Goal: Communication & Community: Ask a question

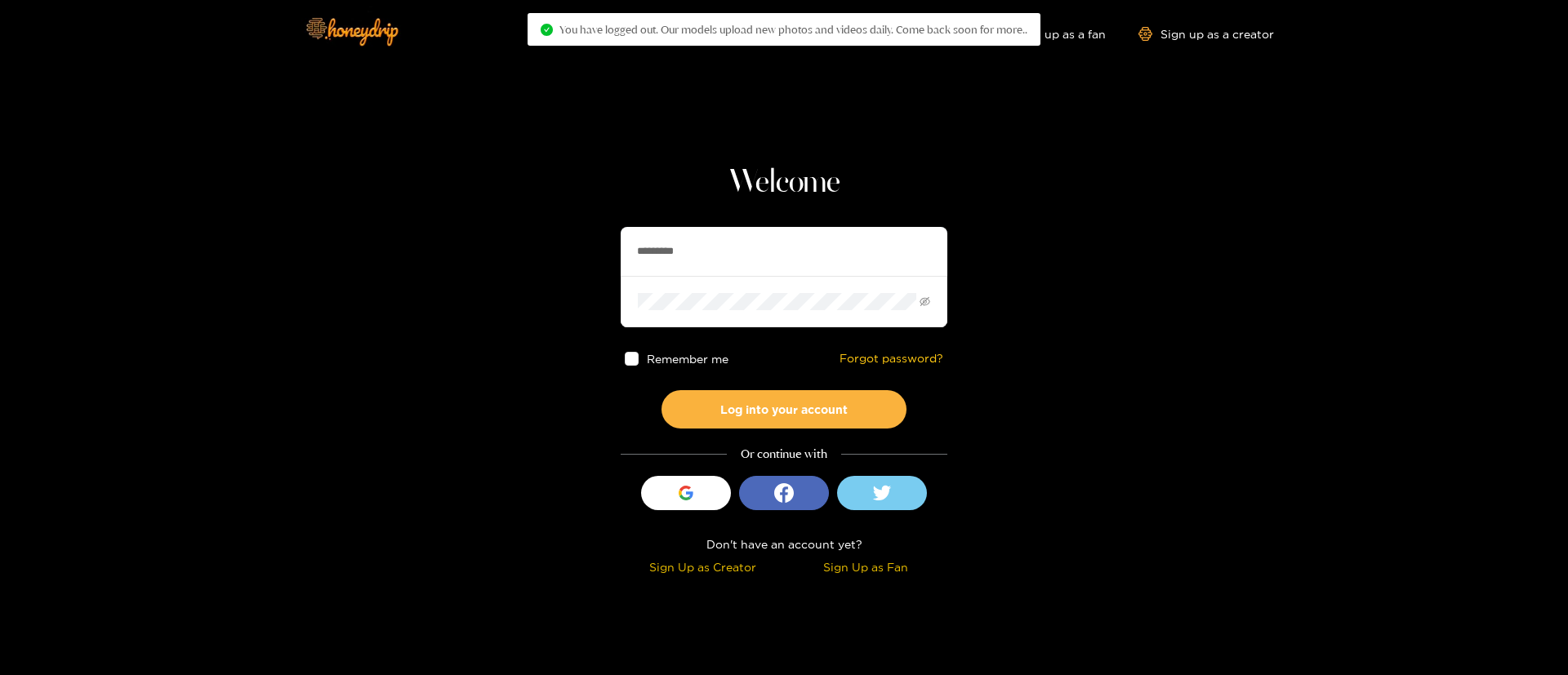
click at [715, 253] on input "*********" at bounding box center [783, 251] width 326 height 49
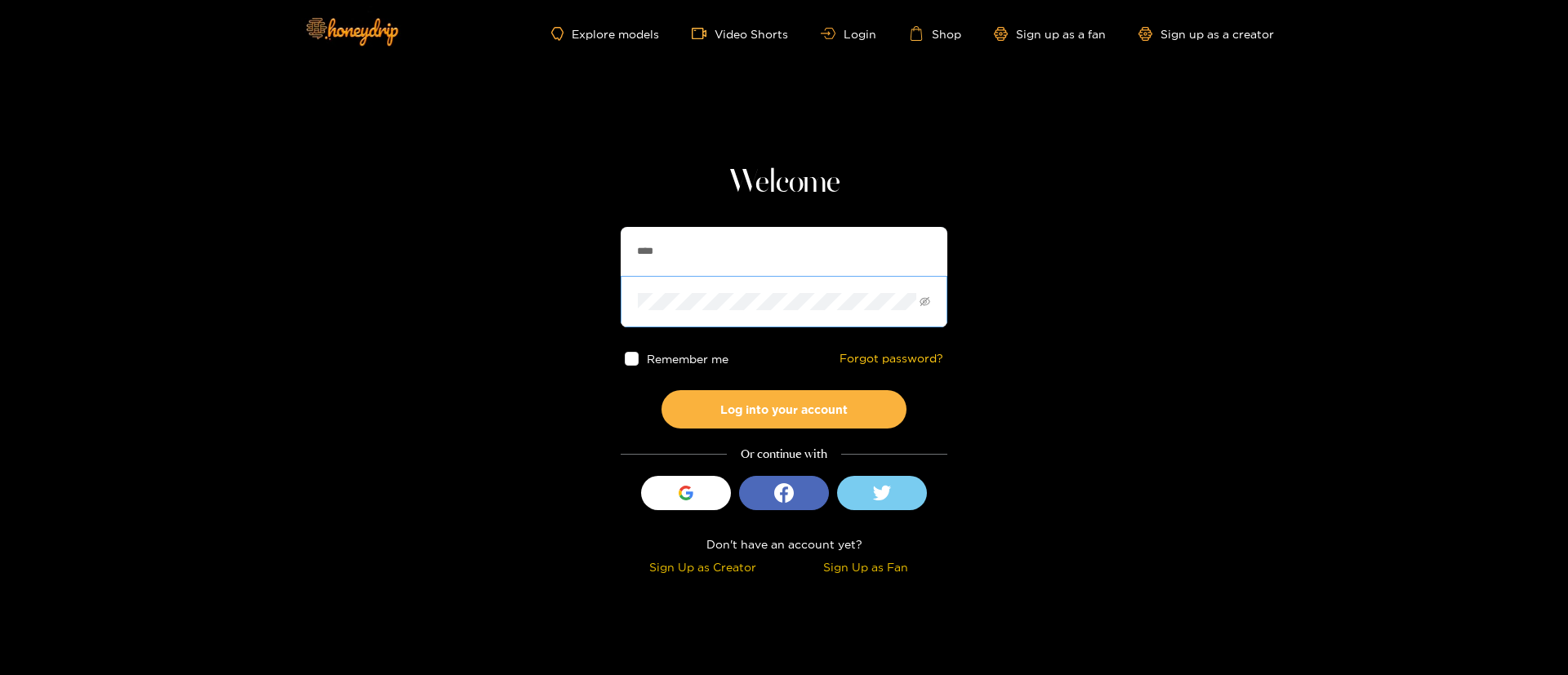
type input "**********"
click at [803, 401] on button "Log into your account" at bounding box center [783, 409] width 245 height 39
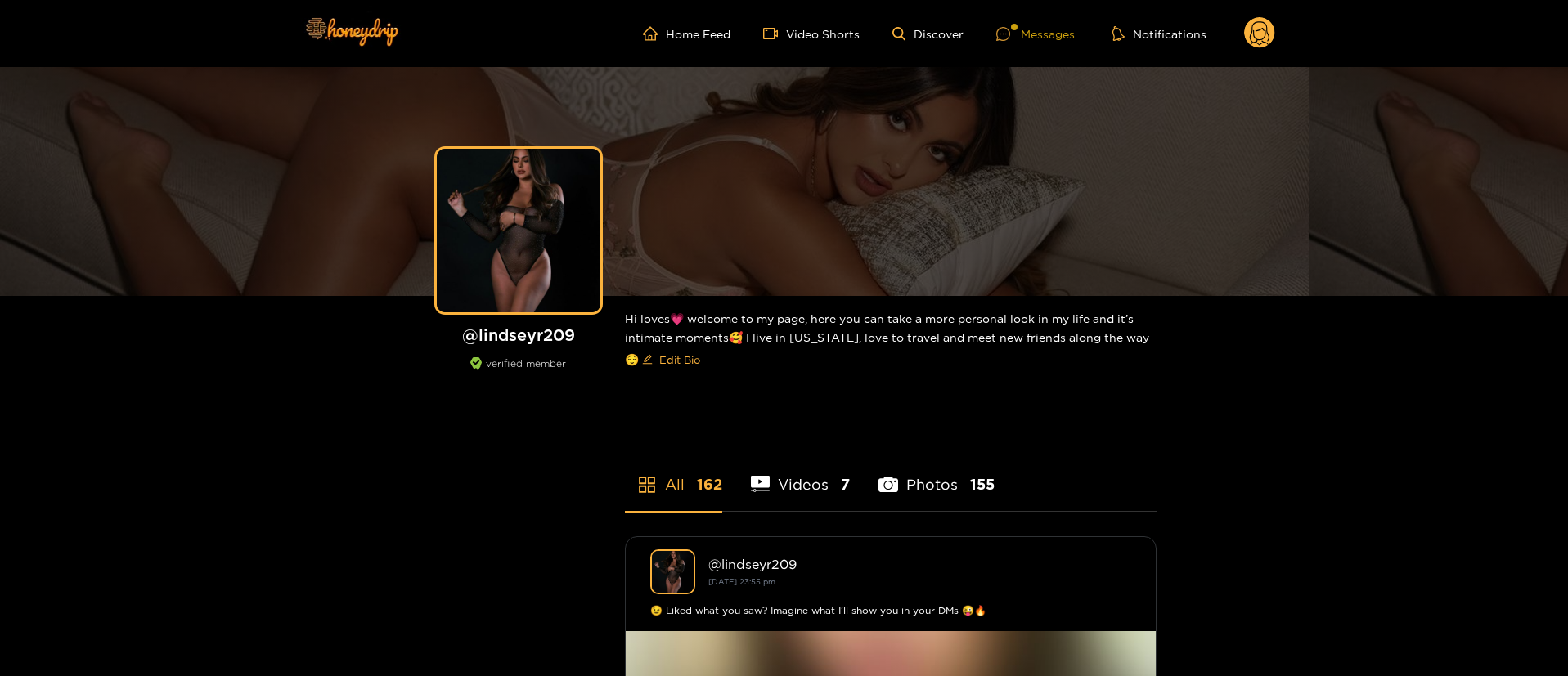
click at [1048, 33] on div "Messages" at bounding box center [1036, 34] width 79 height 19
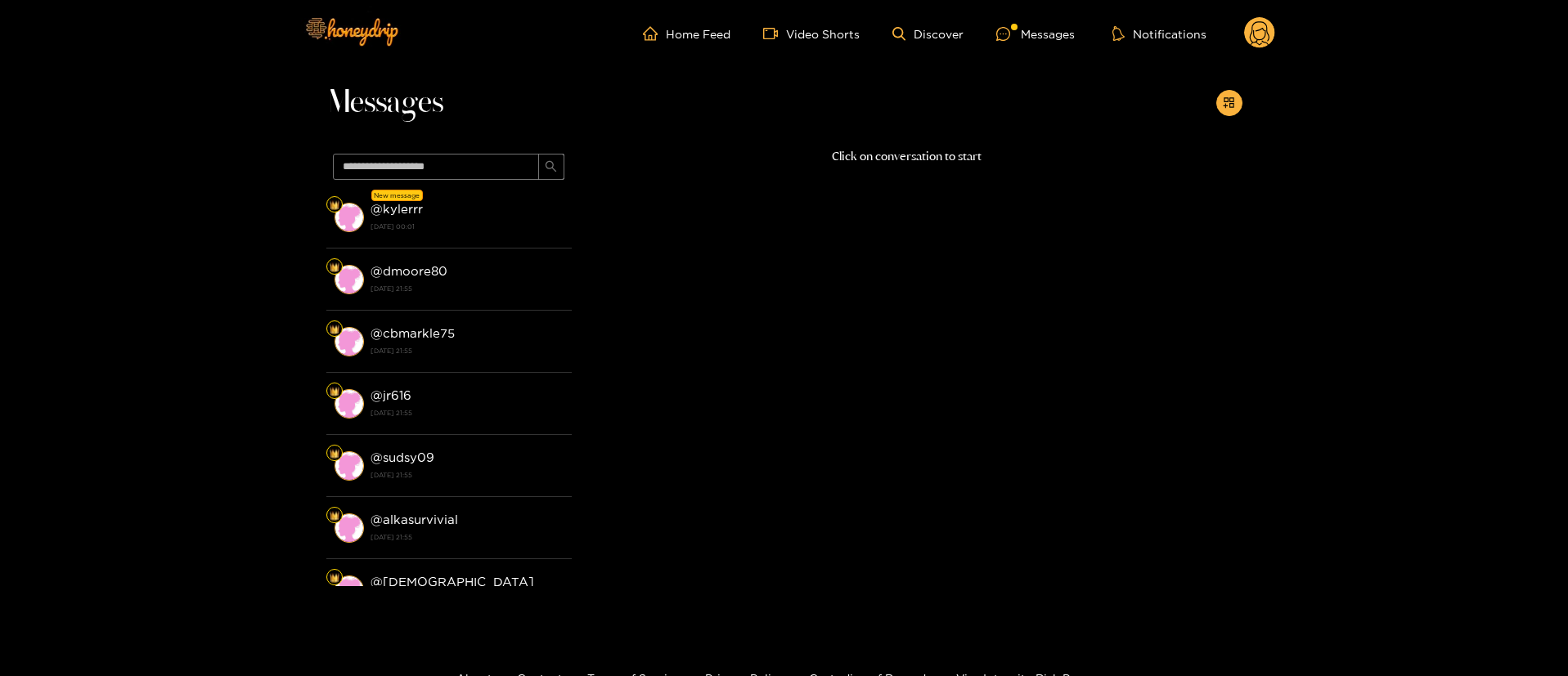
click at [528, 223] on strong "18 September 2025 00:01" at bounding box center [467, 226] width 193 height 15
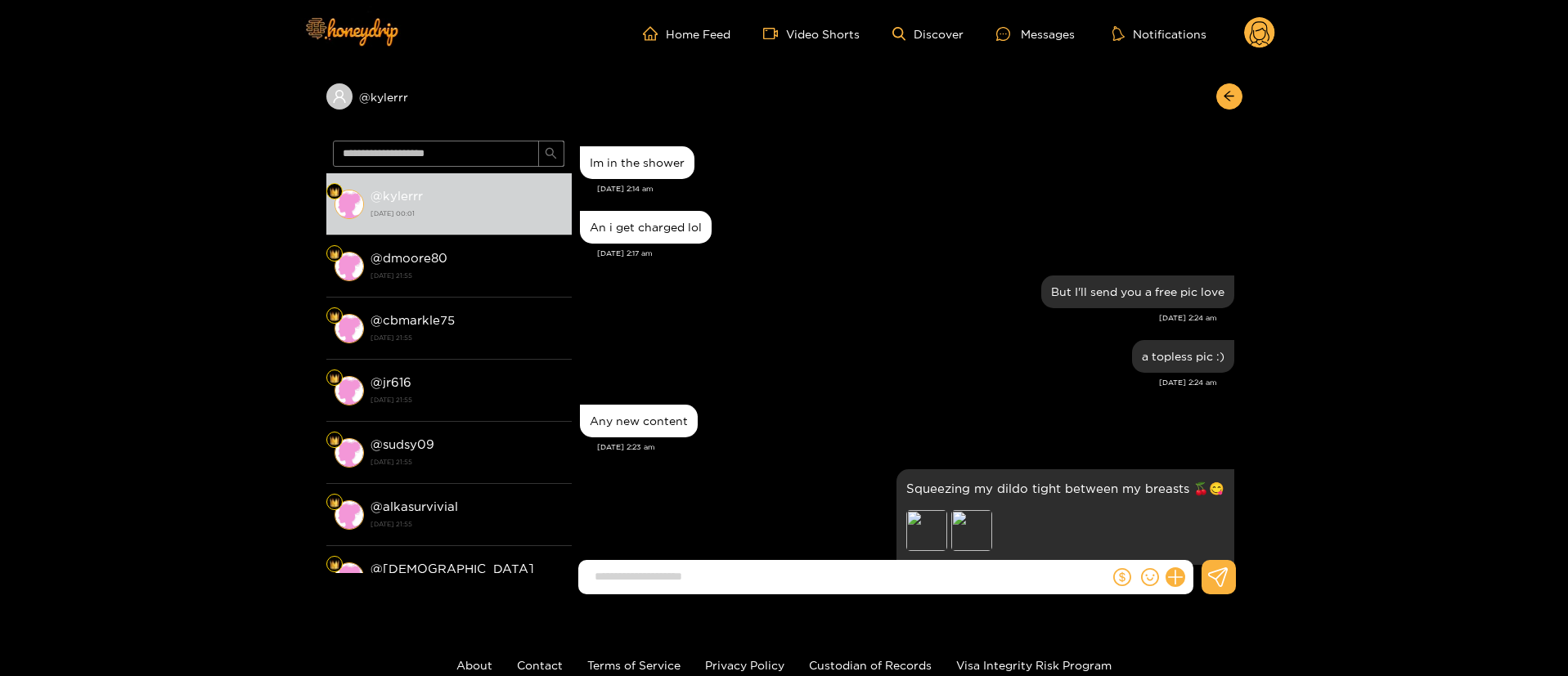
scroll to position [1656, 0]
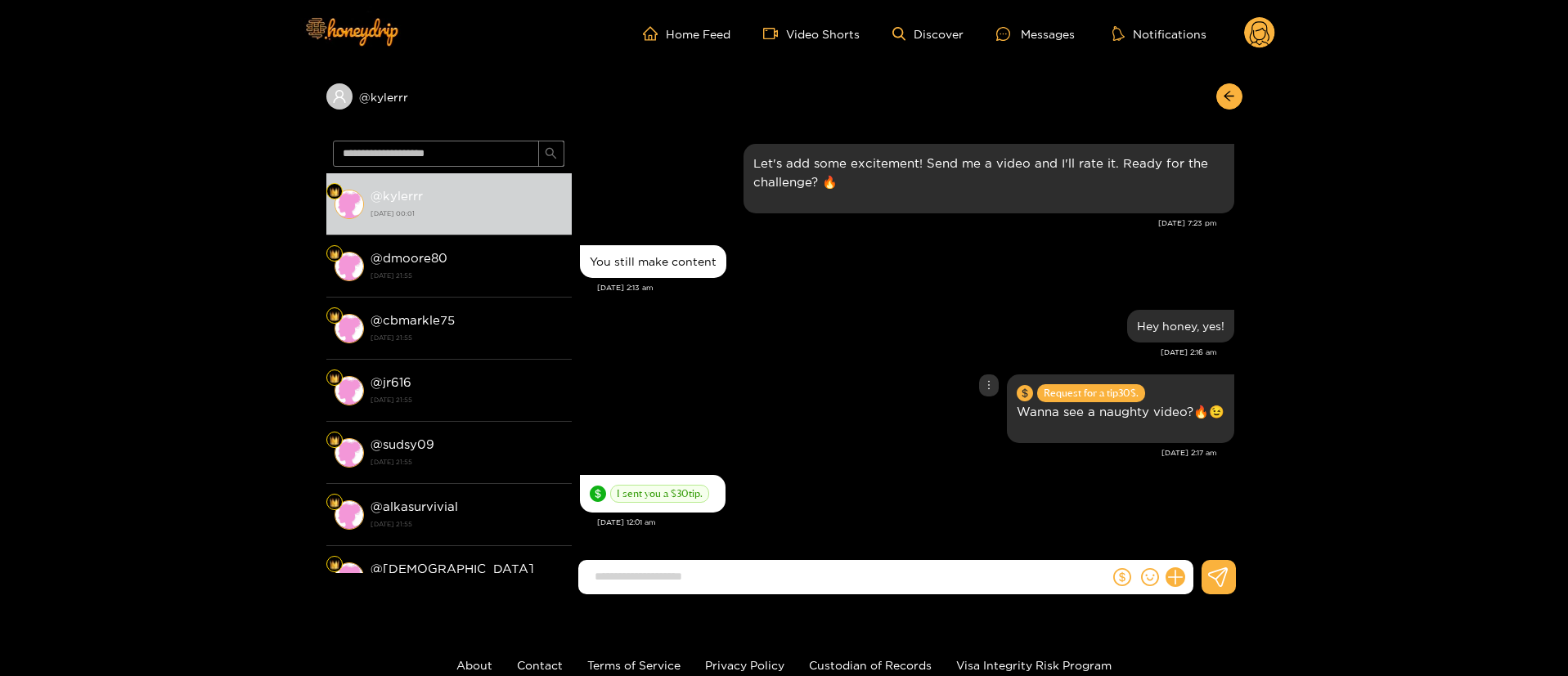
click at [787, 389] on div "Request for a tip 30 $. Wanna see a naughty video?🔥😉" at bounding box center [907, 408] width 655 height 77
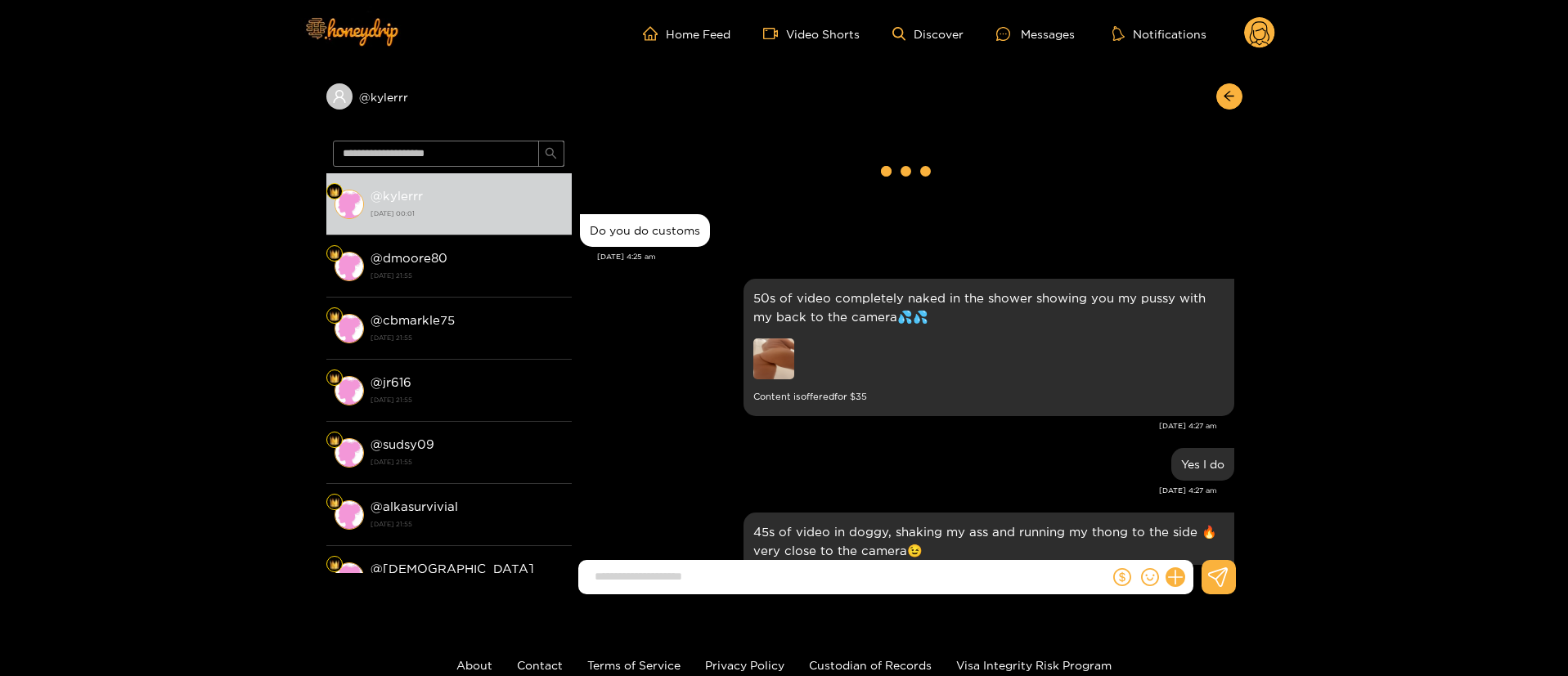
scroll to position [0, 0]
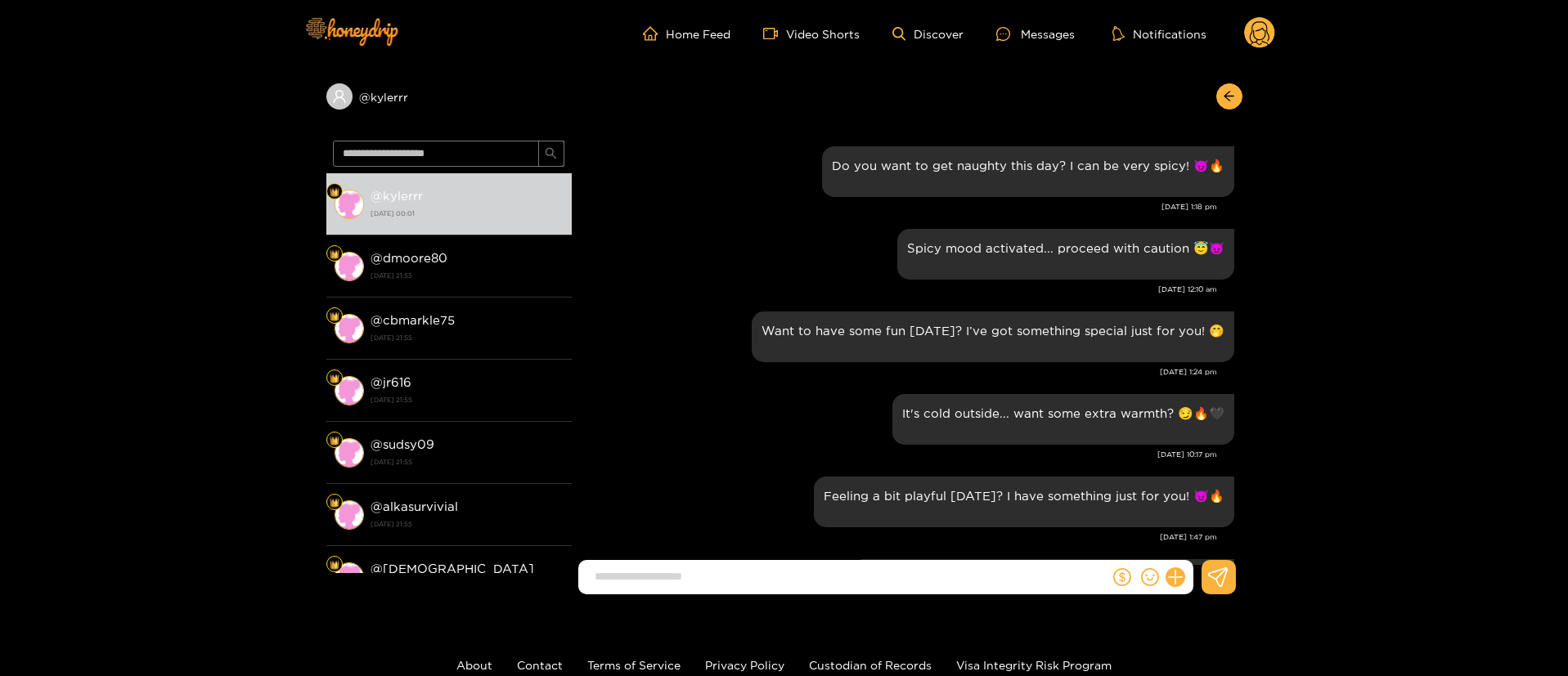
click at [643, 392] on div "It's cold outside... want some extra warmth? 😏🔥🖤" at bounding box center [907, 419] width 655 height 59
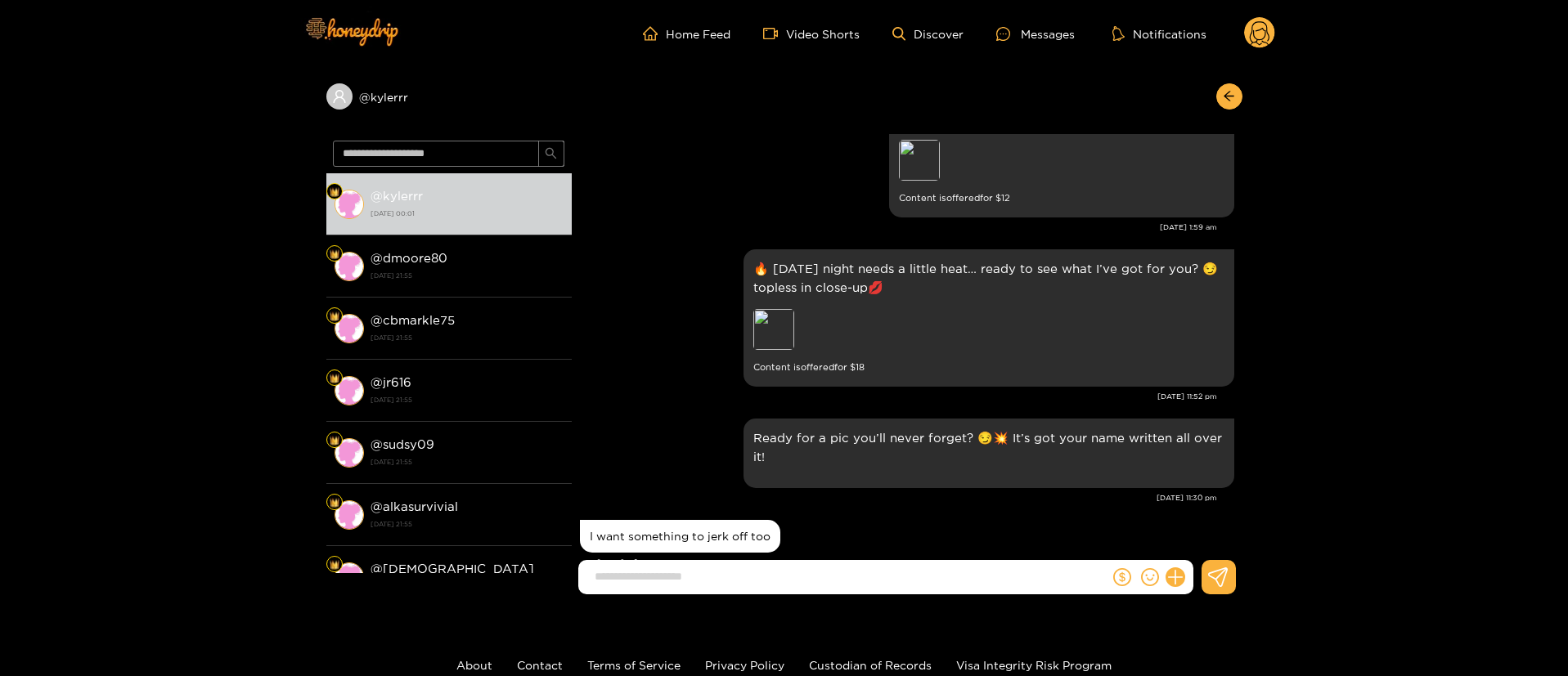
scroll to position [2894, 0]
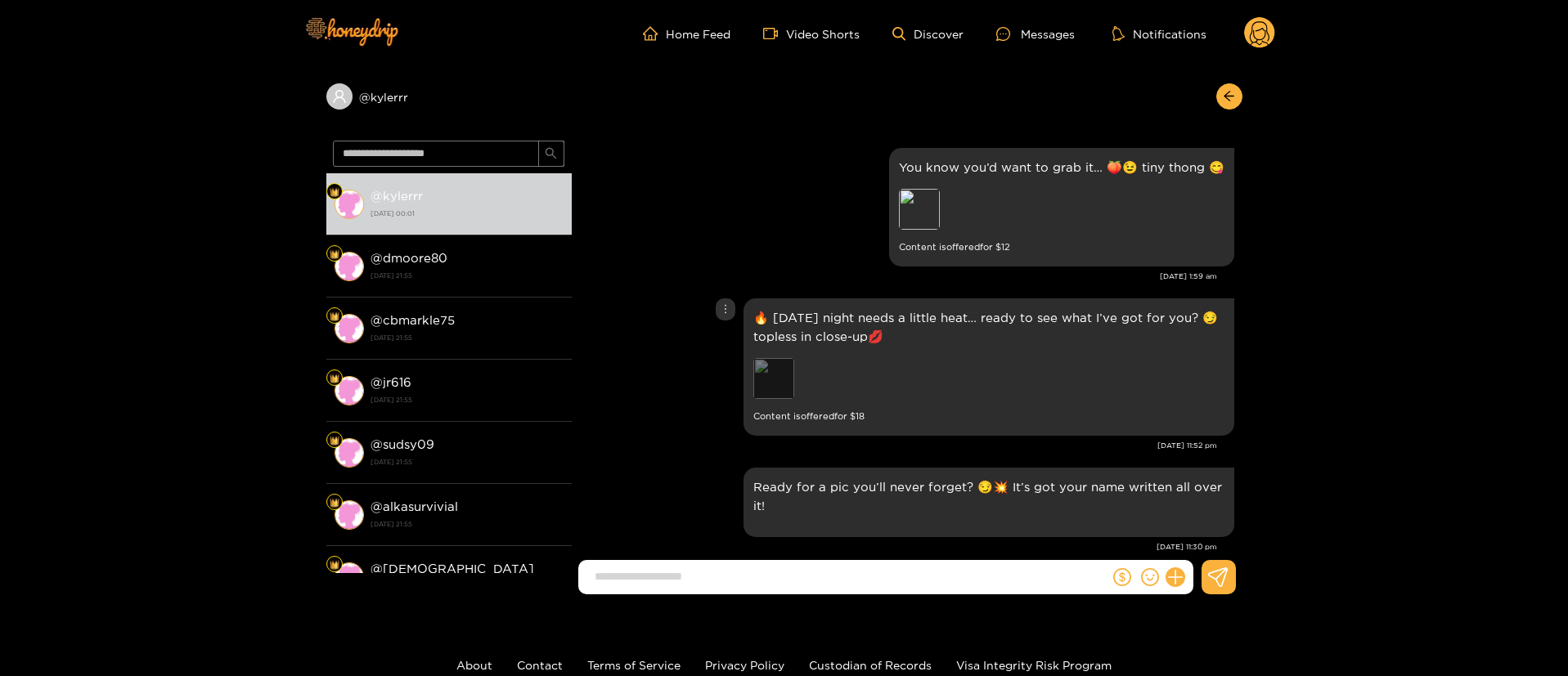
click at [779, 381] on div "Preview" at bounding box center [773, 378] width 41 height 41
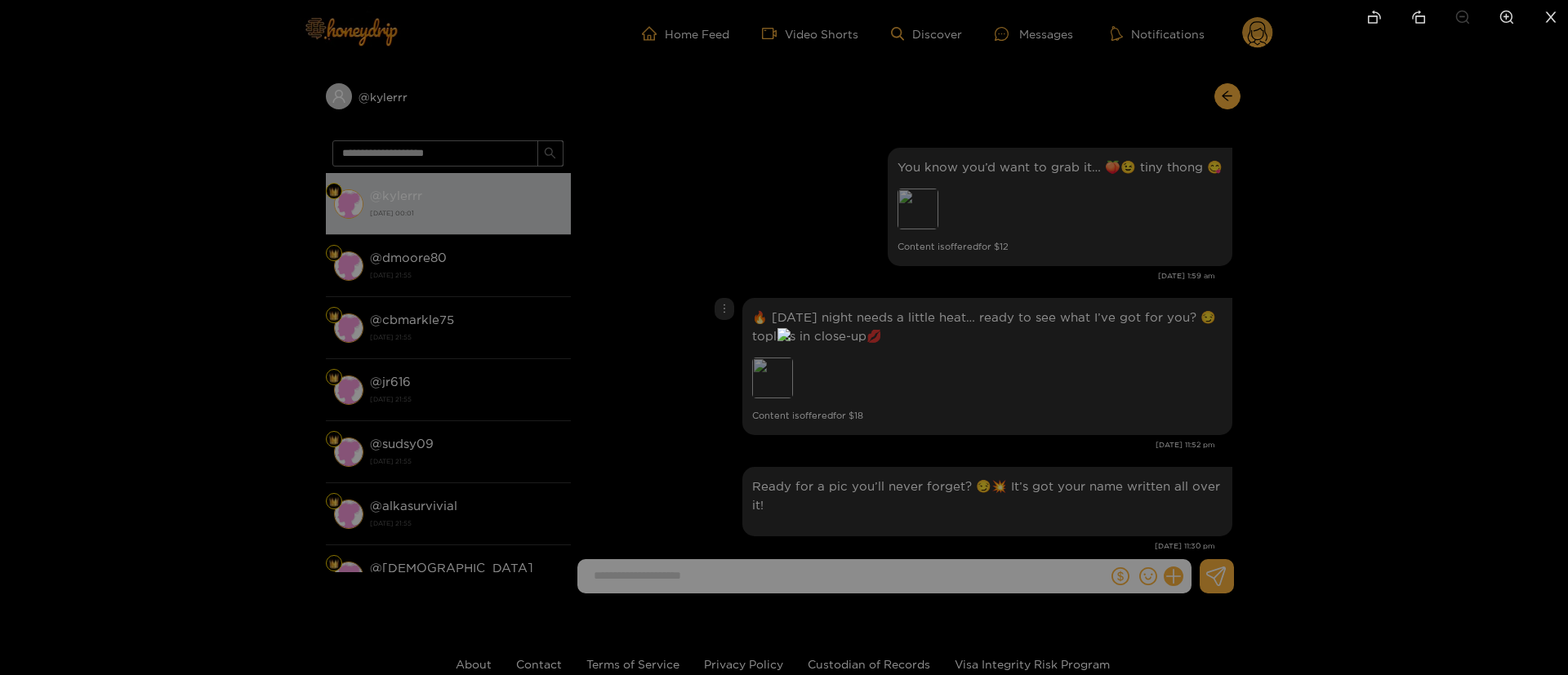
click at [1251, 296] on div at bounding box center [784, 338] width 1568 height 675
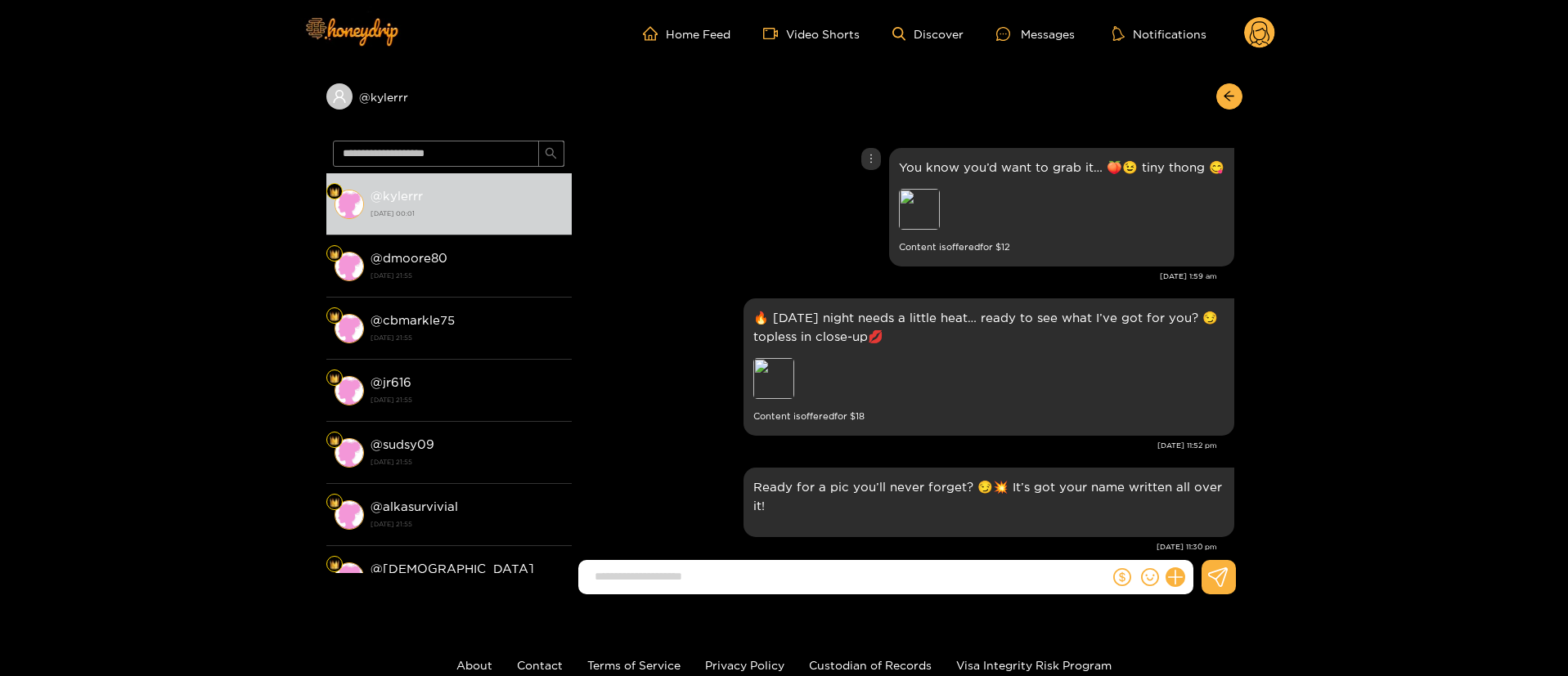
click at [766, 245] on div "You know you’d want to grab it… 🍑😉 tiny thong 😋 Preview Content is offered for …" at bounding box center [907, 207] width 655 height 127
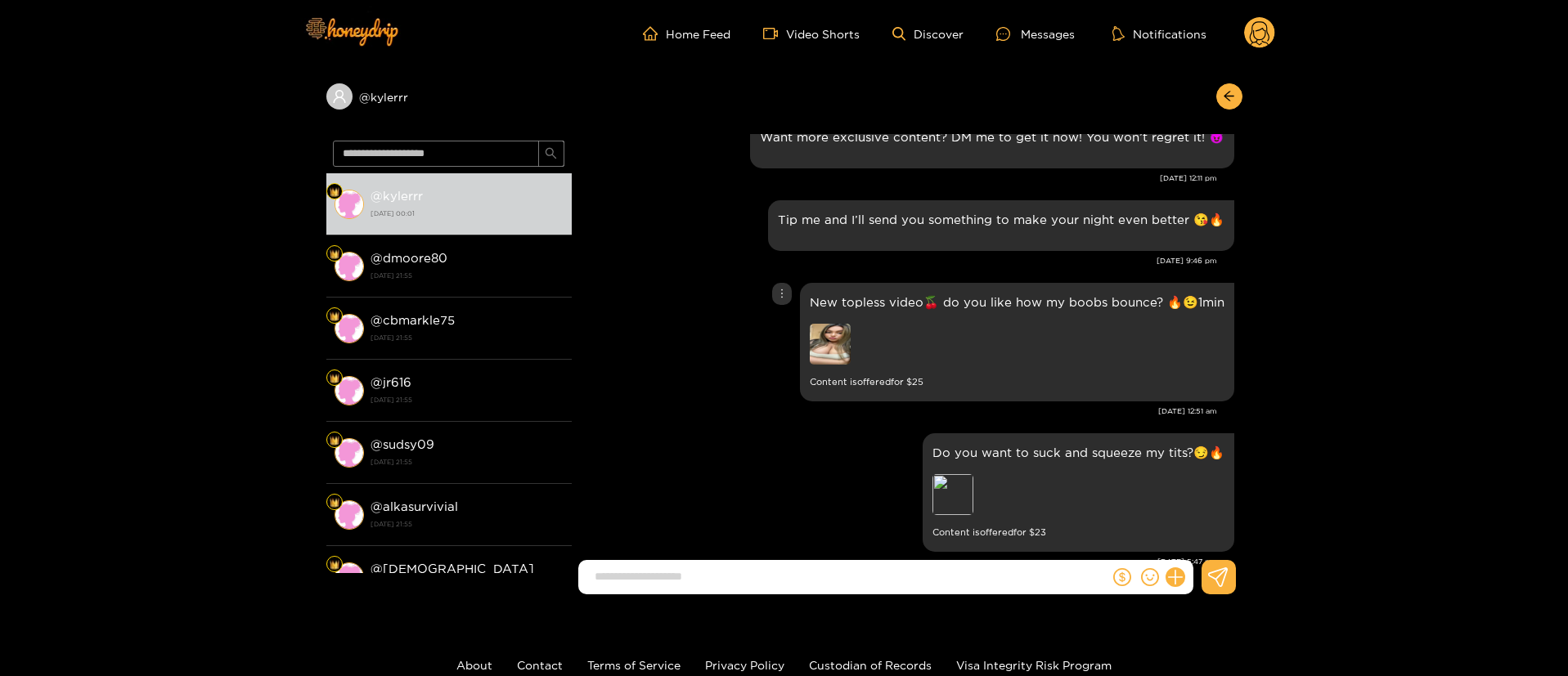
scroll to position [2452, 0]
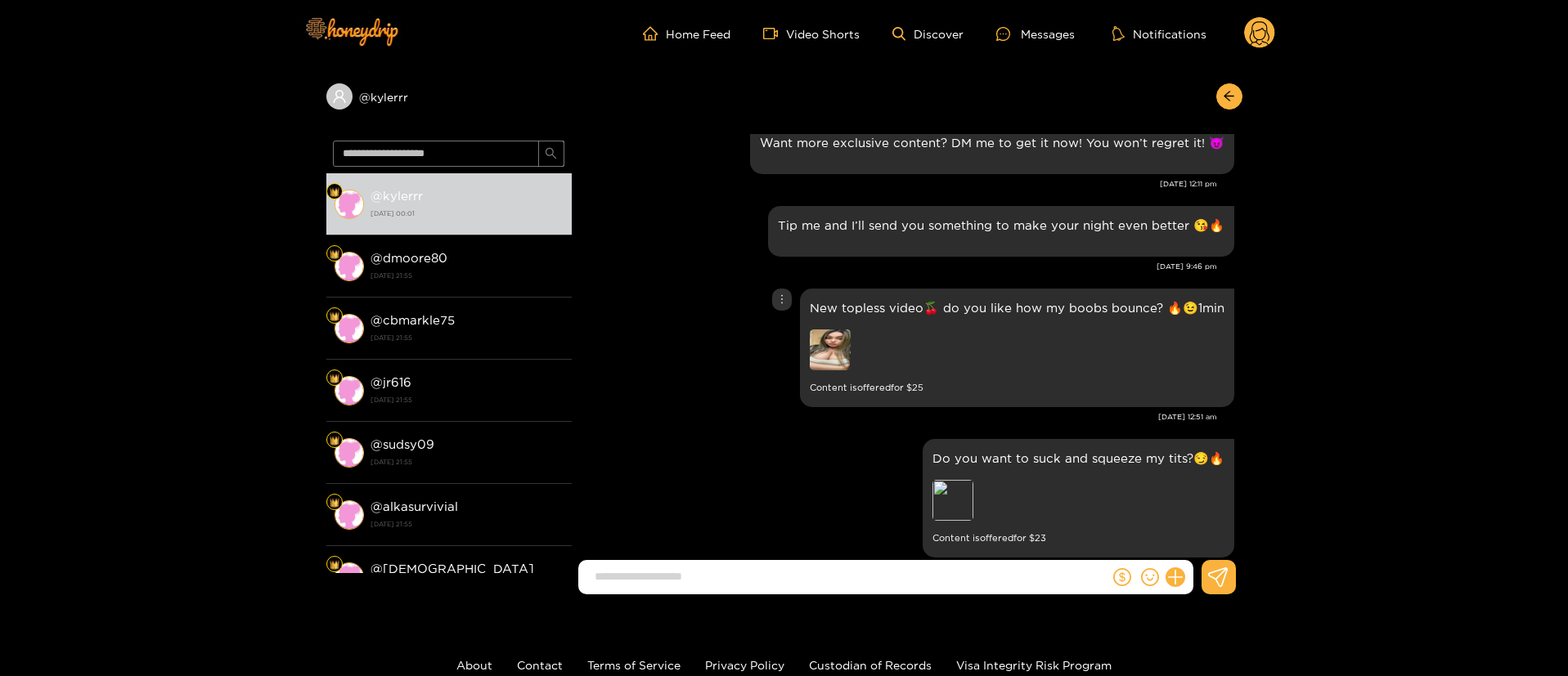
click at [824, 359] on img at bounding box center [830, 349] width 41 height 41
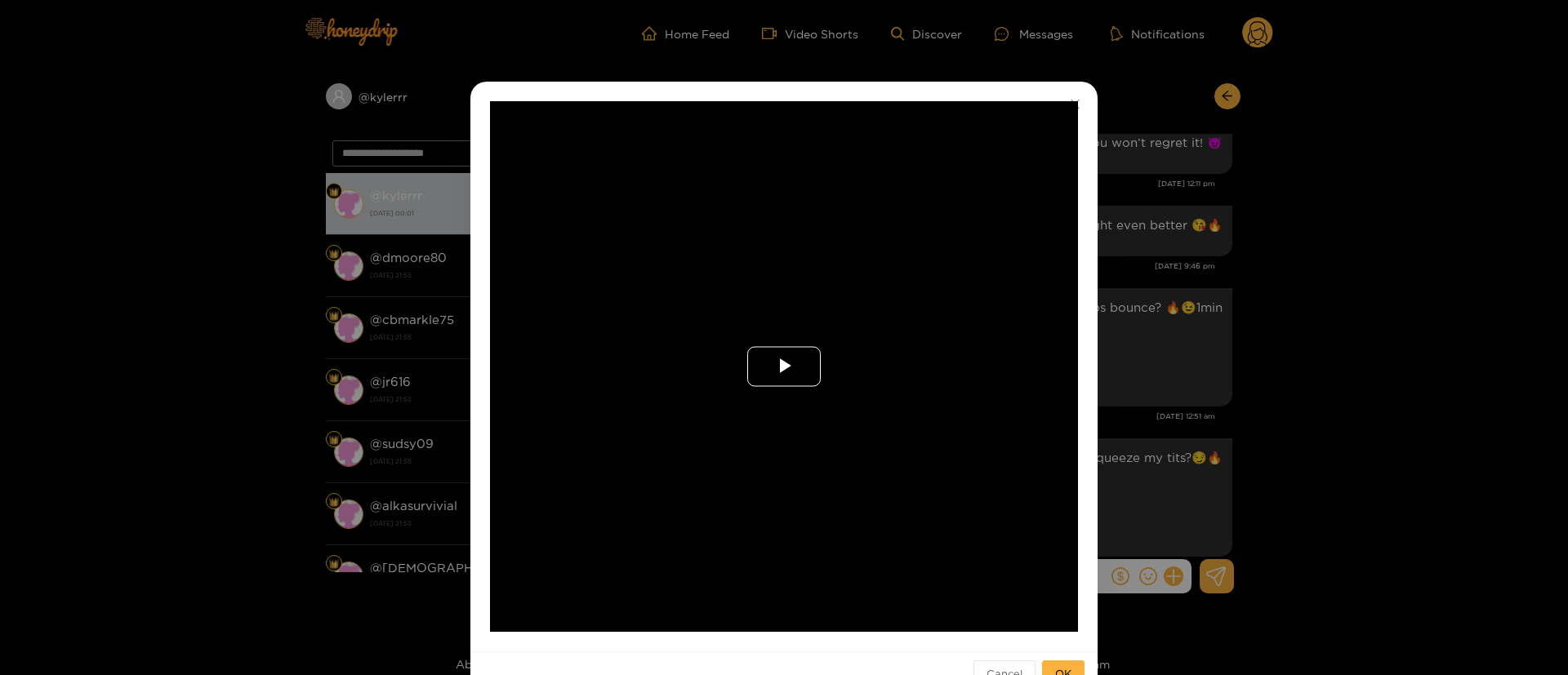
click at [784, 367] on span "Video Player" at bounding box center [784, 367] width 0 height 0
click at [1193, 362] on div "**********" at bounding box center [784, 338] width 1568 height 675
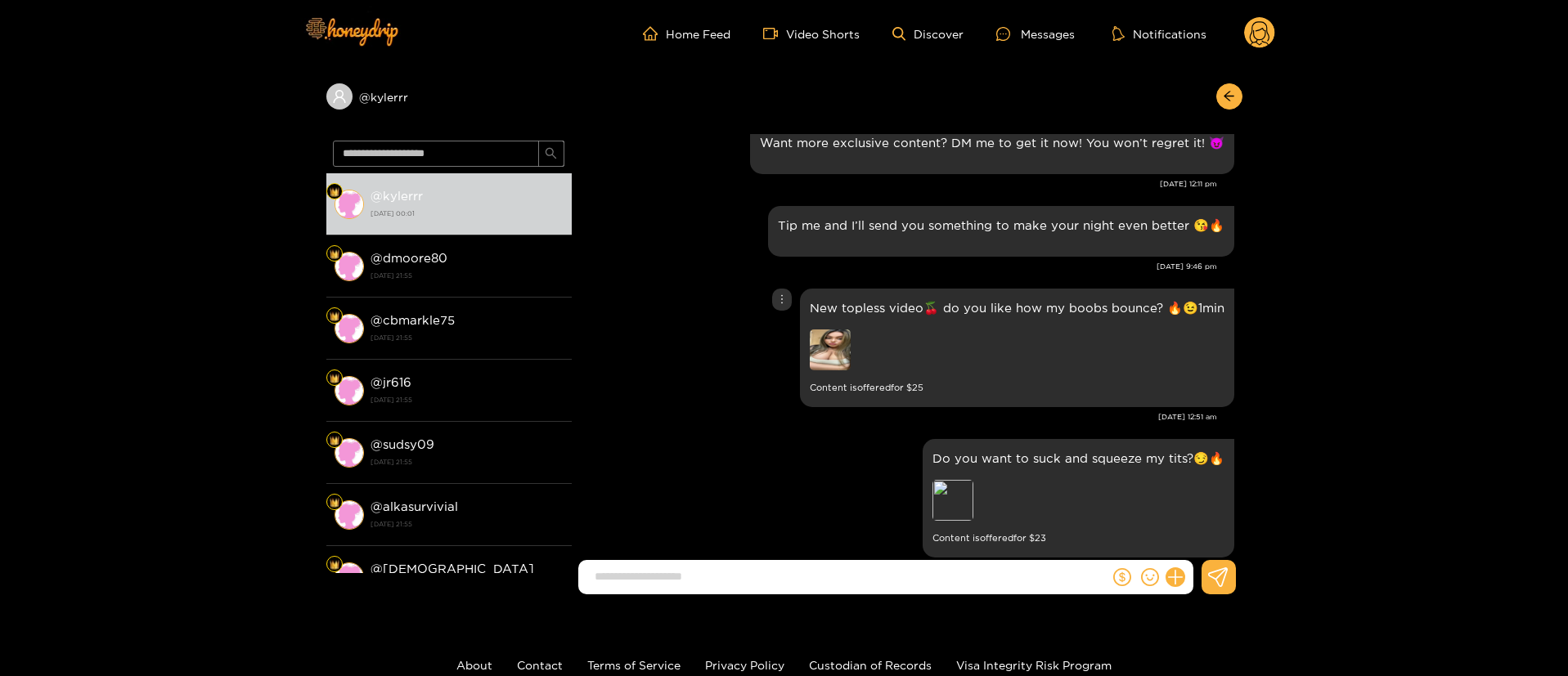
click at [716, 396] on div "New topless video🍒 do you like how my boobs bounce? 🔥😉1min Content is offered f…" at bounding box center [907, 347] width 655 height 127
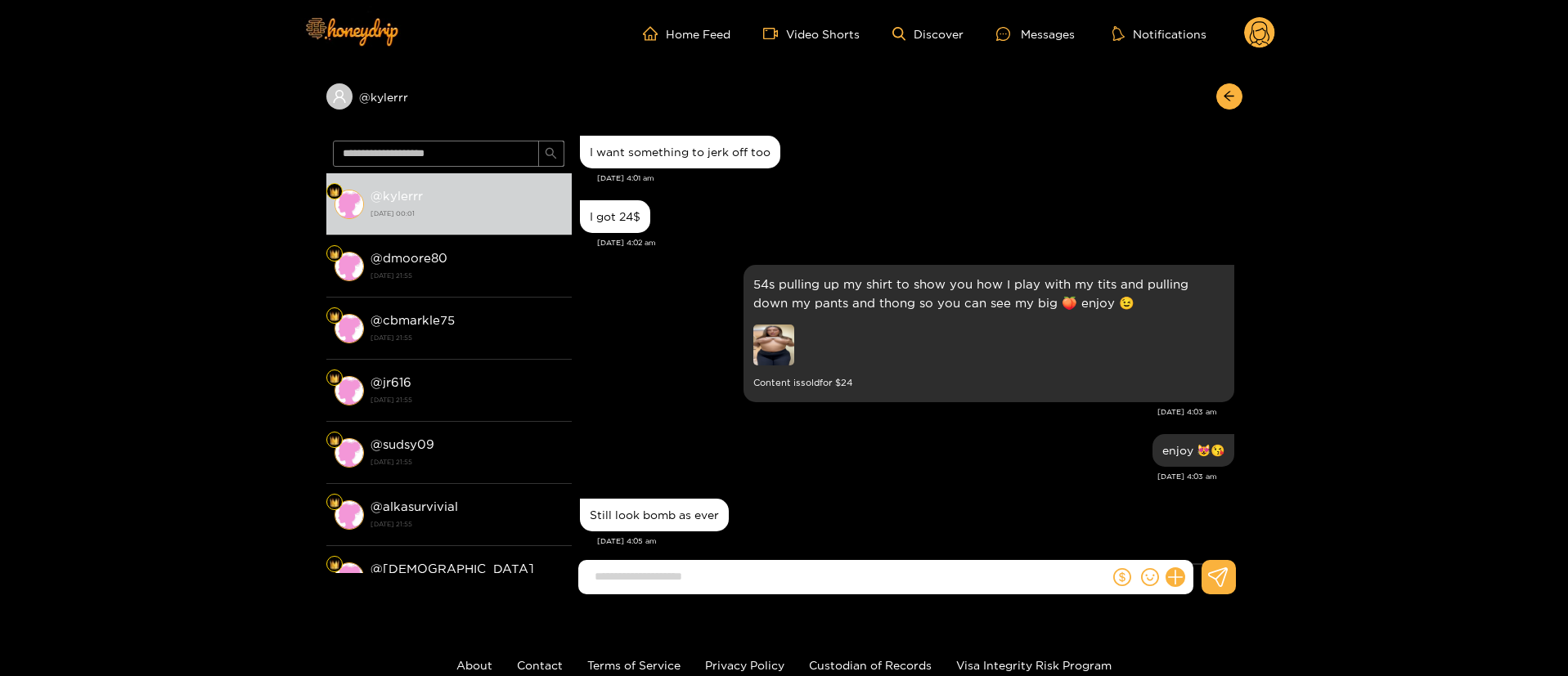
scroll to position [3385, 0]
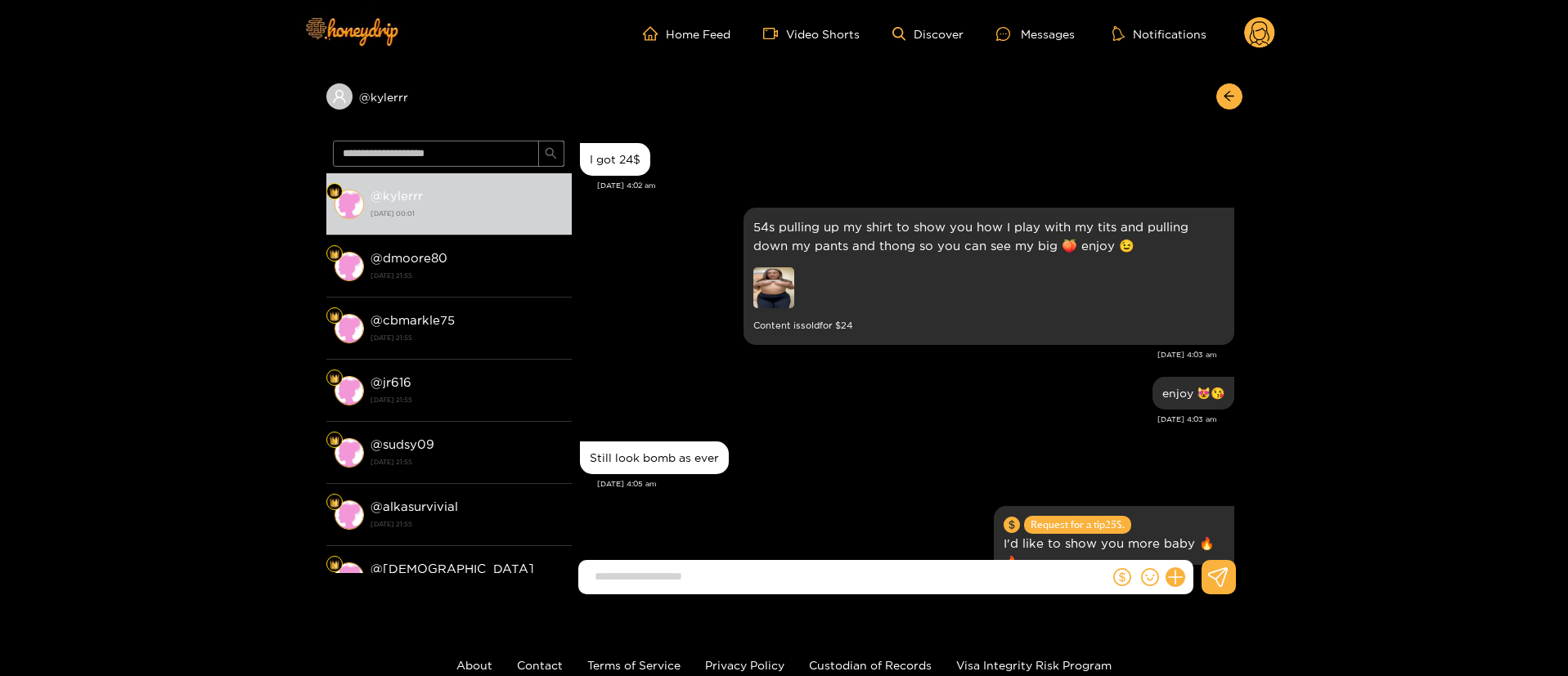
click at [818, 432] on div "enjoy 😻😘 Jul. 24, 4:03 am" at bounding box center [907, 405] width 655 height 64
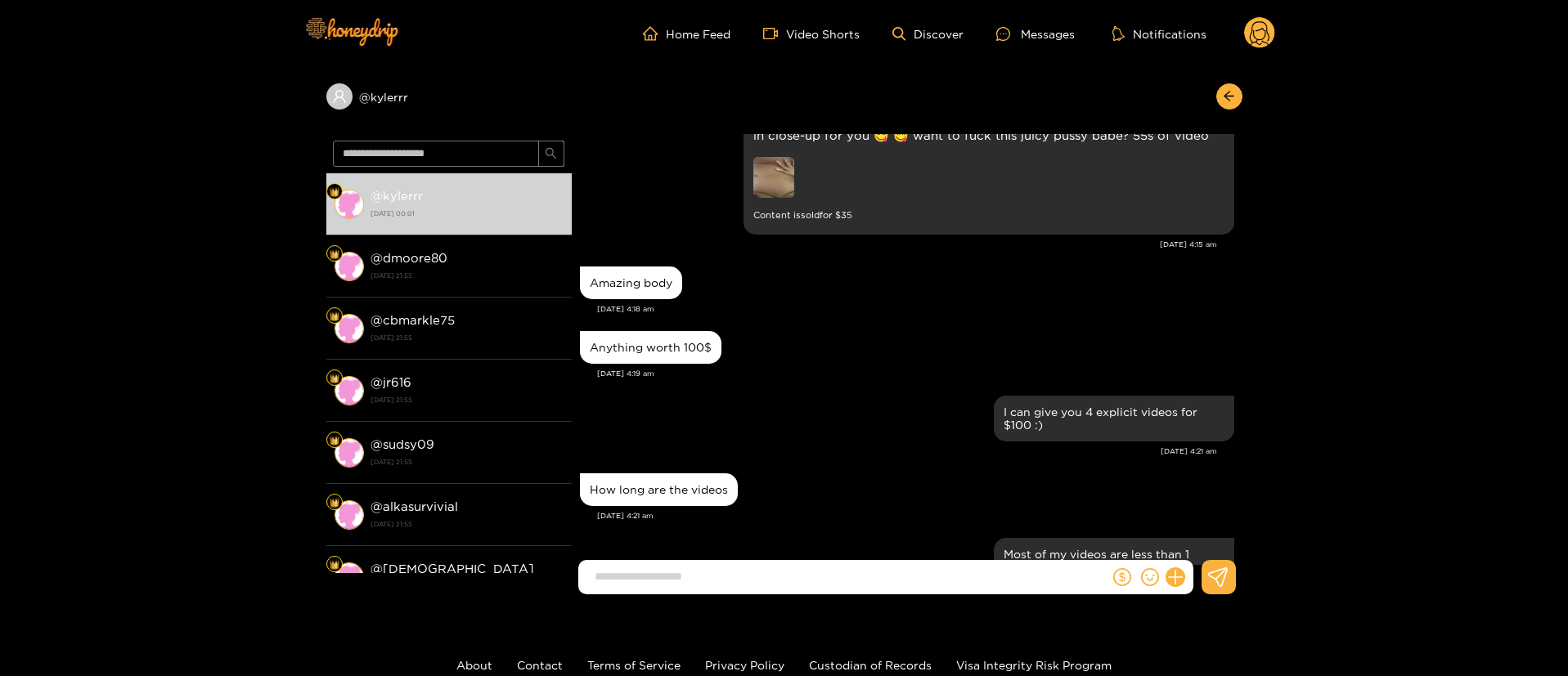
scroll to position [4219, 0]
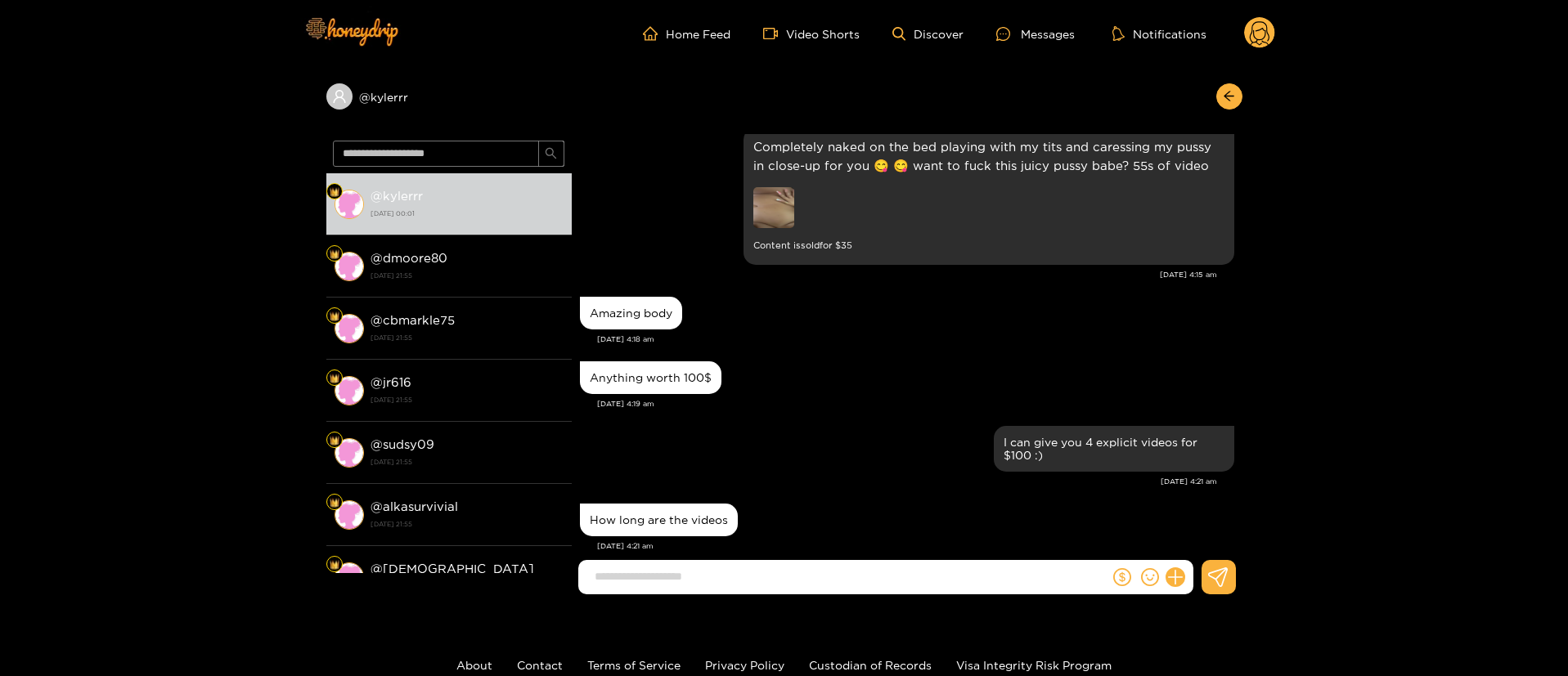
click at [779, 208] on img at bounding box center [773, 207] width 41 height 41
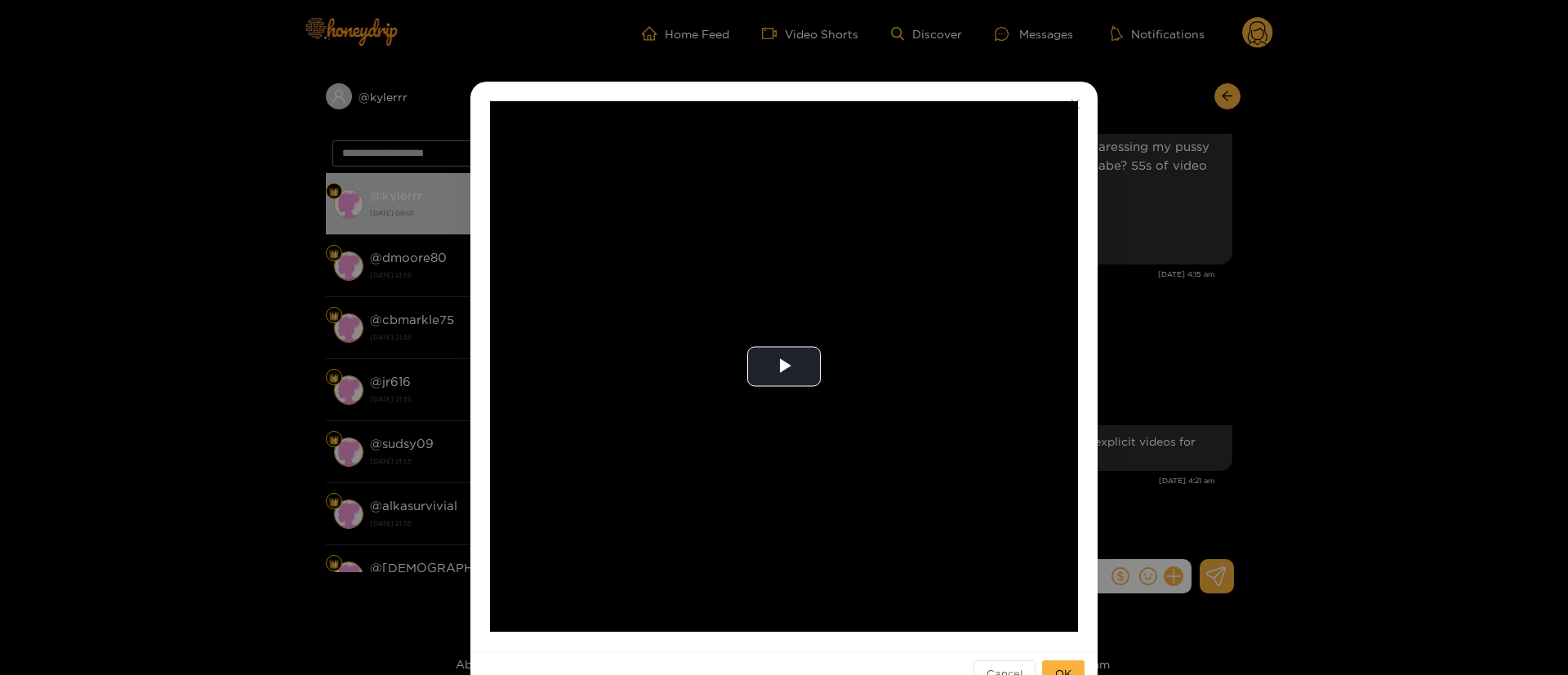
click at [1301, 367] on div "**********" at bounding box center [784, 338] width 1568 height 675
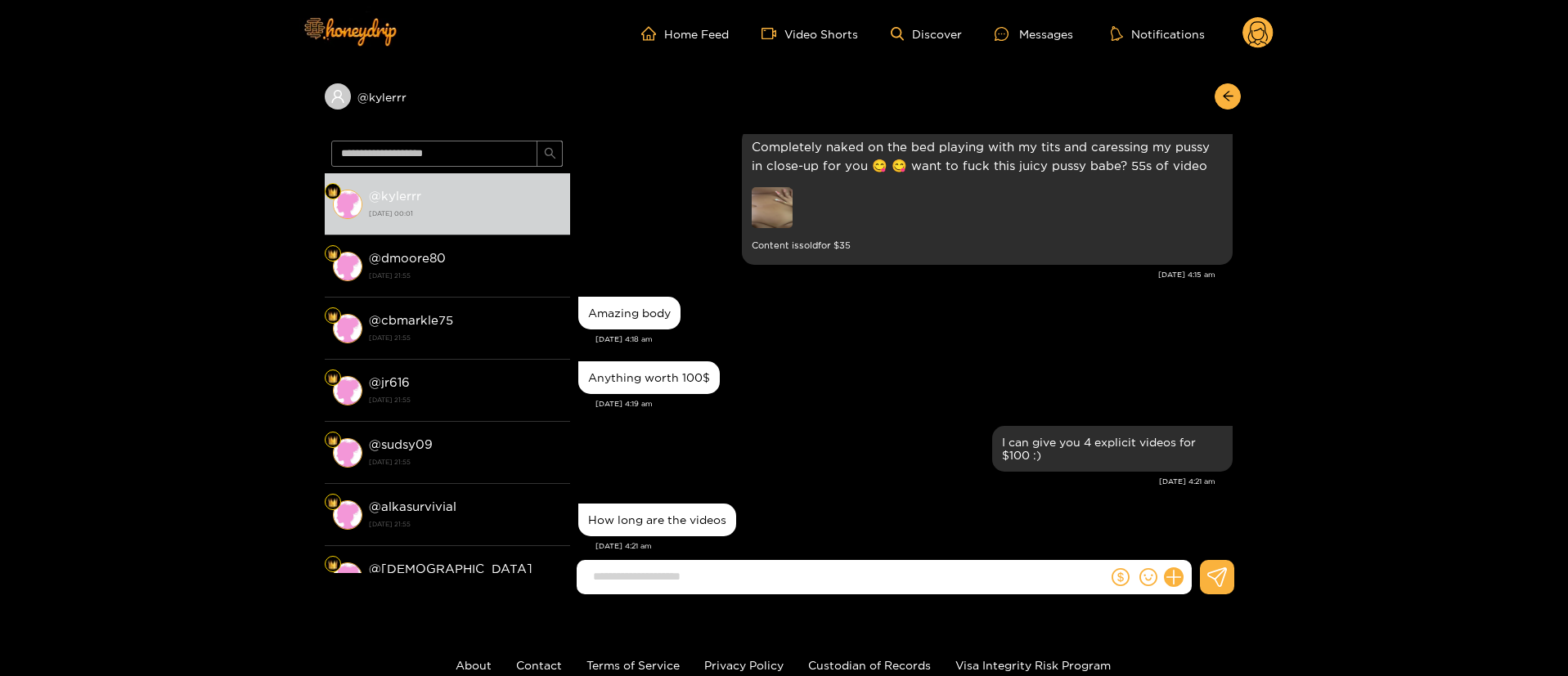
click at [1015, 339] on div "Jul. 24, 4:18 am" at bounding box center [914, 339] width 638 height 11
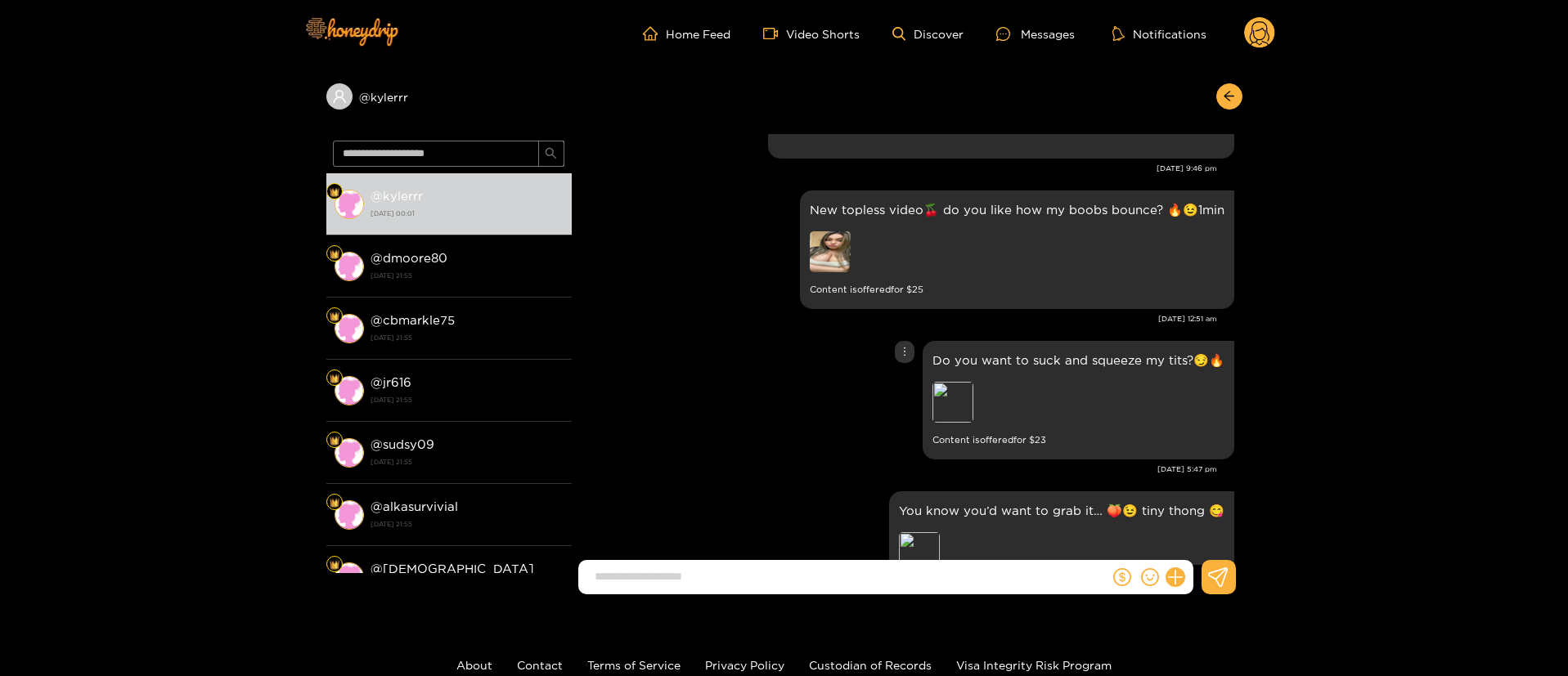
scroll to position [2501, 0]
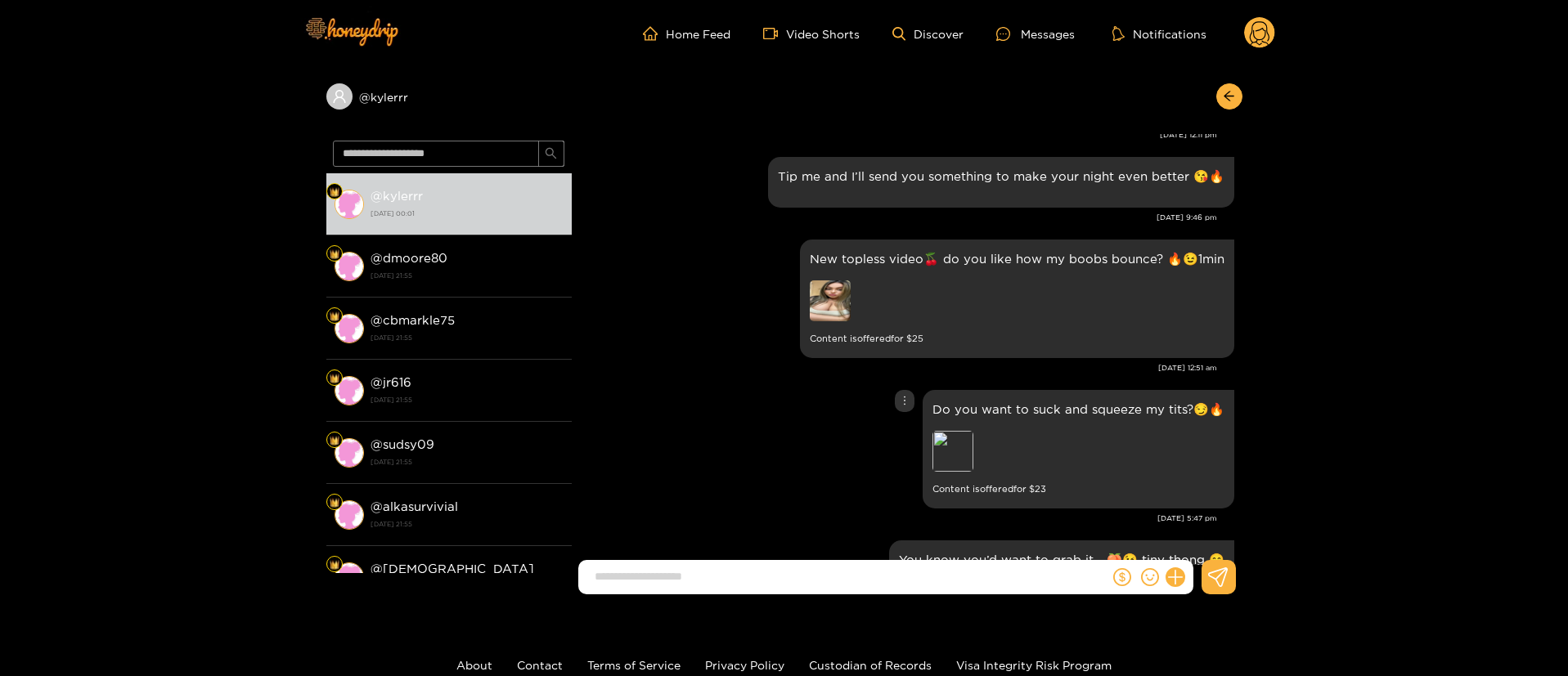
click at [722, 446] on div "Do you want to suck and squeeze my tits?😏🔥 Preview Content is offered for $ 23" at bounding box center [907, 450] width 655 height 127
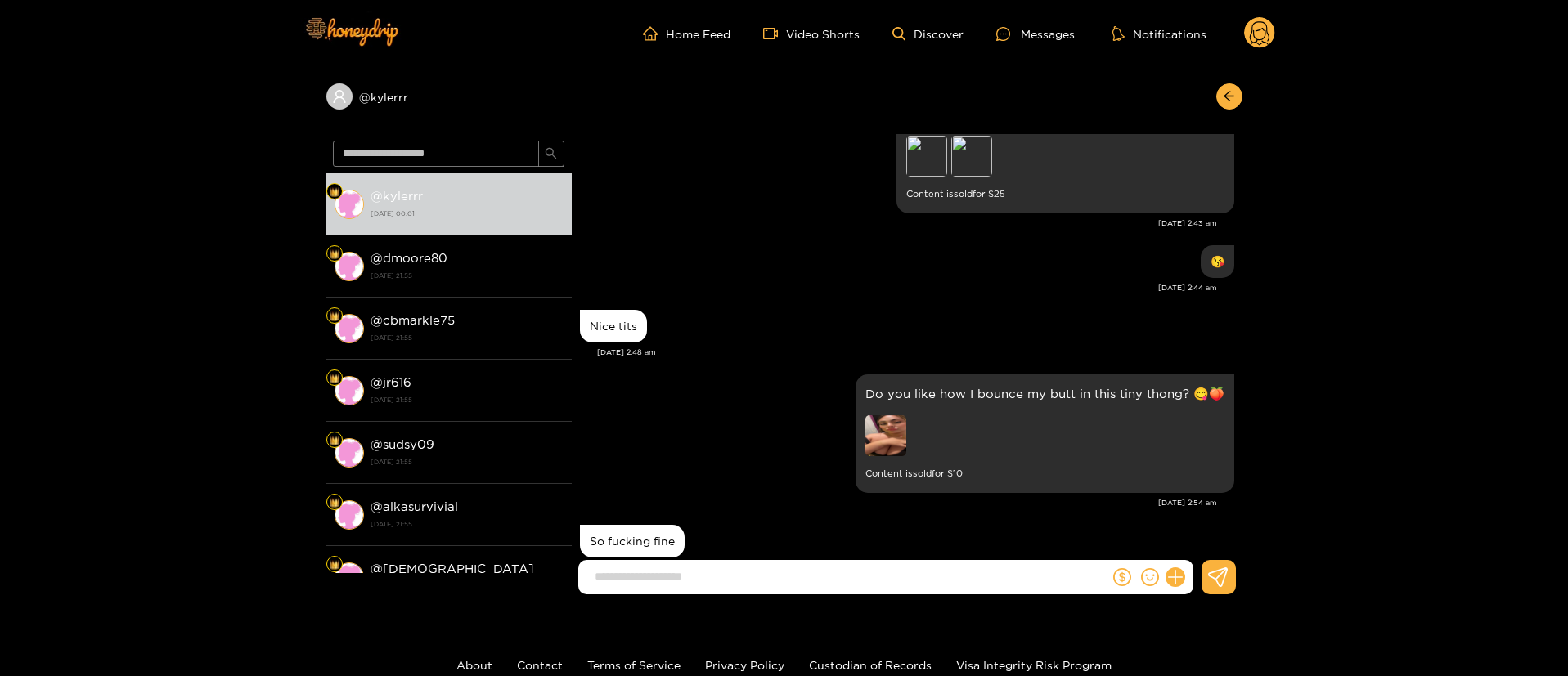
scroll to position [7495, 0]
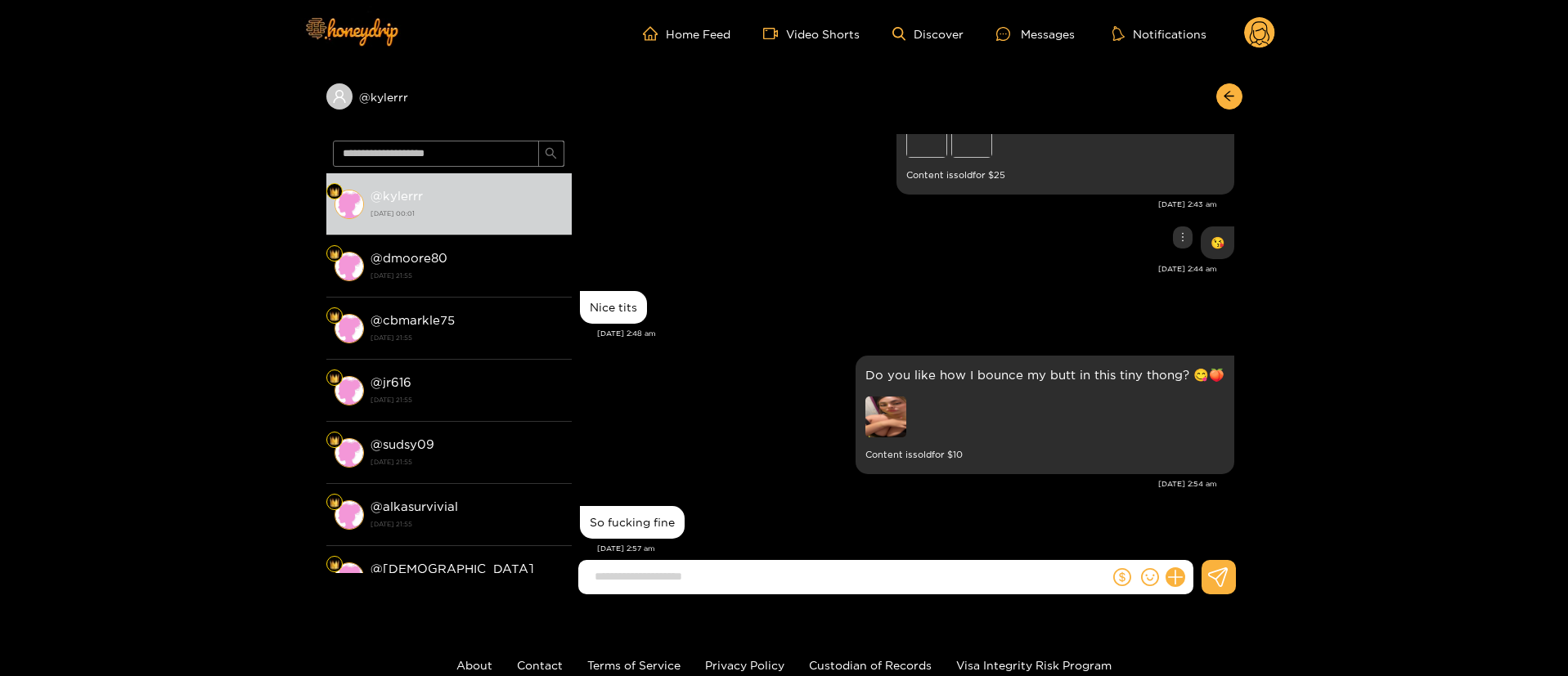
click at [752, 230] on div "😘" at bounding box center [907, 242] width 655 height 41
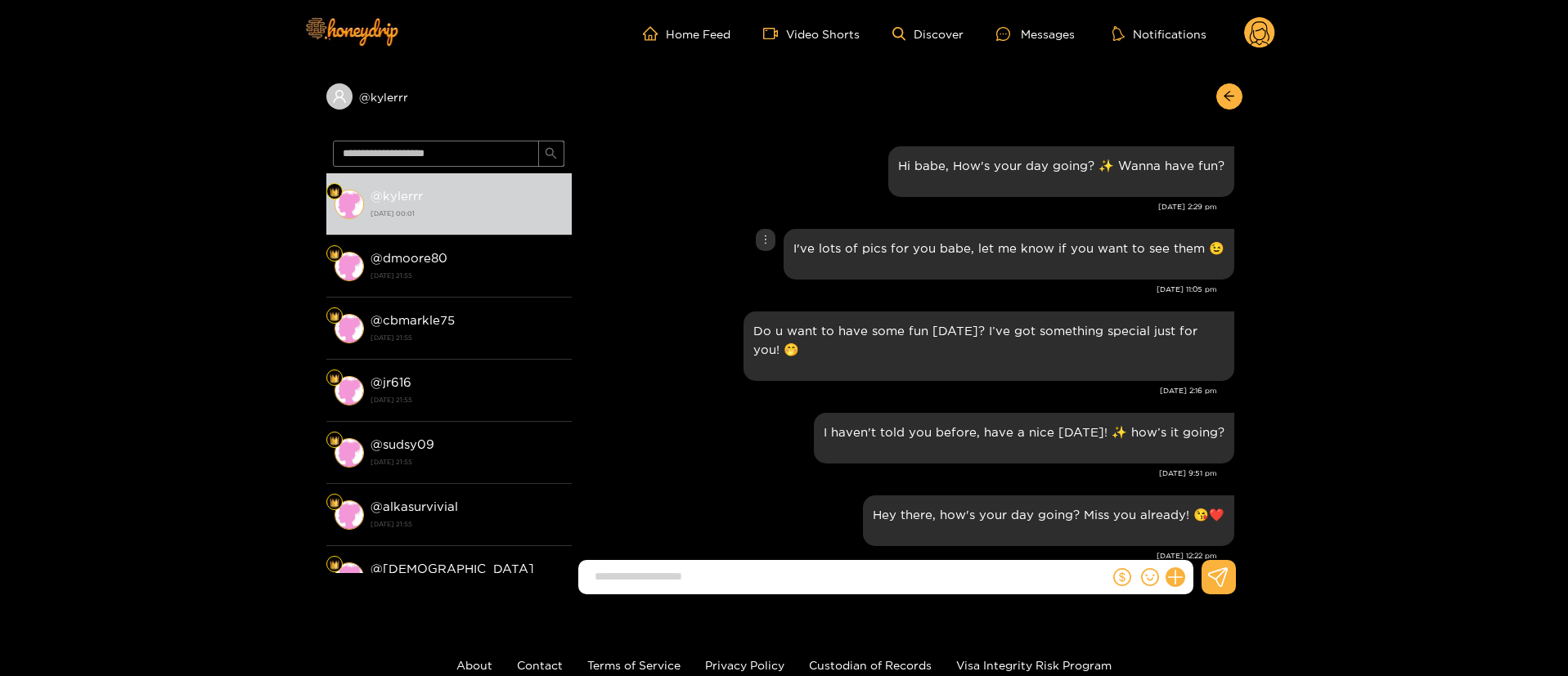
scroll to position [49, 0]
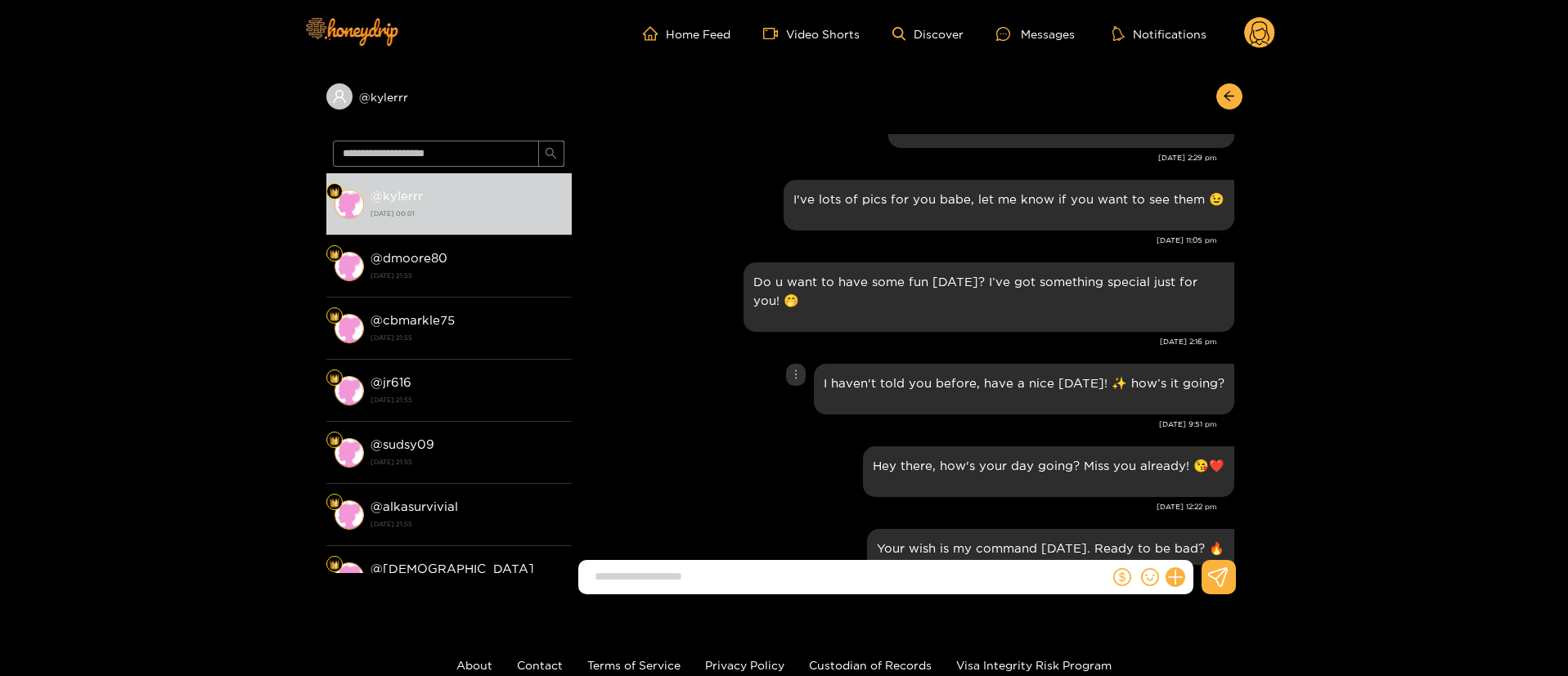
click at [668, 378] on div "I haven't told you before, have a nice Thursday! ✨ how’s it going?" at bounding box center [907, 389] width 655 height 59
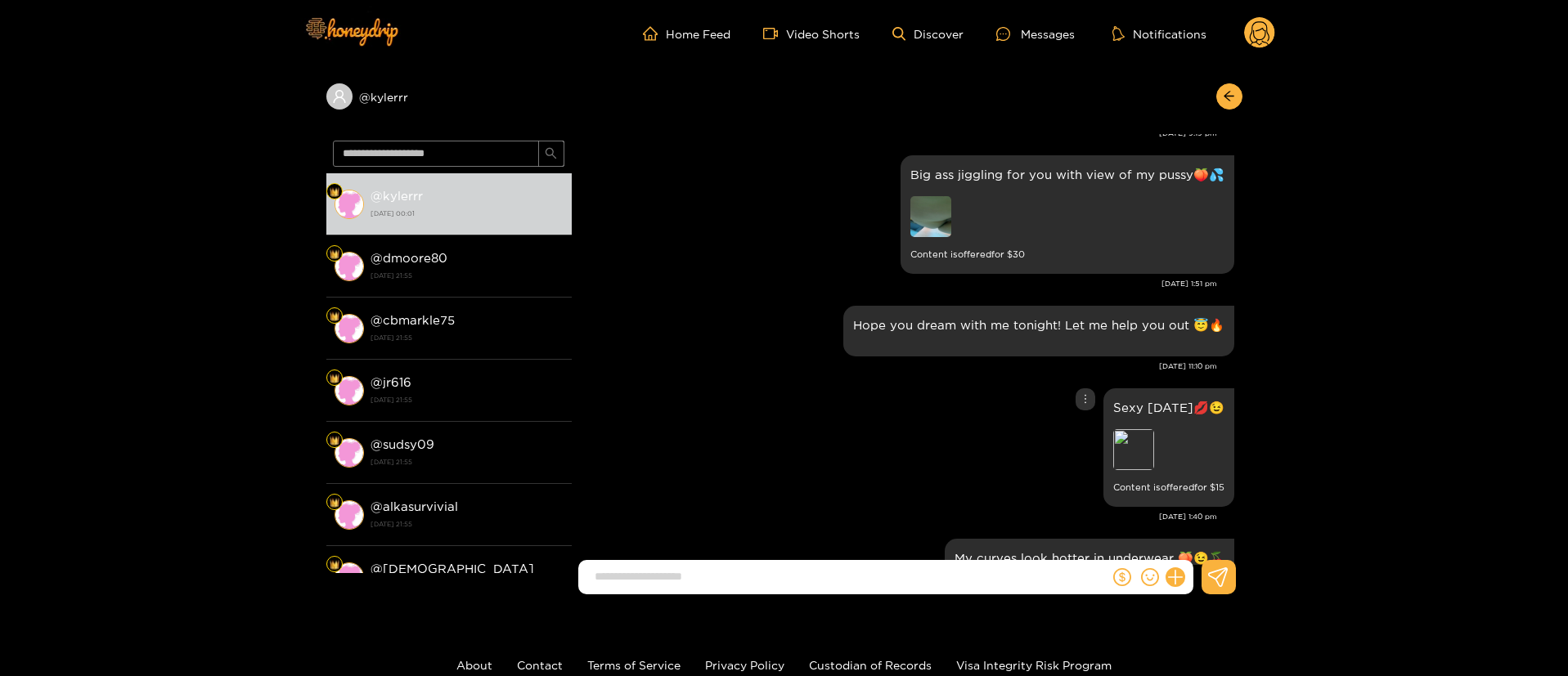
scroll to position [883, 0]
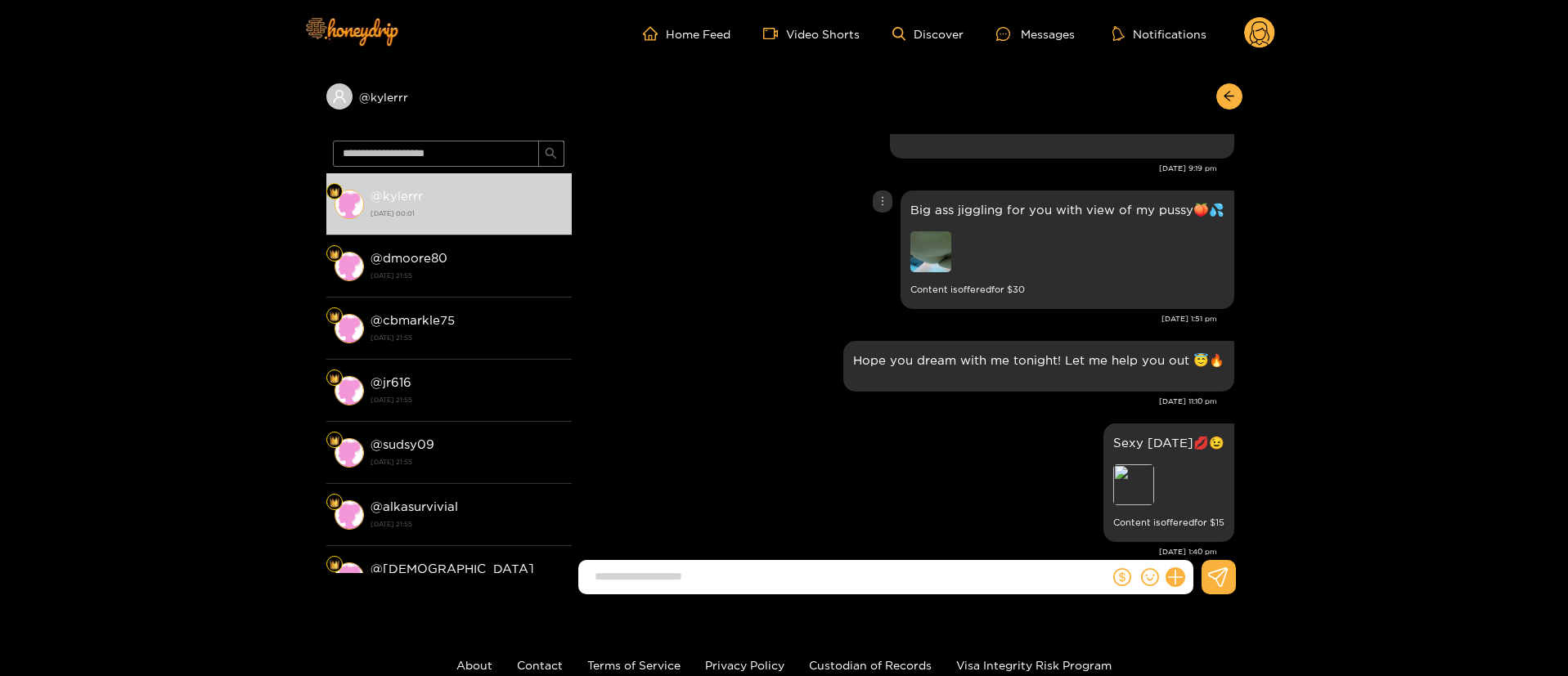
click at [922, 238] on img at bounding box center [930, 251] width 41 height 41
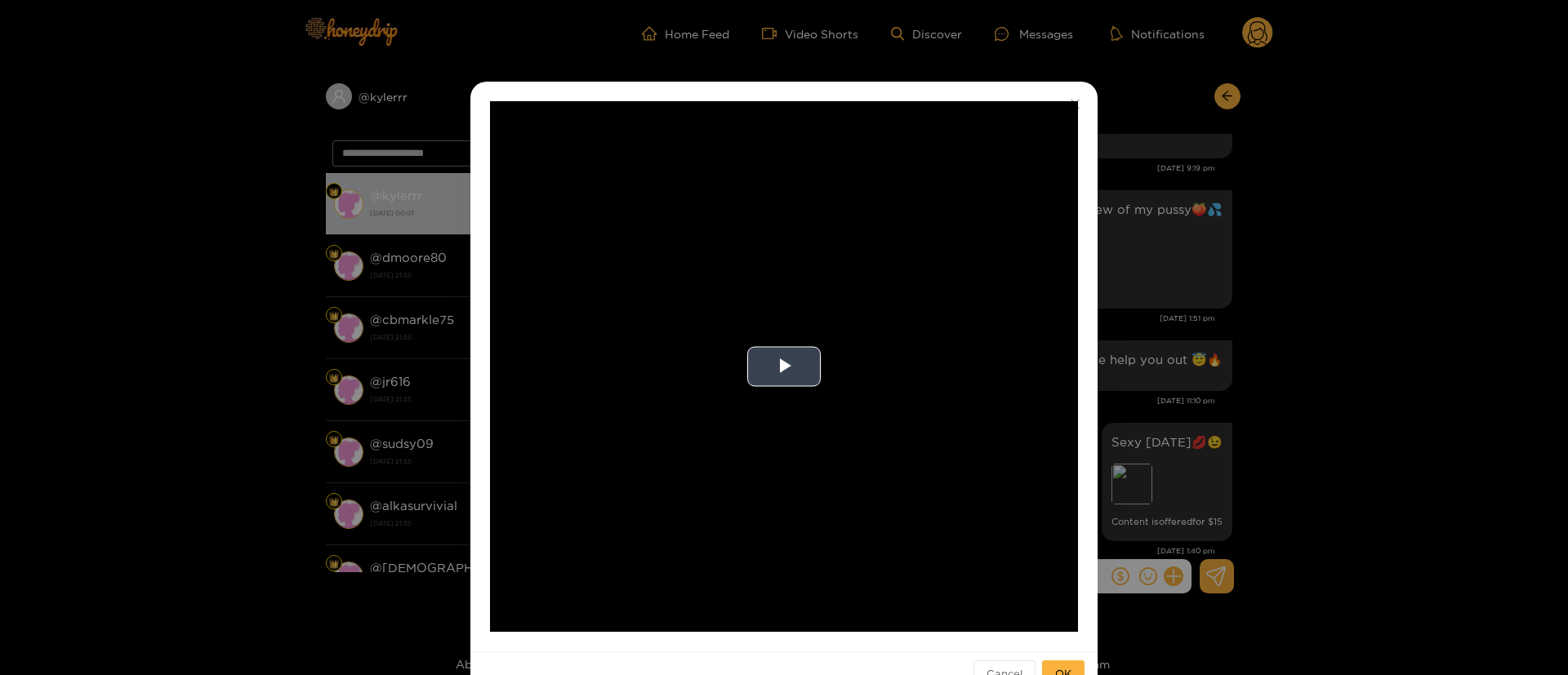
click at [814, 333] on video "Video Player" at bounding box center [784, 366] width 588 height 530
click at [1223, 362] on div "**********" at bounding box center [784, 338] width 1568 height 675
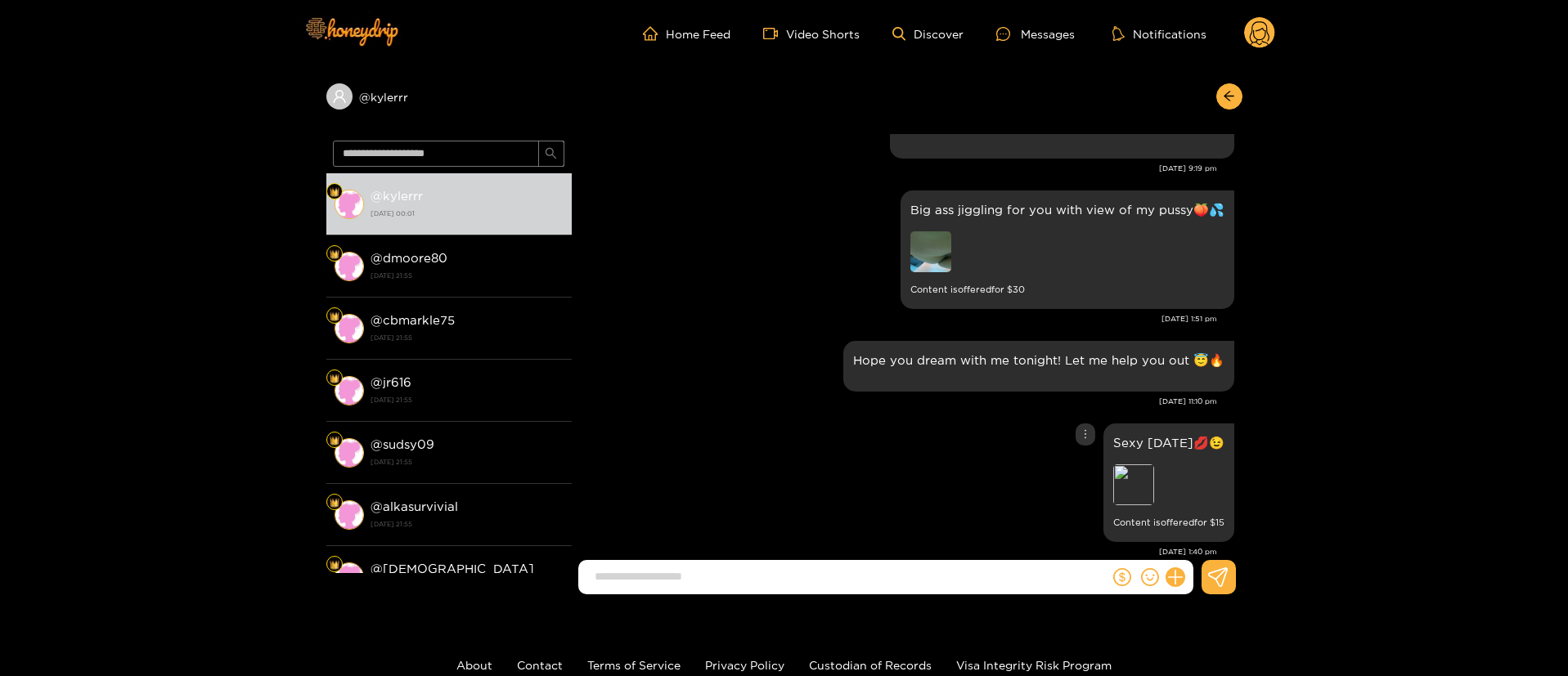
click at [817, 468] on div "Sexy Thursday💋😉 Preview Content is offered for $ 15" at bounding box center [907, 483] width 655 height 127
click at [748, 376] on div "Hope you dream with me tonight! Let me help you out​ 😇​🔥" at bounding box center [907, 366] width 655 height 59
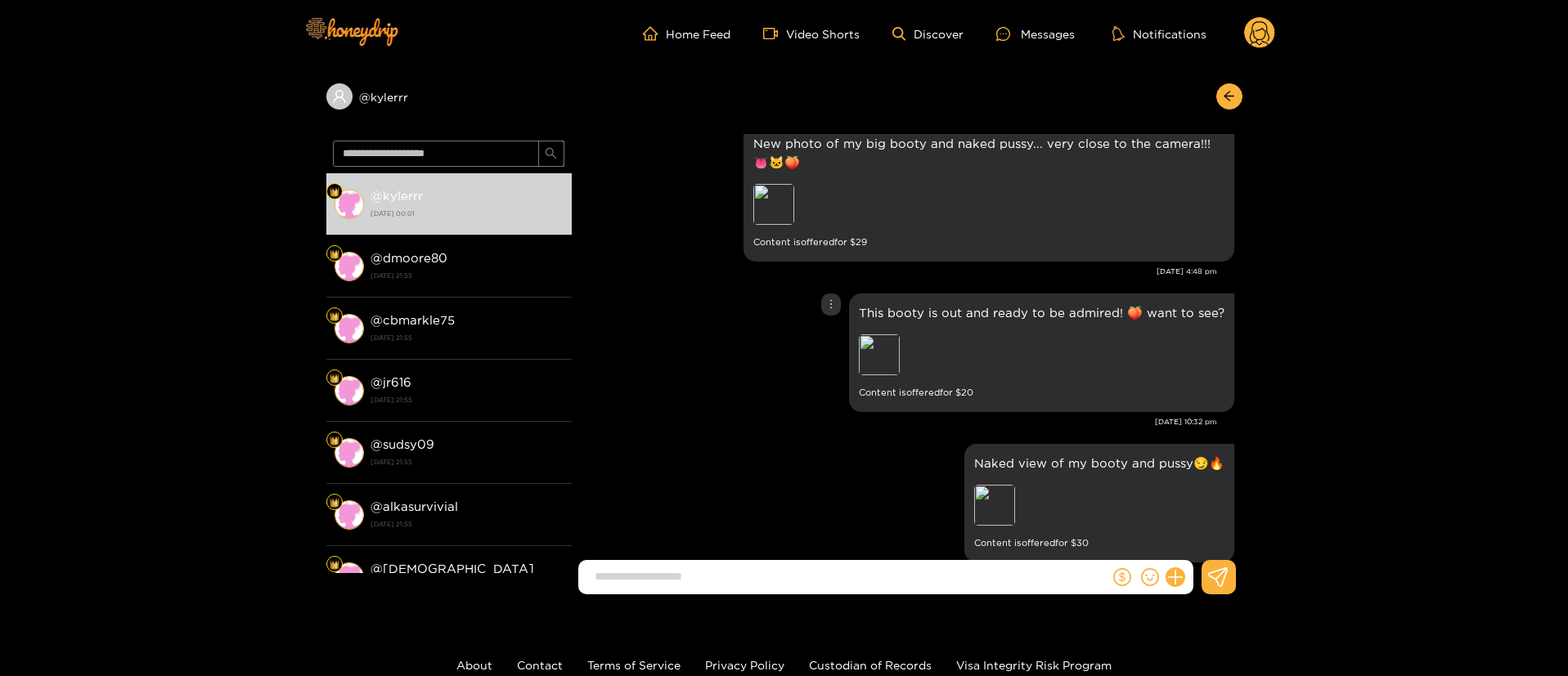
scroll to position [294, 0]
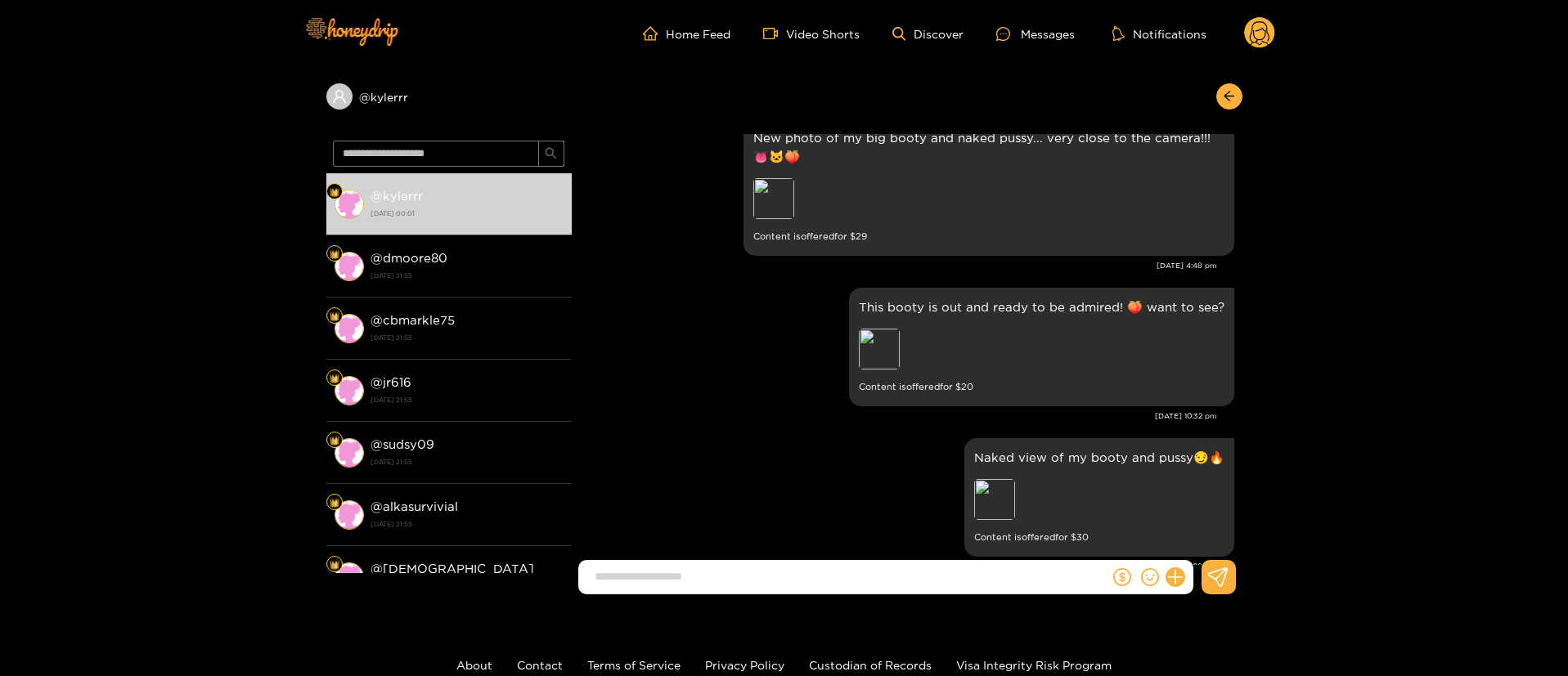
click at [651, 412] on div "Apr. 29, 10:32 pm" at bounding box center [898, 416] width 638 height 11
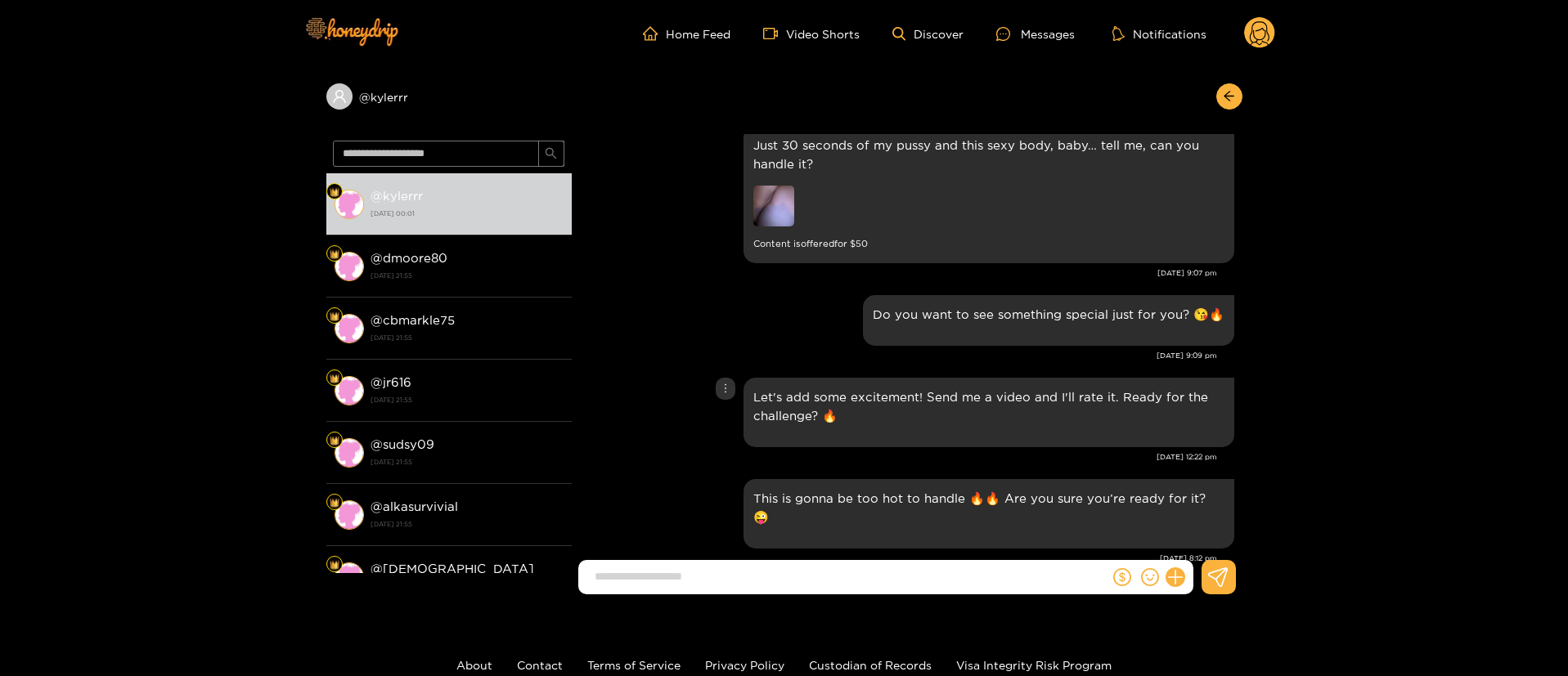
scroll to position [3189, 0]
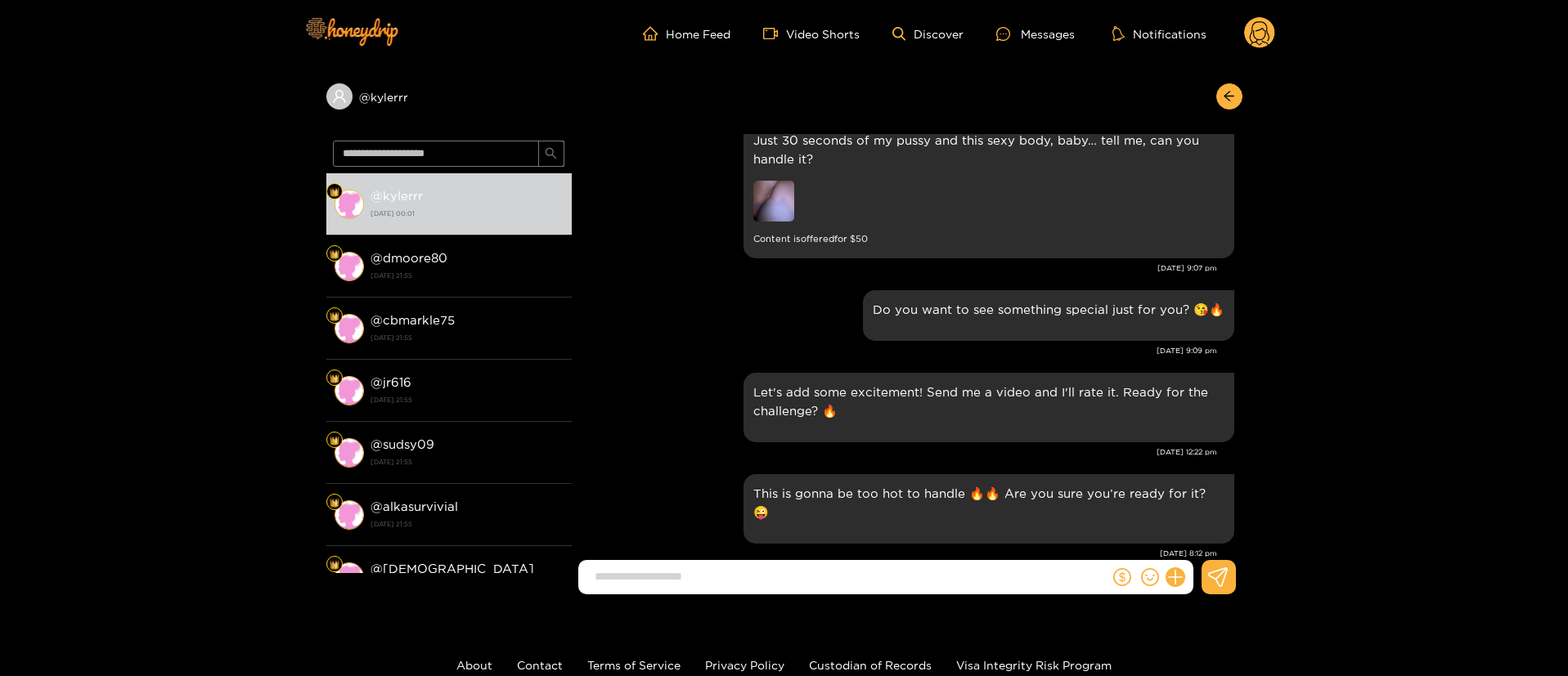
click at [686, 345] on div "Apr. 15, 9:09 pm" at bounding box center [898, 350] width 638 height 11
click at [622, 410] on div "Let's add some excitement! Send me a video and I'll rate it. Ready for the chal…" at bounding box center [907, 407] width 655 height 78
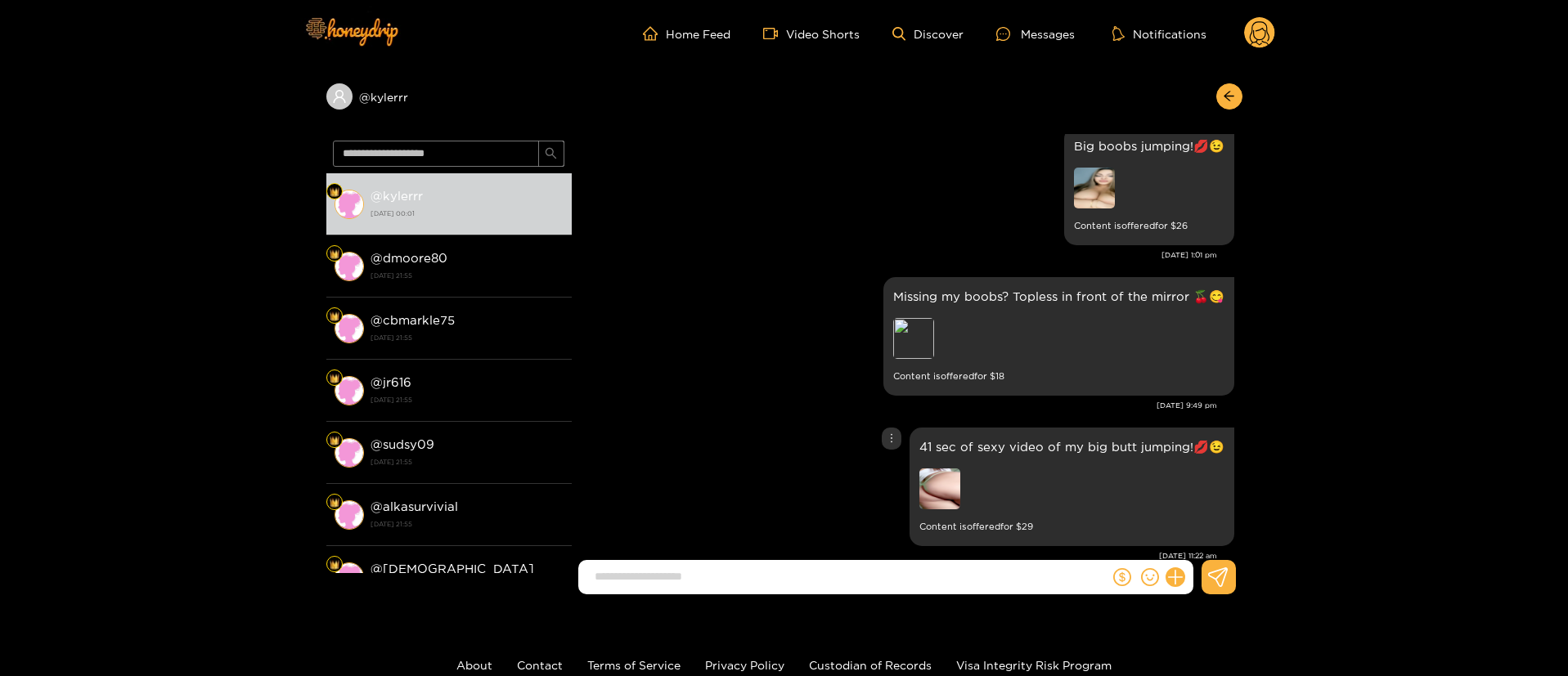
scroll to position [6720, 0]
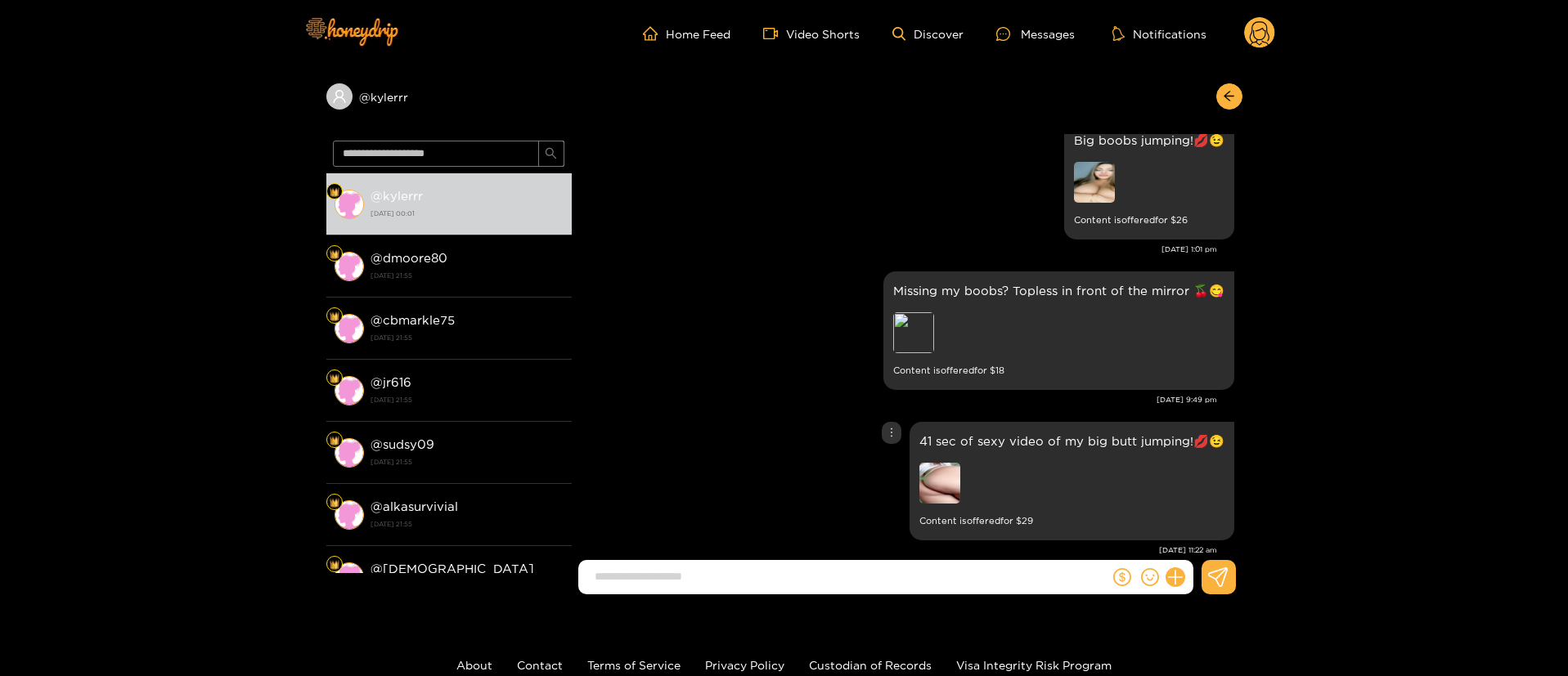
click at [929, 463] on img at bounding box center [940, 483] width 41 height 41
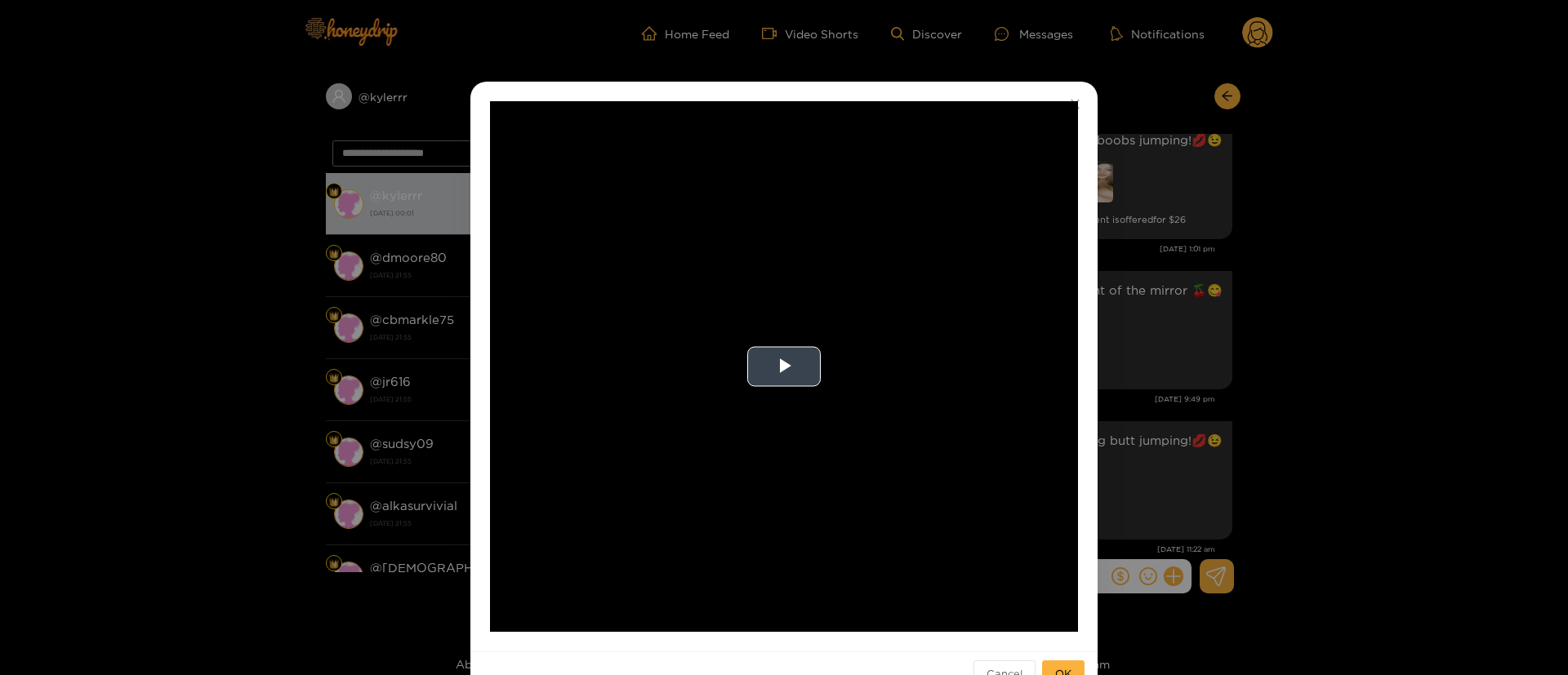
click at [725, 378] on video "Video Player" at bounding box center [784, 366] width 588 height 530
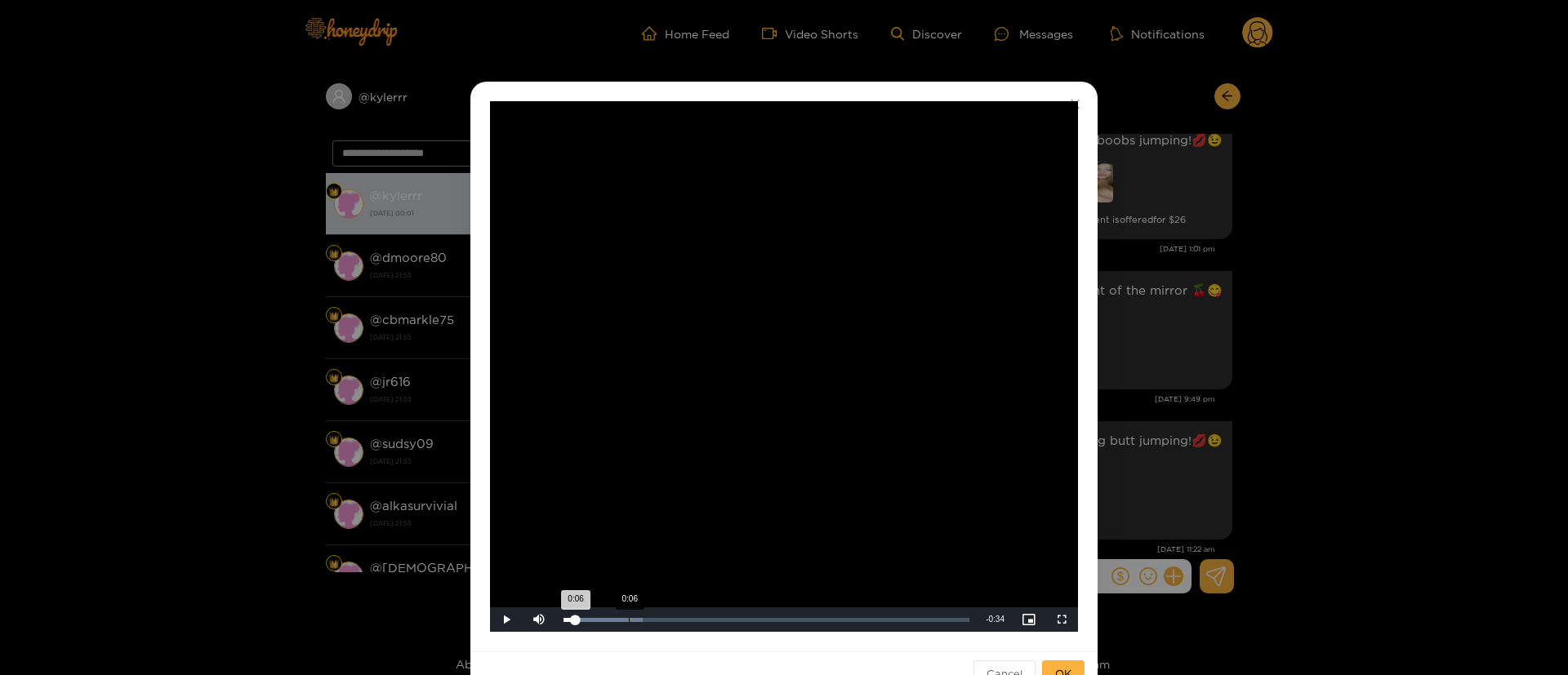
drag, startPoint x: 628, startPoint y: 617, endPoint x: 672, endPoint y: 617, distance: 44.0
click at [630, 618] on div "0:06" at bounding box center [629, 620] width 1 height 4
drag, startPoint x: 697, startPoint y: 632, endPoint x: 733, endPoint y: 629, distance: 36.1
click at [733, 629] on div "**********" at bounding box center [783, 366] width 627 height 570
drag, startPoint x: 740, startPoint y: 631, endPoint x: 780, endPoint y: 625, distance: 40.4
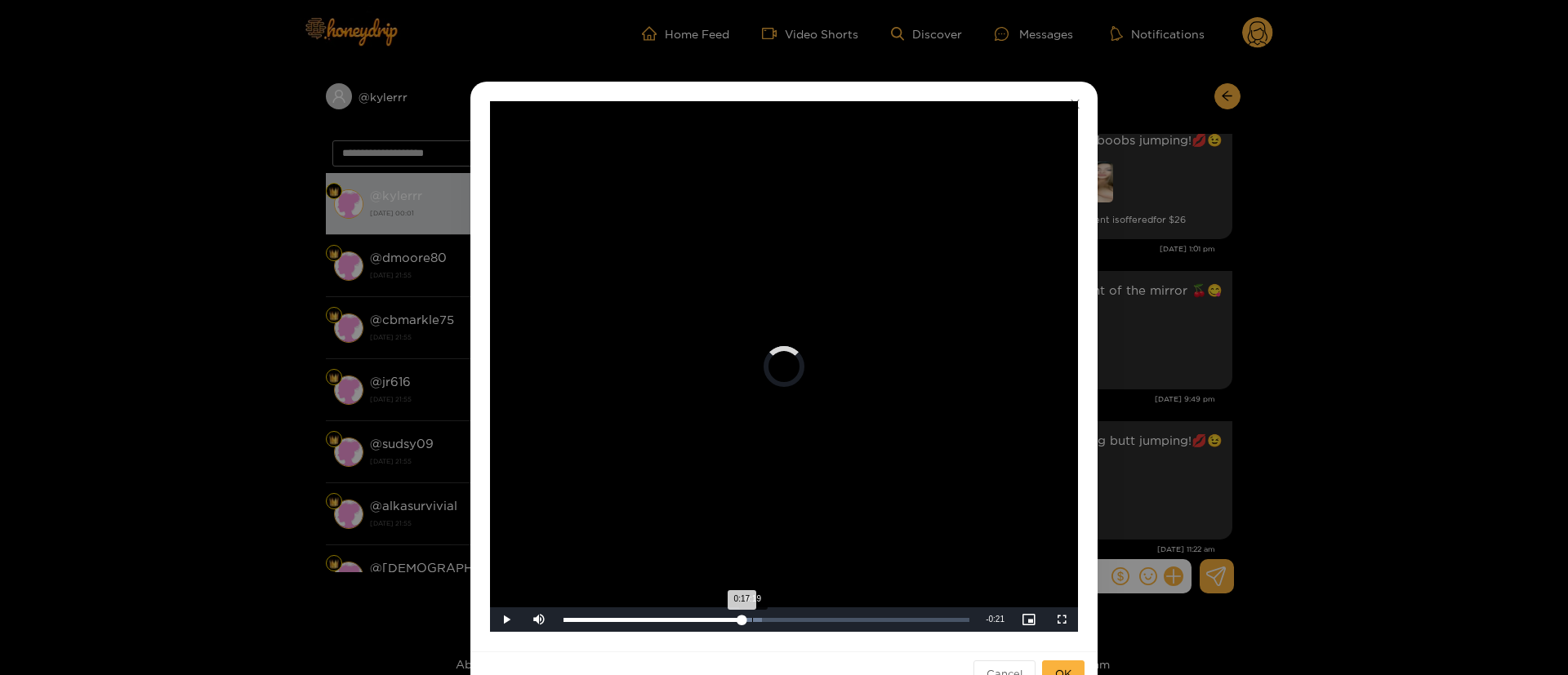
click at [780, 625] on div "Loaded : 48.90% 0:19 0:17" at bounding box center [766, 619] width 422 height 25
drag, startPoint x: 815, startPoint y: 625, endPoint x: 866, endPoint y: 617, distance: 51.6
click at [866, 617] on div "Loaded : 88.02% 0:29 0:25" at bounding box center [766, 619] width 422 height 25
click at [1141, 401] on div "**********" at bounding box center [784, 338] width 1568 height 675
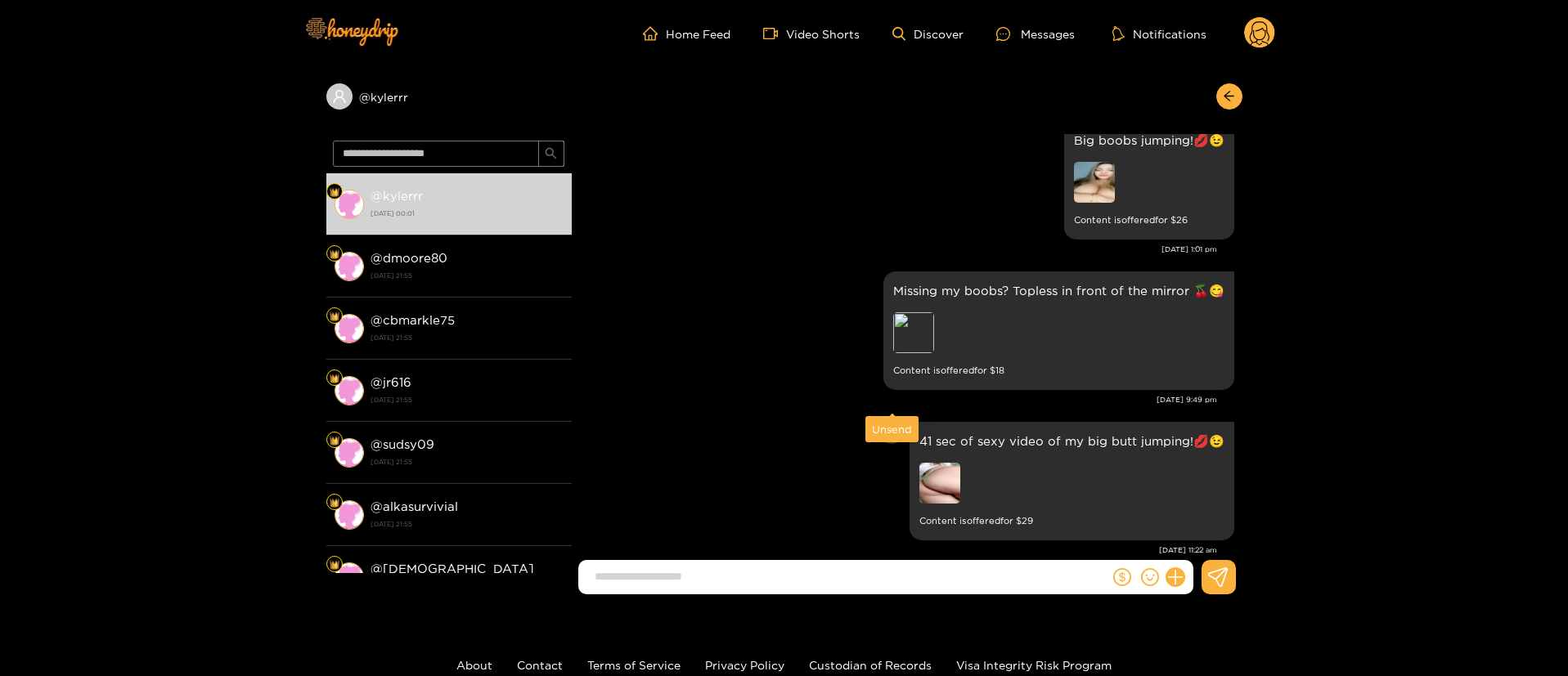
click at [890, 427] on icon "more" at bounding box center [892, 433] width 11 height 11
click at [886, 426] on div "Unsend" at bounding box center [892, 429] width 40 height 16
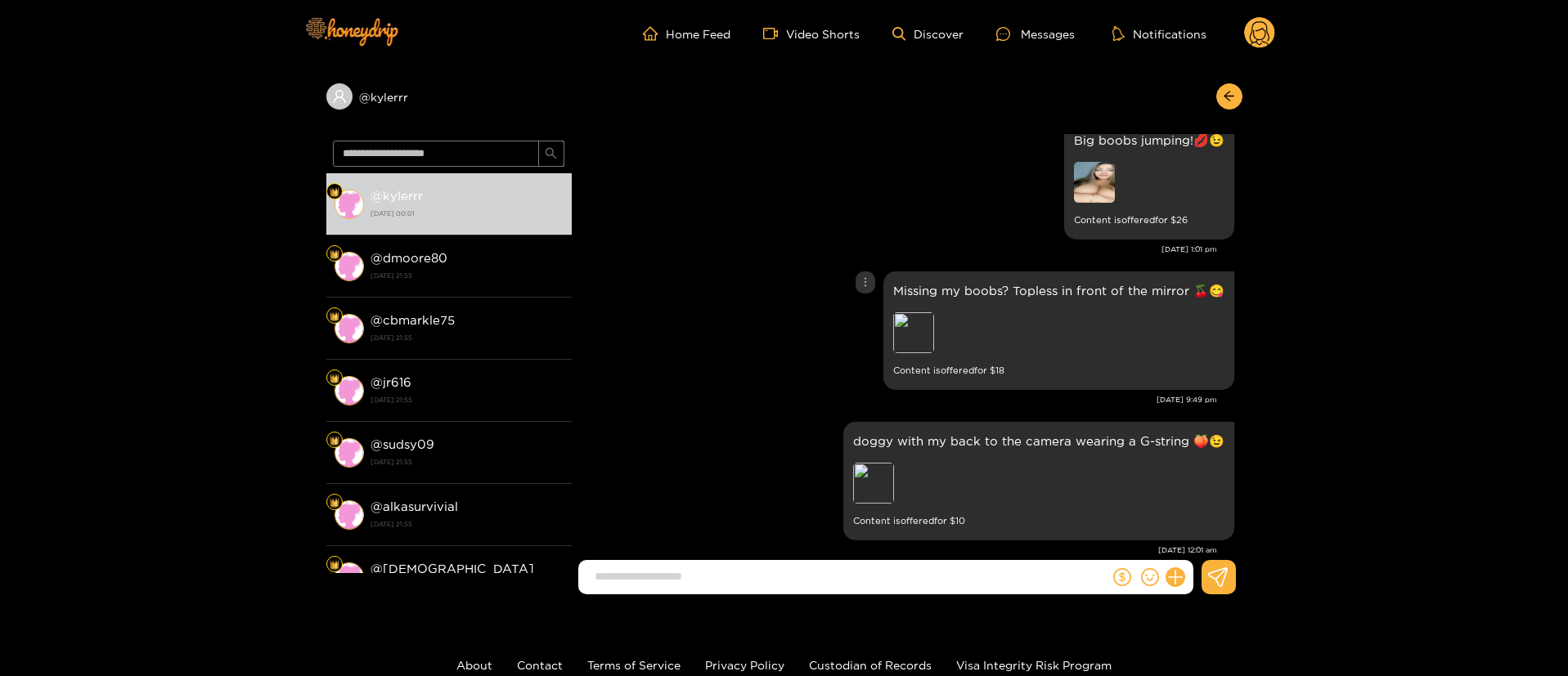
click at [668, 308] on div "Missing my boobs? Topless in front of the mirror 🍒😋 Preview Content is offered …" at bounding box center [907, 330] width 655 height 127
click at [716, 310] on div "Missing my boobs? Topless in front of the mirror 🍒😋 Preview Content is offered …" at bounding box center [907, 330] width 655 height 127
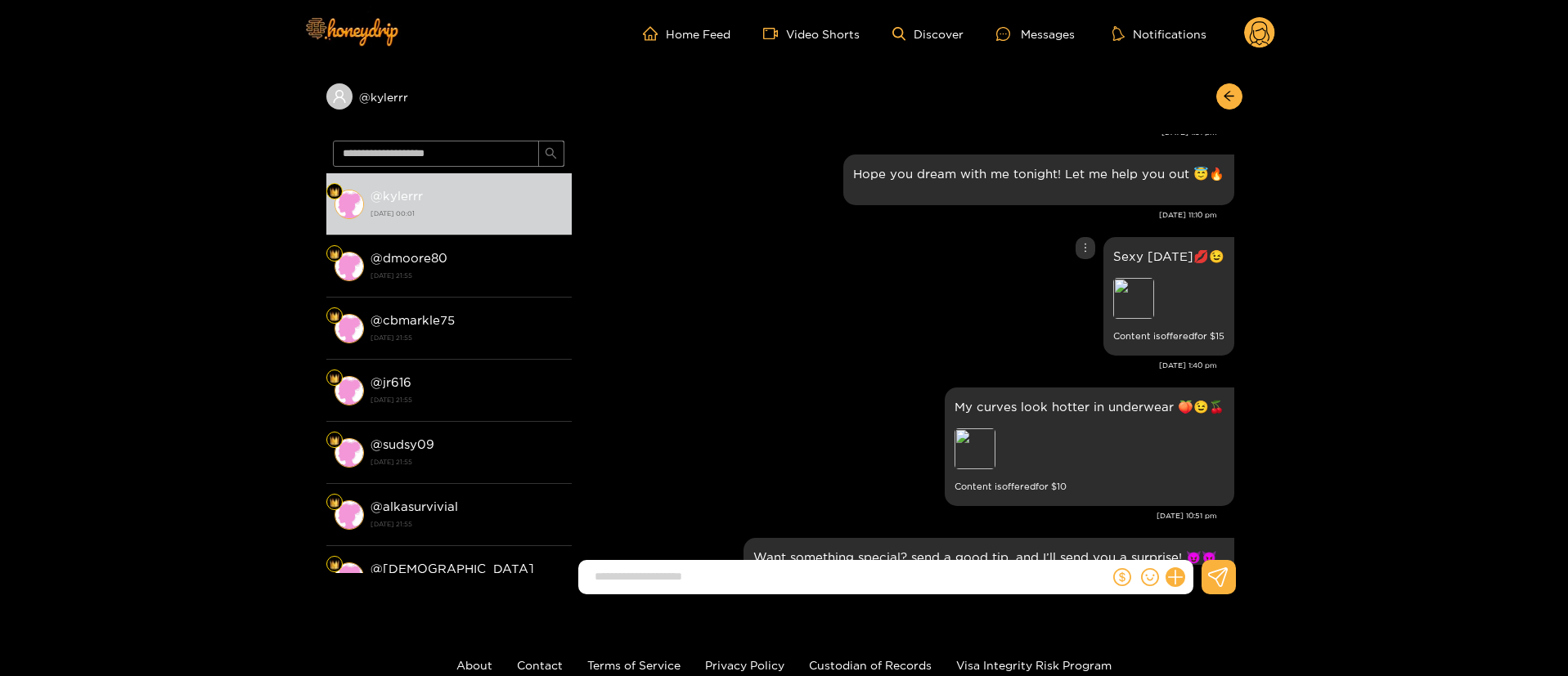
scroll to position [9271, 0]
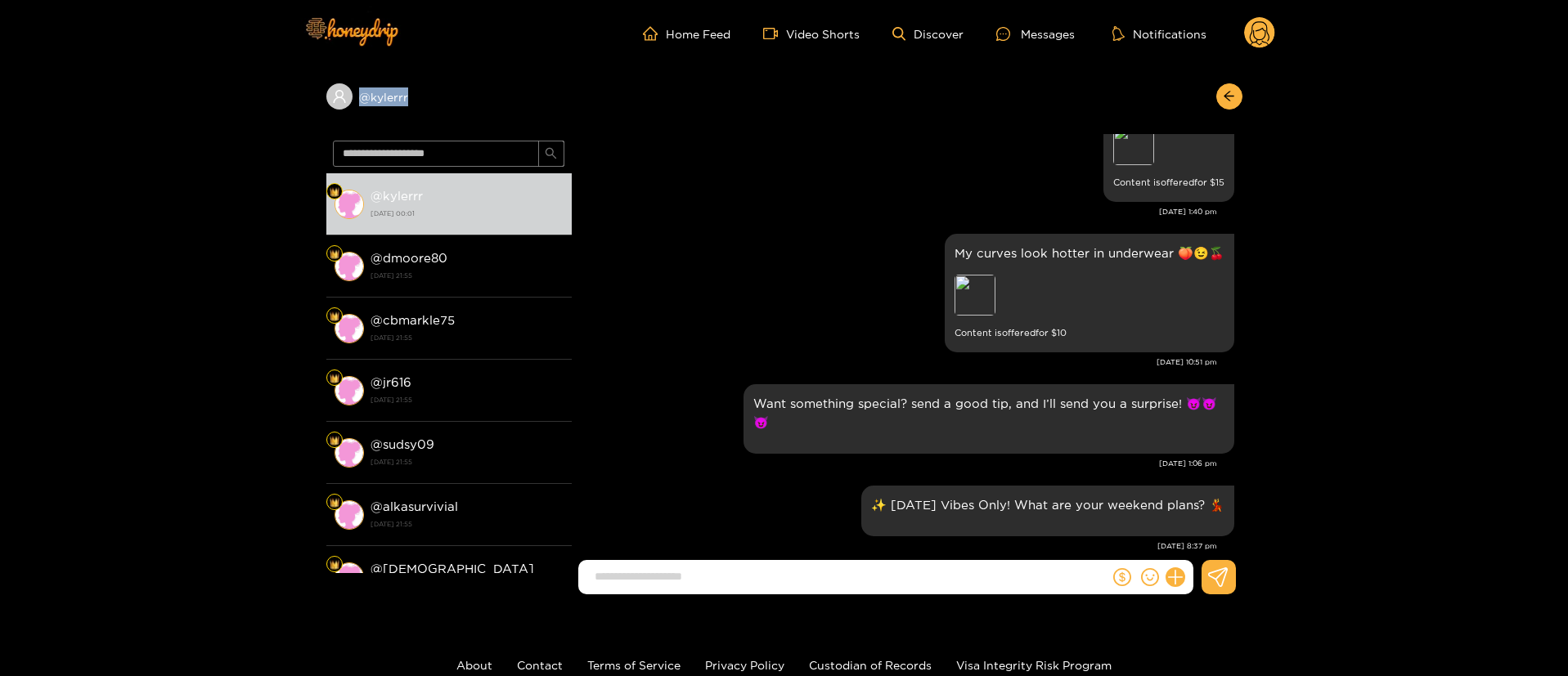
drag, startPoint x: 475, startPoint y: 106, endPoint x: 284, endPoint y: 132, distance: 192.8
click at [284, 132] on div "@ kylerrr @ kylerrr 18 September 2025 00:01 @ dmoore80 17 September 2025 21:55 …" at bounding box center [784, 337] width 1568 height 541
copy div "@ kylerrr"
click at [801, 284] on div "My curves look hotter in underwear 🍑😉🍒 Preview Content is offered for $ 10" at bounding box center [907, 294] width 655 height 127
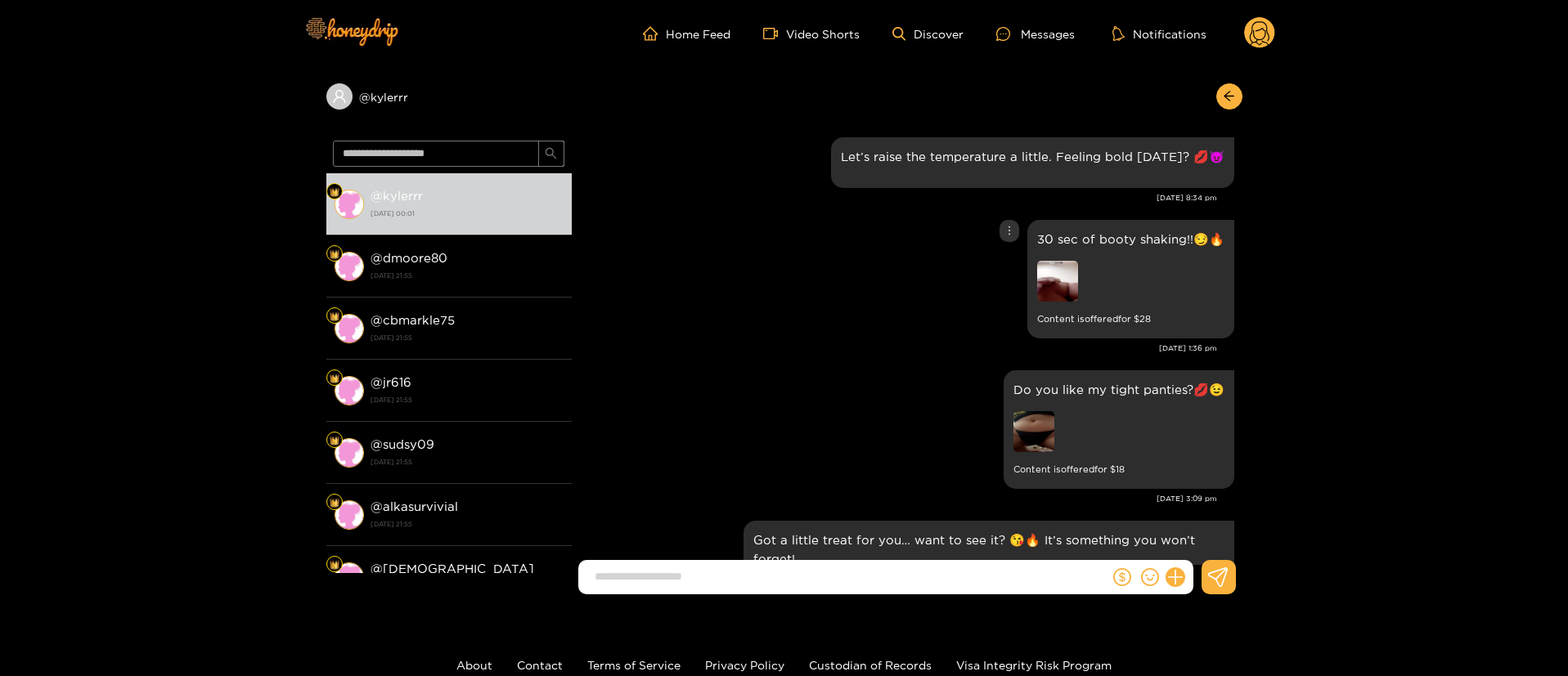
scroll to position [11576, 0]
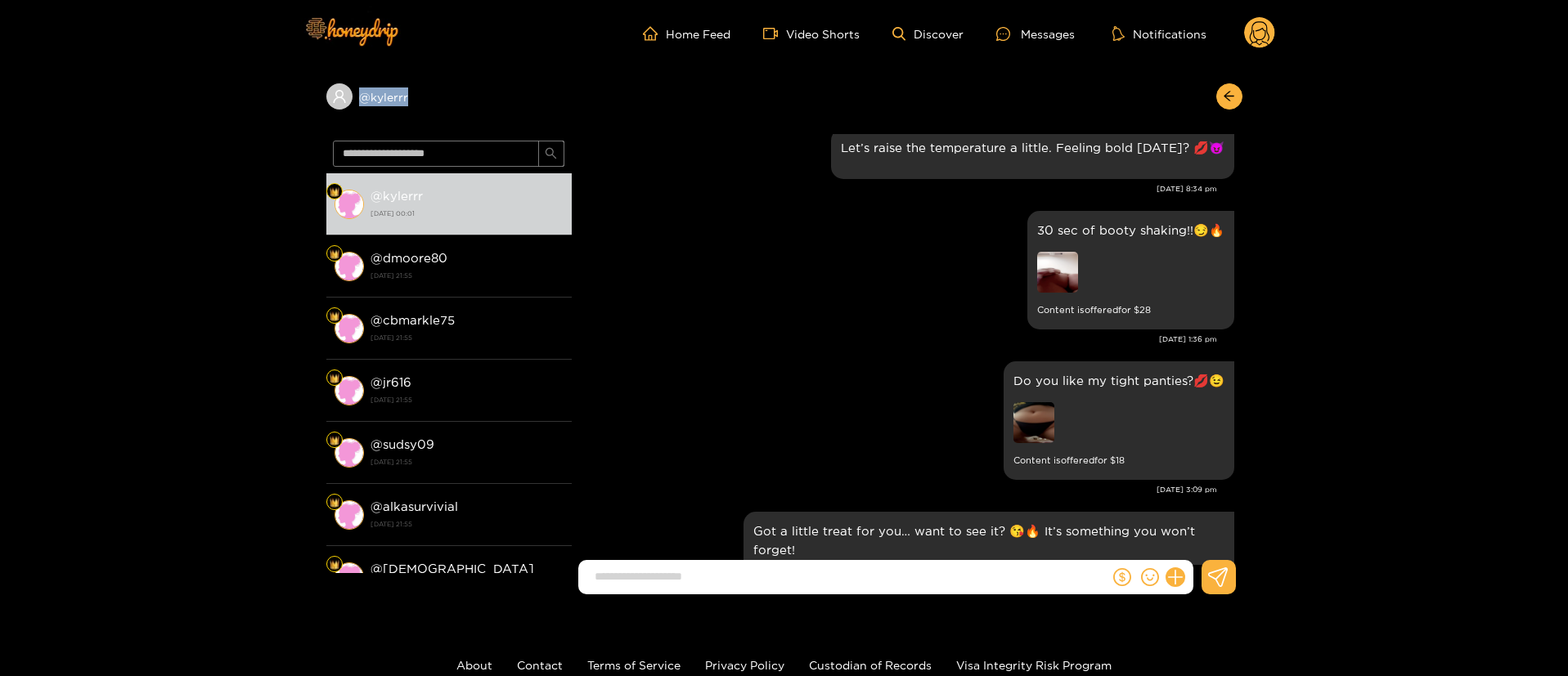
drag, startPoint x: 452, startPoint y: 109, endPoint x: 279, endPoint y: 114, distance: 173.1
click at [279, 114] on div "@ kylerrr @ kylerrr 18 September 2025 00:01 @ dmoore80 17 September 2025 21:55 …" at bounding box center [784, 337] width 1568 height 541
copy div "@ kylerrr"
click at [720, 393] on div "Do you like my tight panties?💋😉 Content is offered for $ 18" at bounding box center [907, 420] width 655 height 127
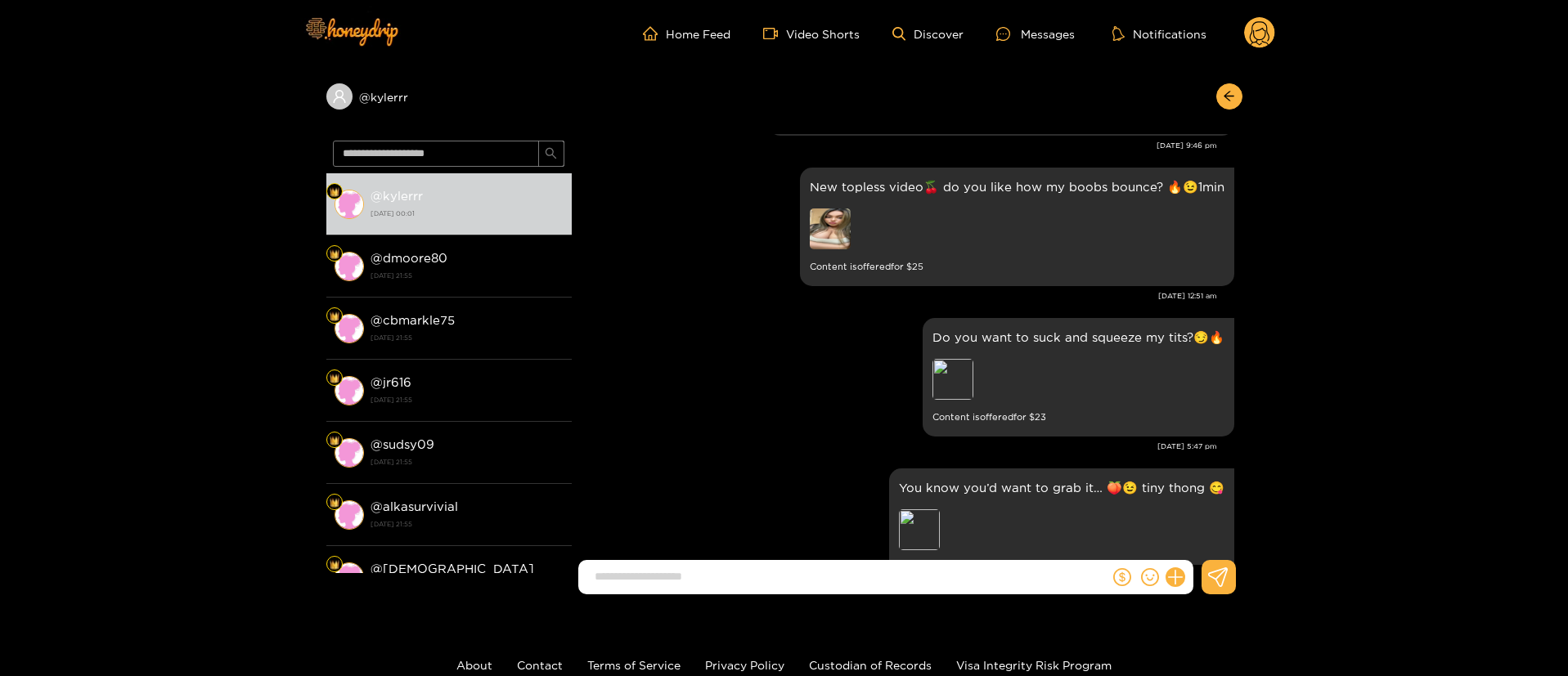
scroll to position [12998, 0]
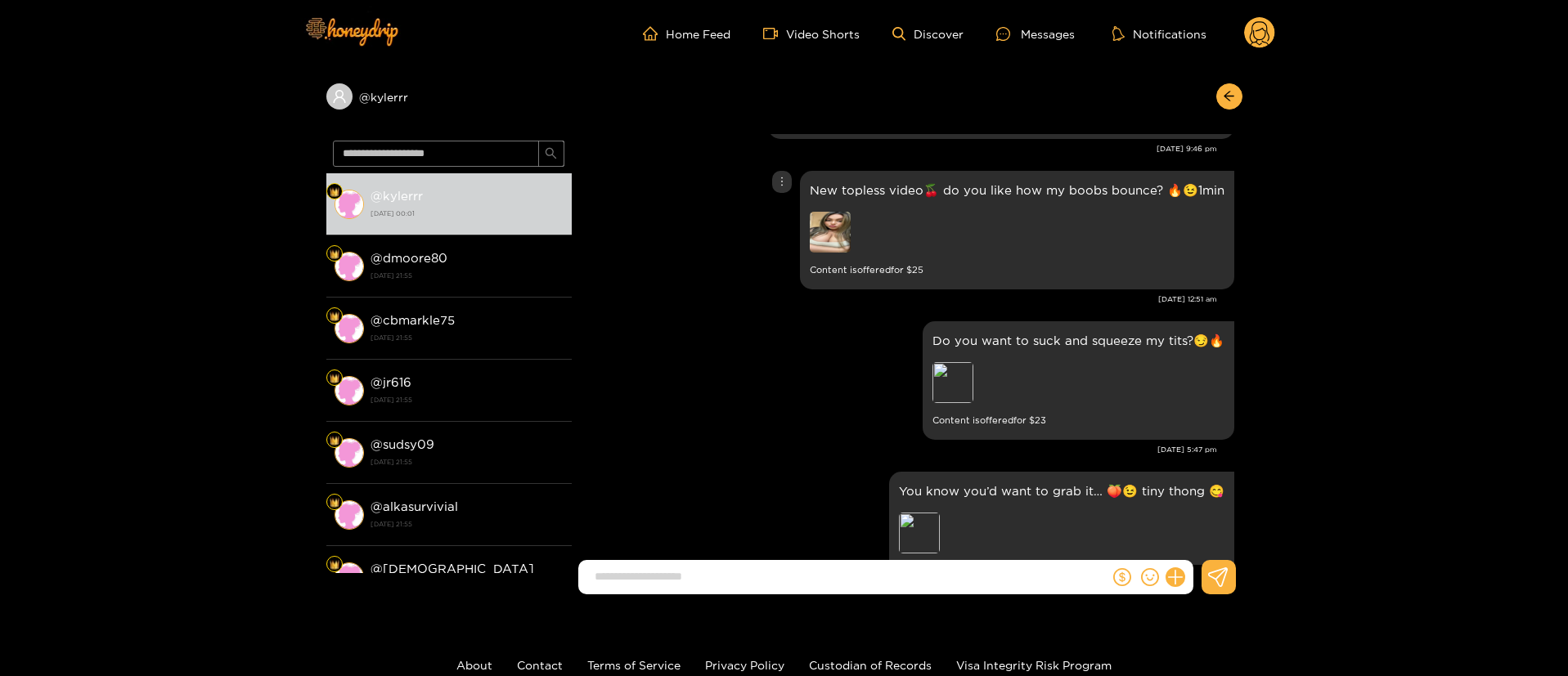
click at [746, 233] on div "New topless video🍒 do you like how my boobs bounce? 🔥😉1min Content is offered f…" at bounding box center [907, 230] width 655 height 127
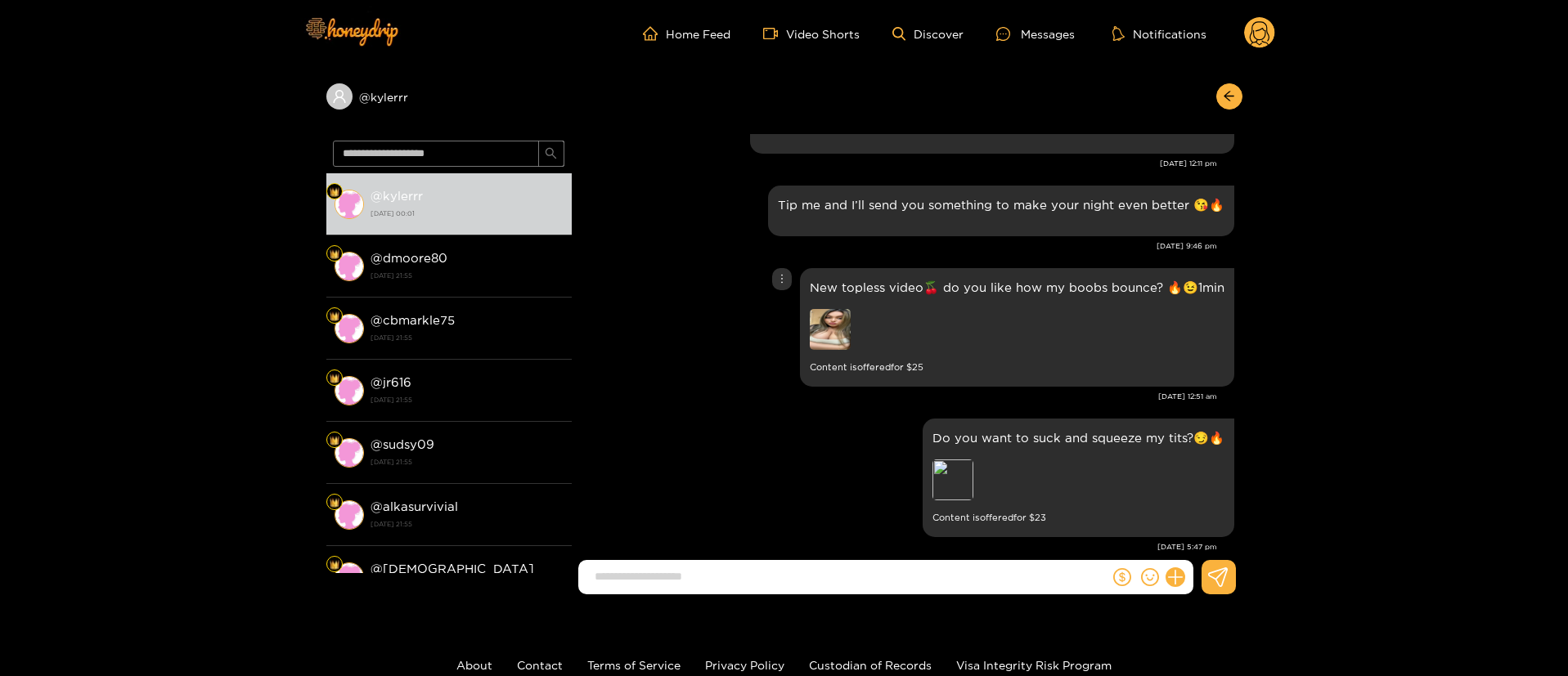
scroll to position [12852, 0]
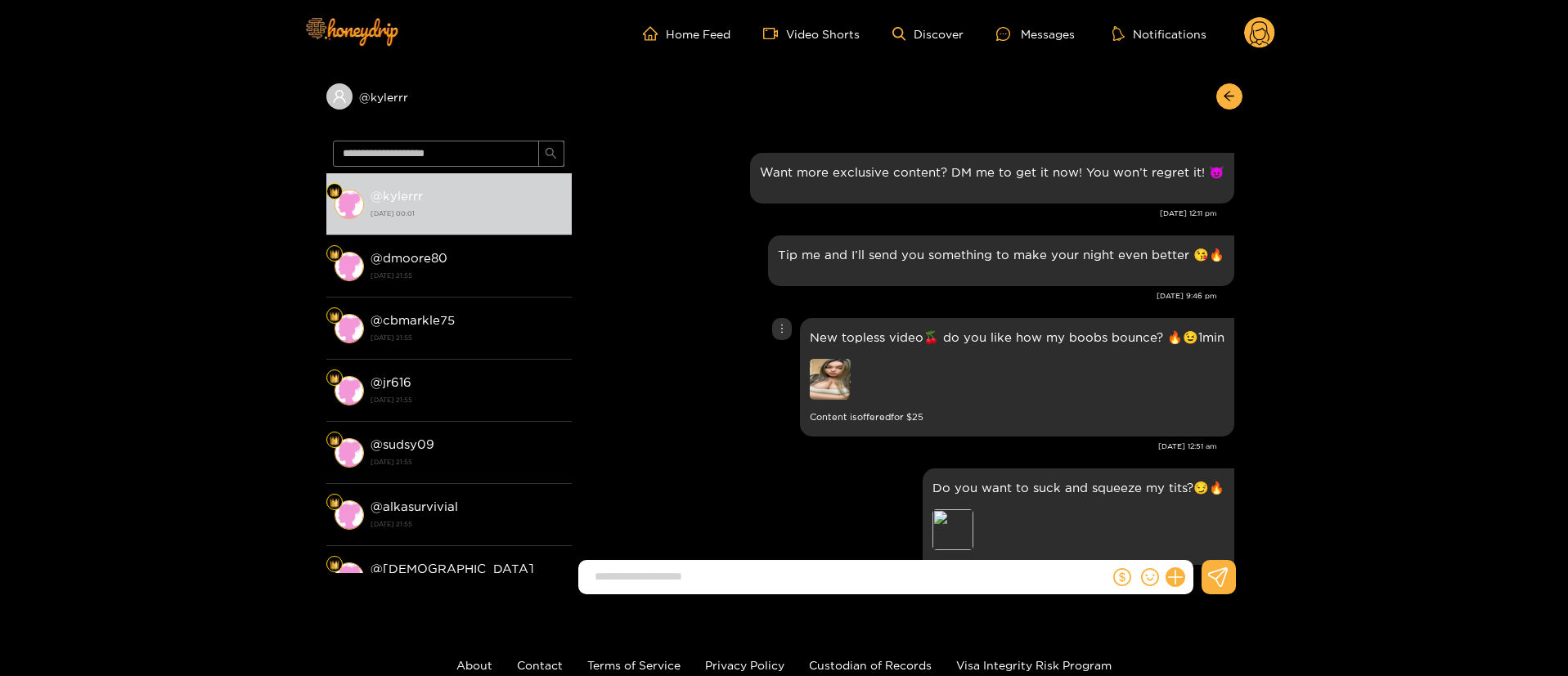
click at [783, 323] on icon "more" at bounding box center [782, 329] width 11 height 11
click at [778, 304] on div "Unsend" at bounding box center [783, 306] width 40 height 16
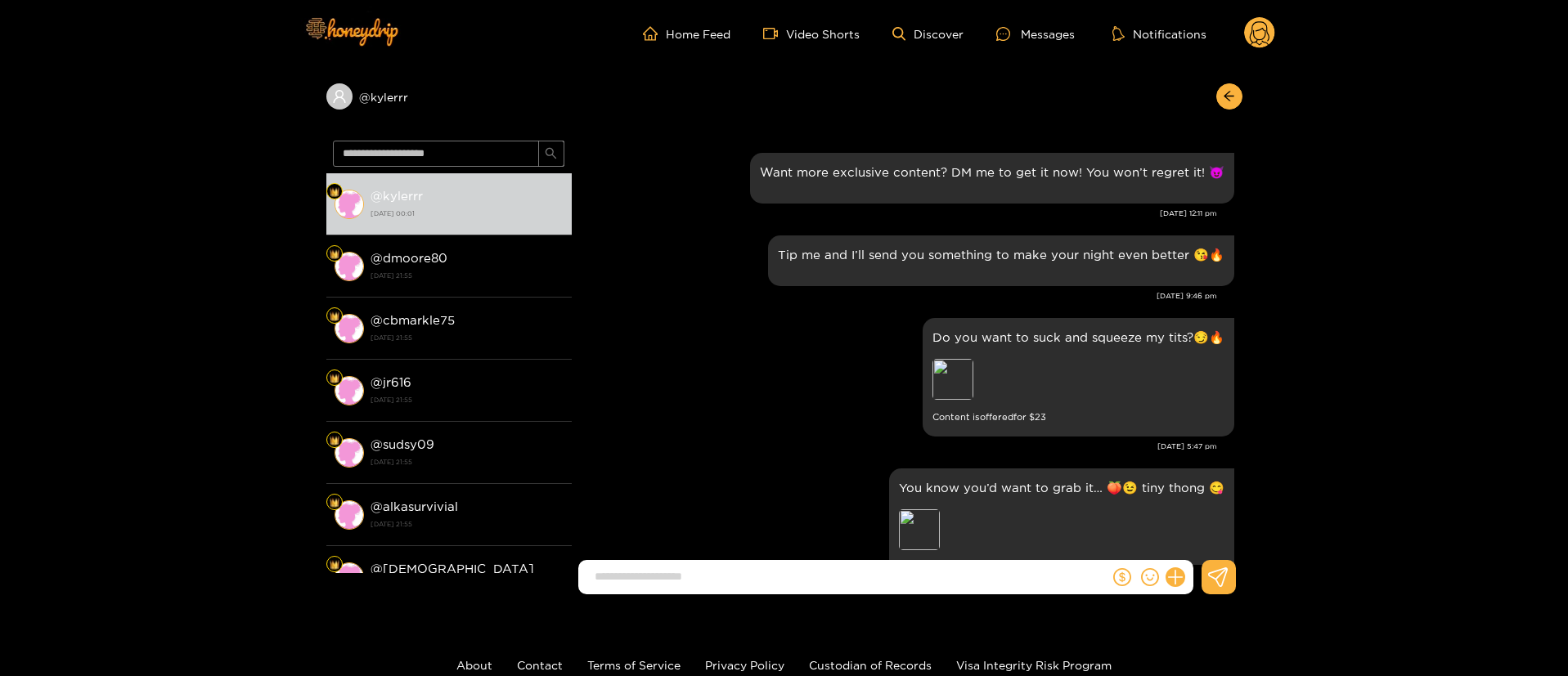
drag, startPoint x: 1242, startPoint y: 412, endPoint x: 1243, endPoint y: 472, distance: 60.0
click at [1243, 472] on div "@ kylerrr @ kylerrr 18 September 2025 00:01 @ dmoore80 17 September 2025 21:55 …" at bounding box center [784, 337] width 1568 height 541
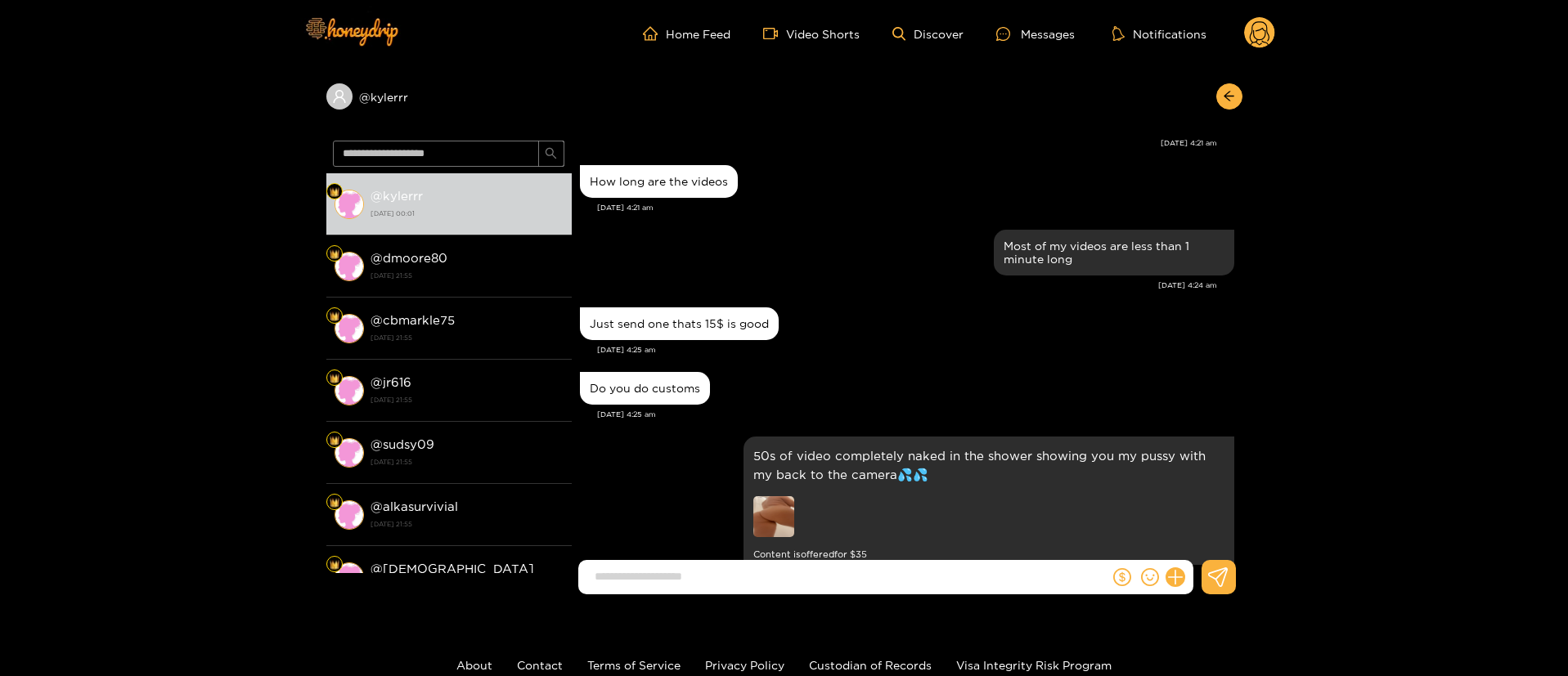
scroll to position [18978, 0]
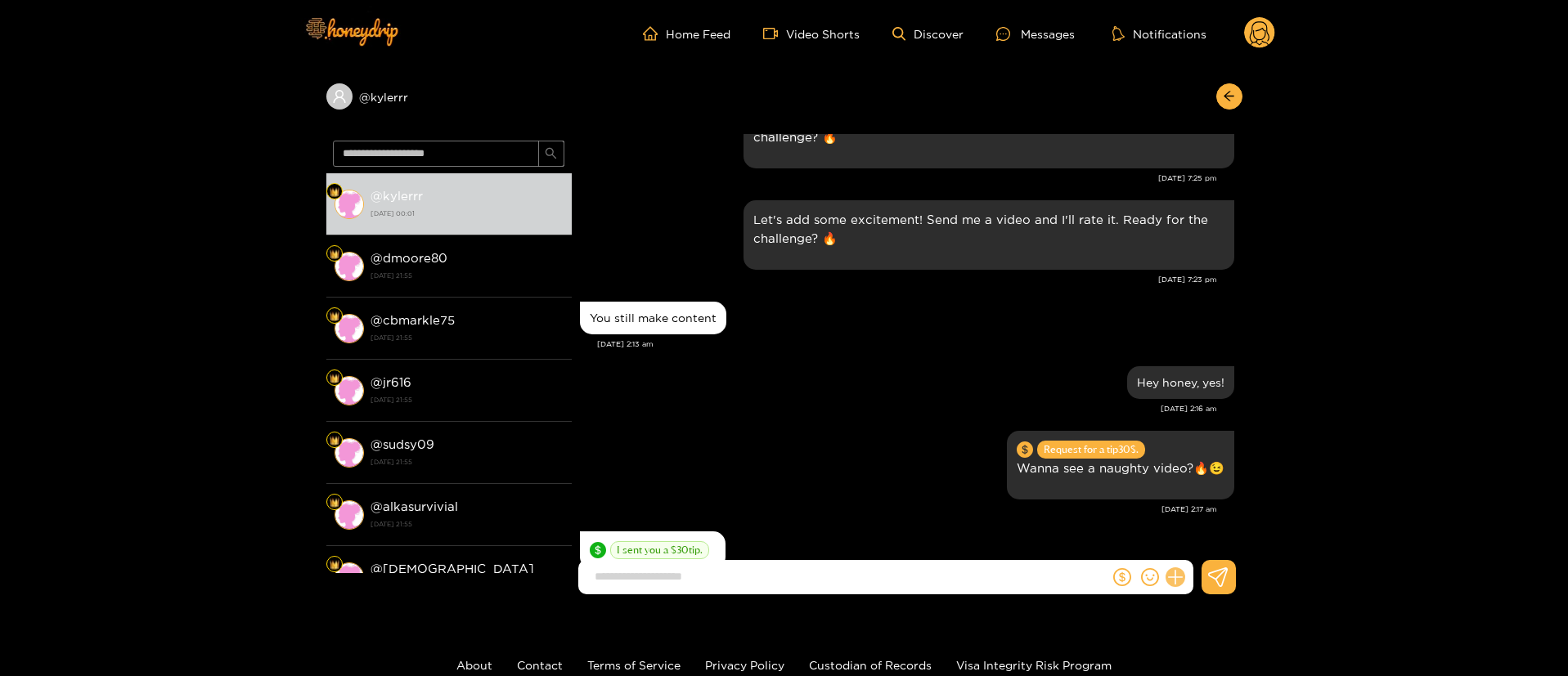
click at [1175, 579] on icon at bounding box center [1175, 578] width 19 height 19
click at [1204, 542] on icon at bounding box center [1205, 537] width 16 height 16
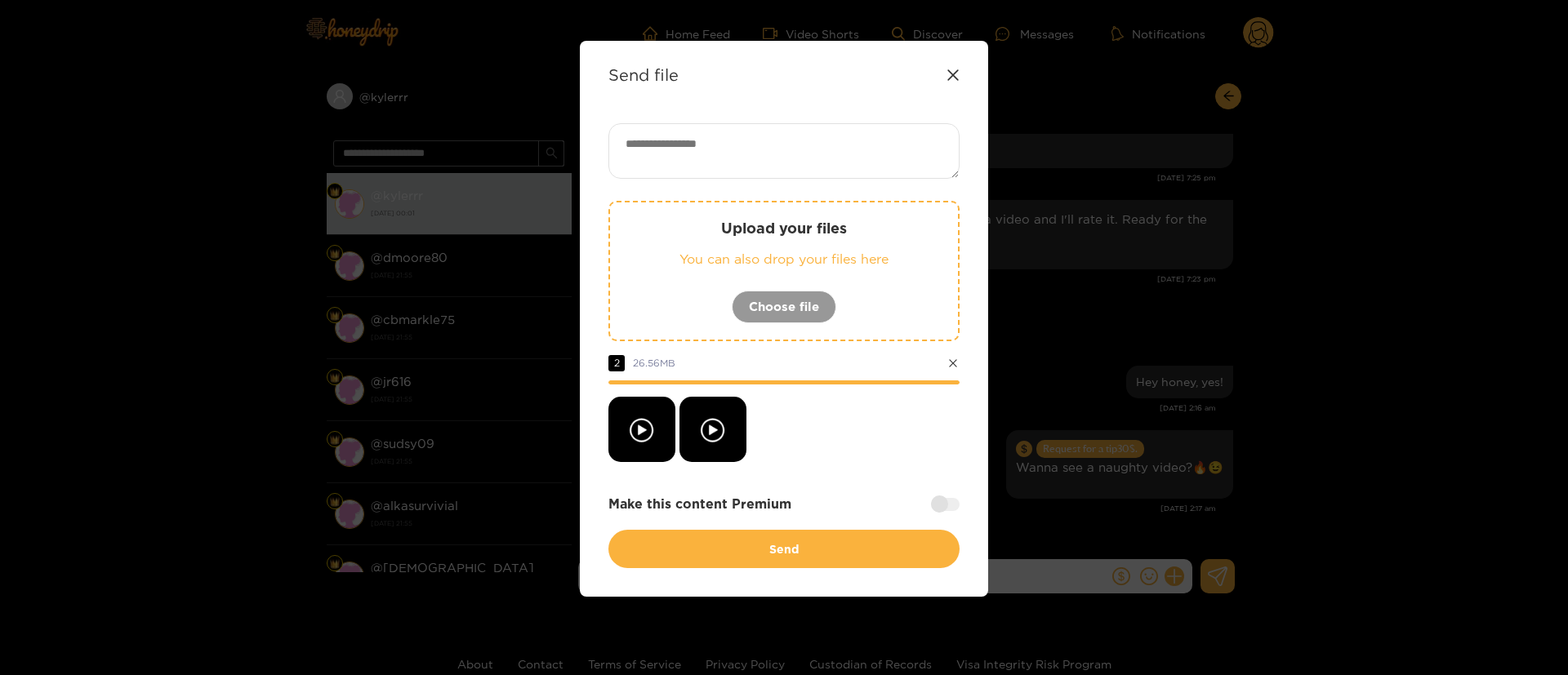
click at [838, 442] on div at bounding box center [783, 429] width 351 height 65
click at [798, 441] on div at bounding box center [783, 429] width 351 height 65
click at [751, 131] on textarea at bounding box center [783, 150] width 351 height 56
paste textarea "**"
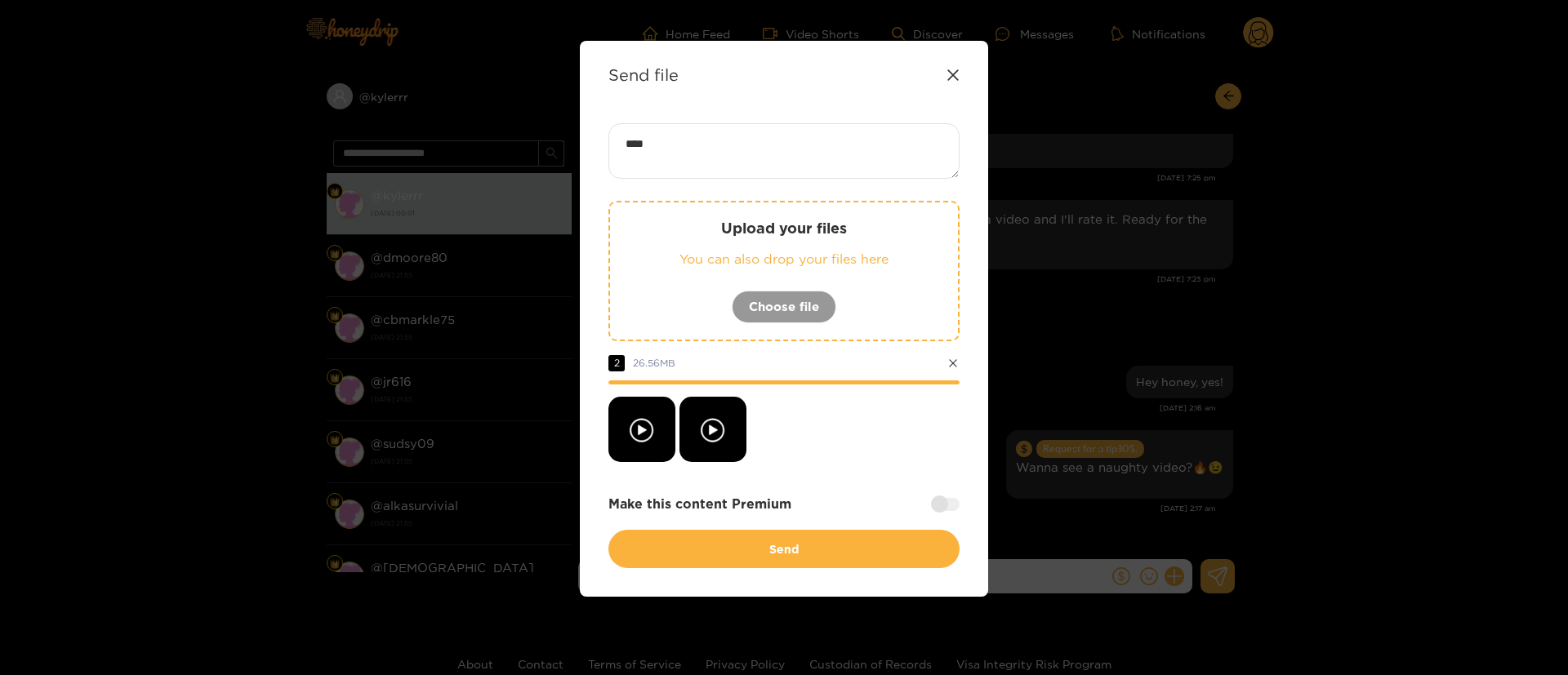
type textarea "****"
click at [865, 438] on div at bounding box center [783, 429] width 351 height 65
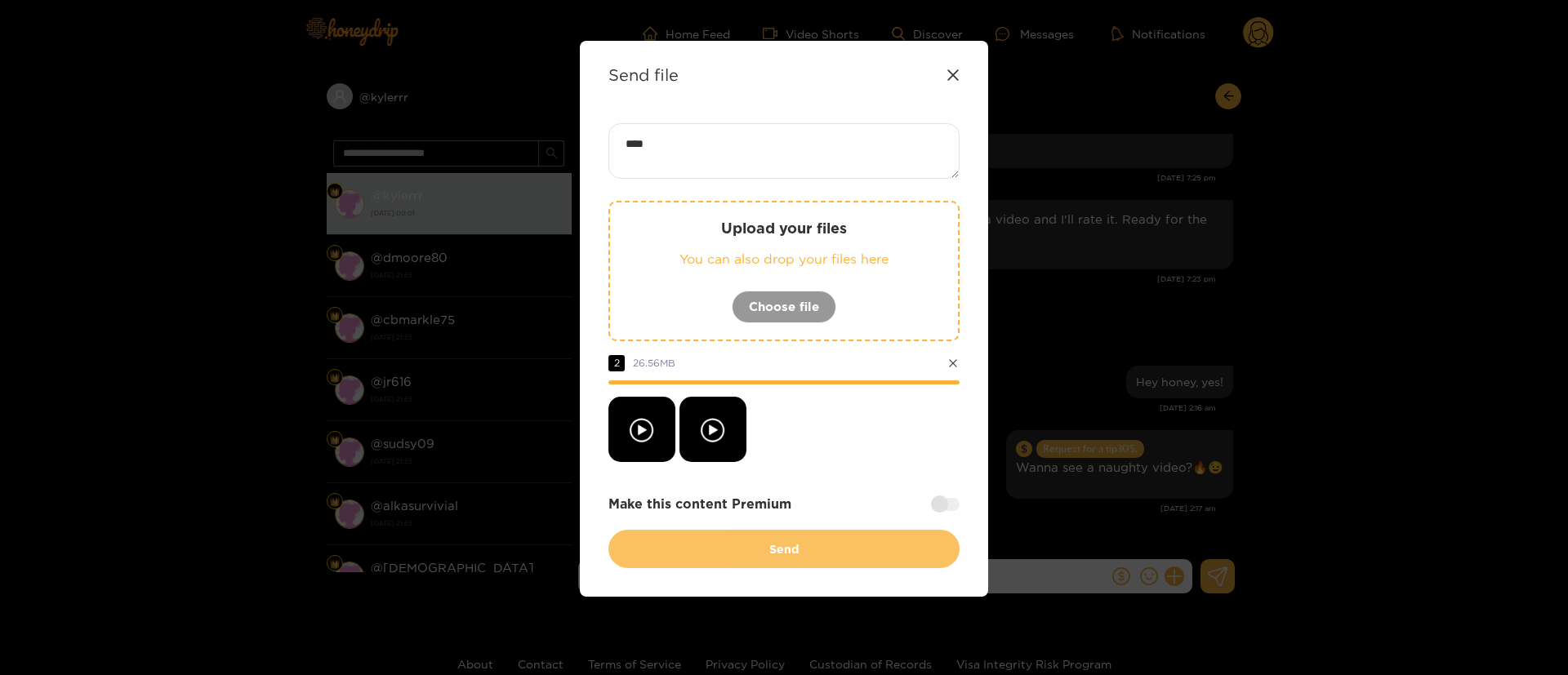
click at [834, 545] on button "Send" at bounding box center [783, 548] width 351 height 39
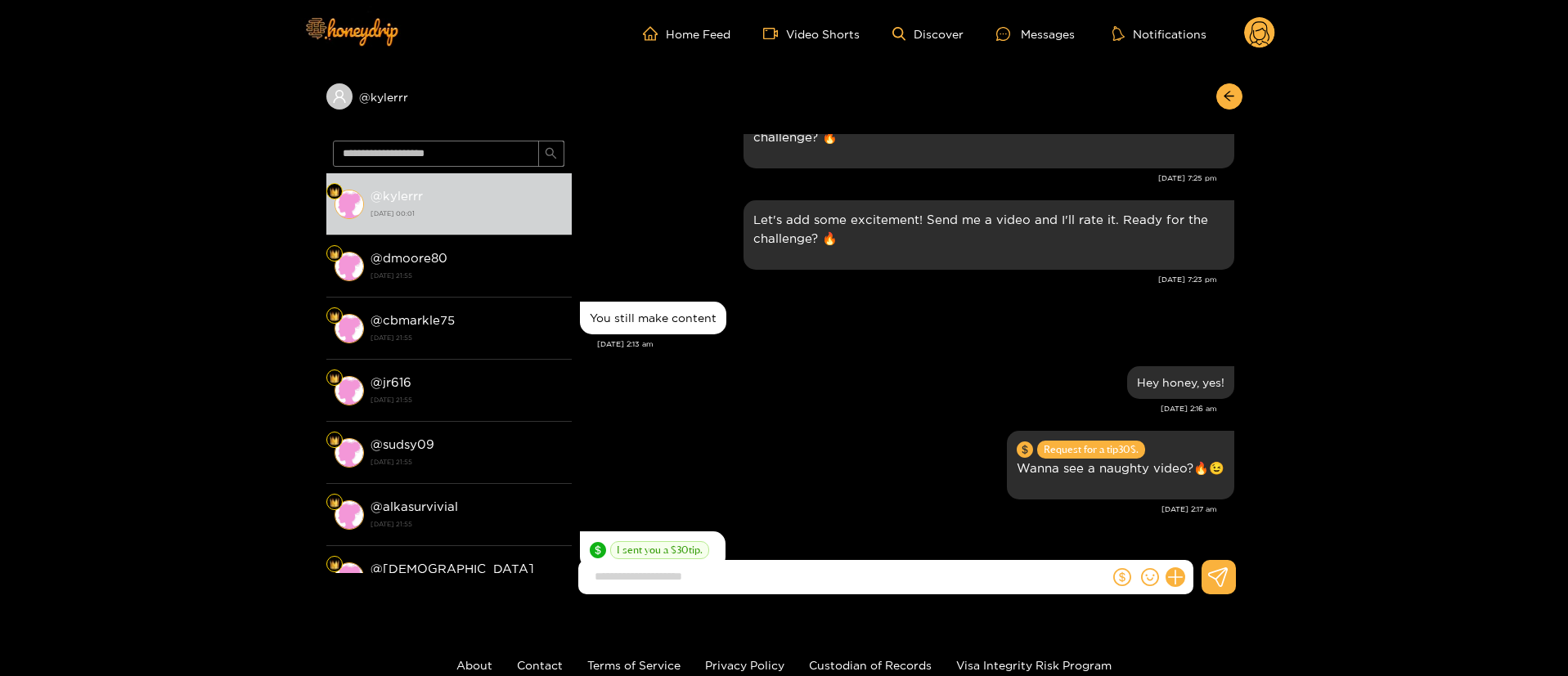
click at [802, 367] on div "Hey honey, yes! Sep. 17, 2:16 am" at bounding box center [907, 395] width 655 height 64
click at [764, 427] on div "Request for a tip 30 $. Wanna see a naughty video?🔥😉" at bounding box center [907, 465] width 655 height 77
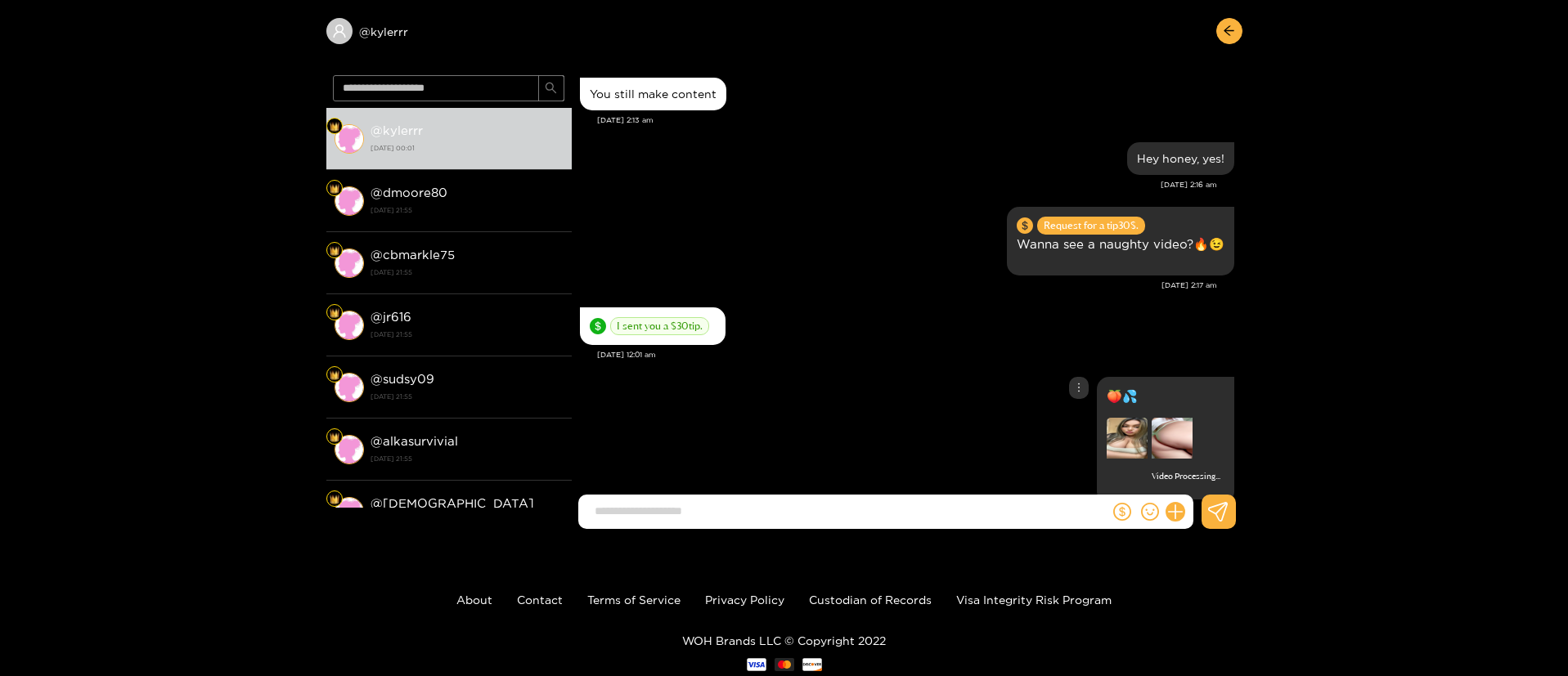
scroll to position [110, 0]
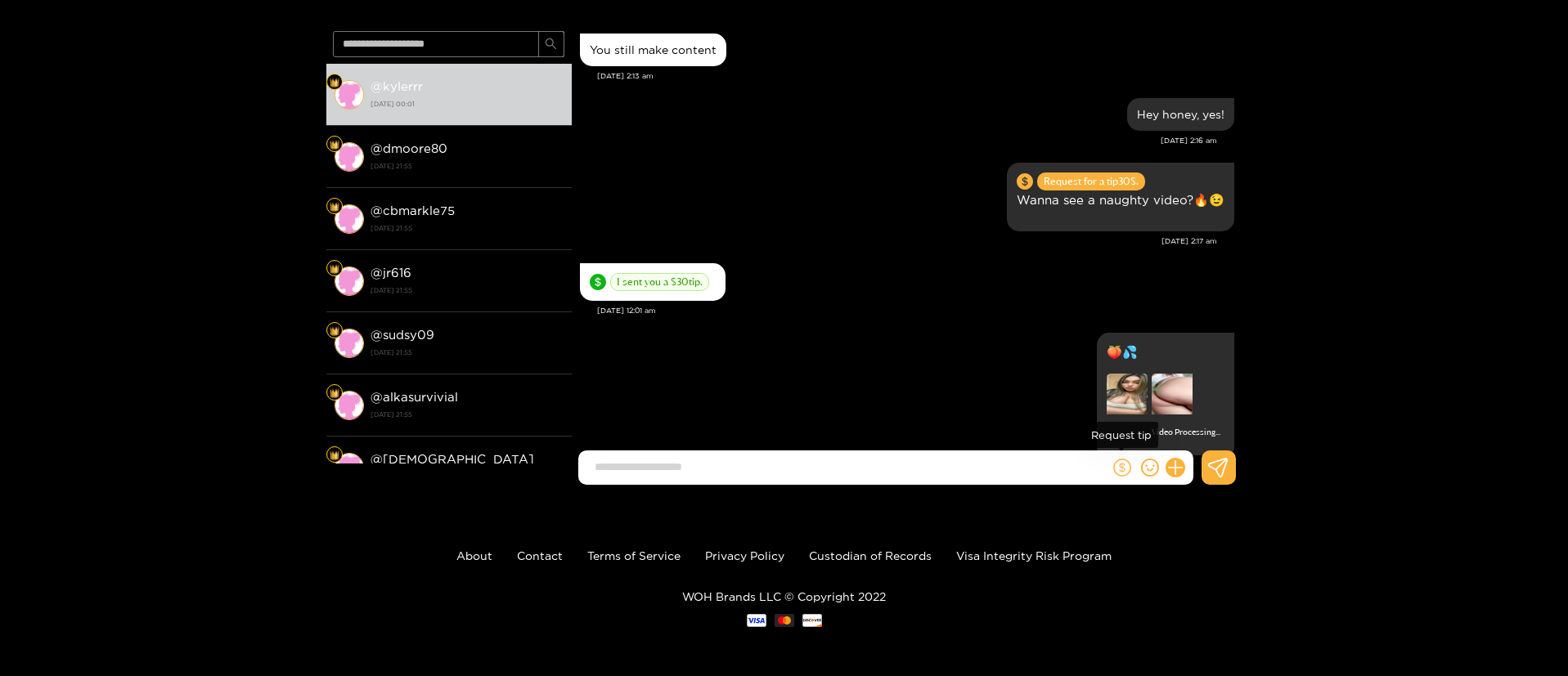
click at [1116, 468] on icon "dollar" at bounding box center [1122, 467] width 18 height 18
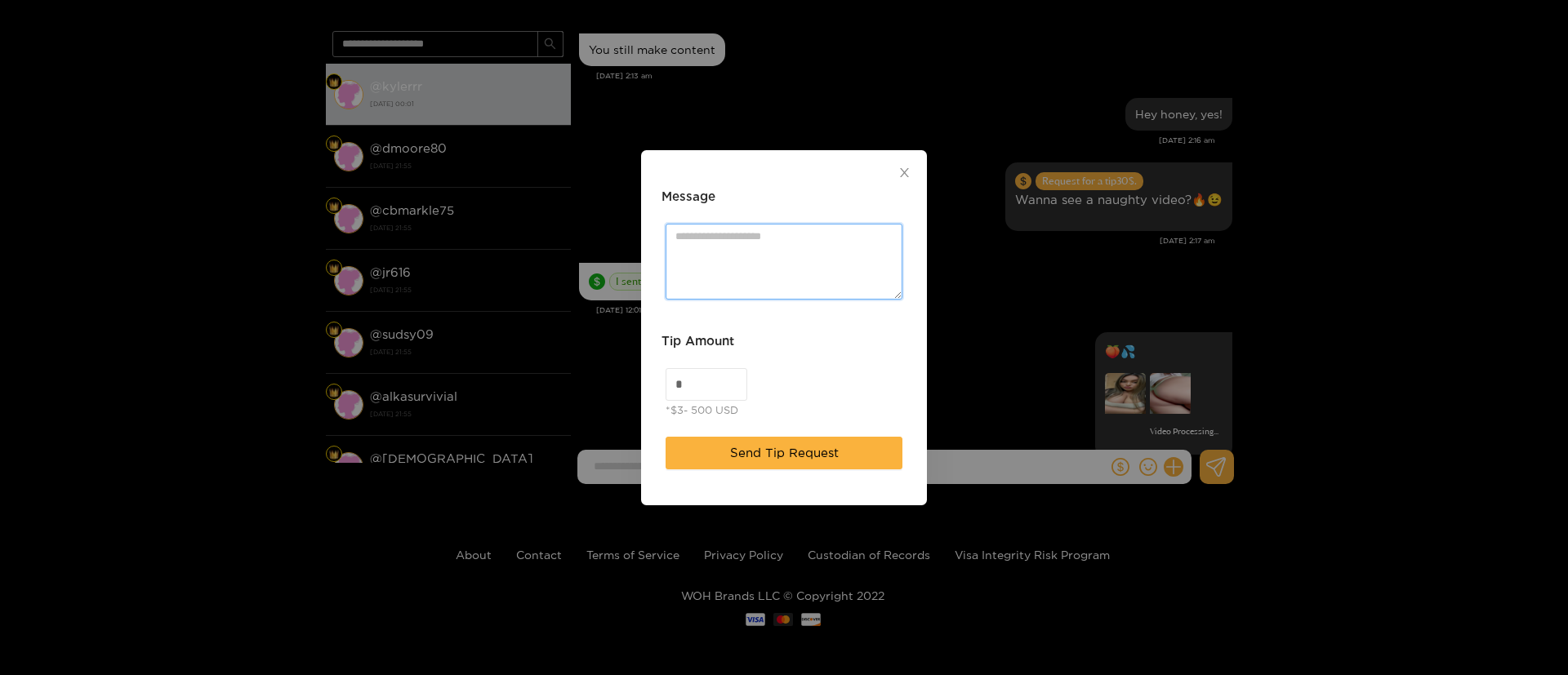
click at [760, 259] on textarea "Message" at bounding box center [784, 262] width 236 height 76
type textarea "**********"
click at [698, 402] on div "*$3- 500 USD" at bounding box center [702, 409] width 73 height 16
click at [707, 381] on input "*" at bounding box center [706, 384] width 80 height 31
type input "**"
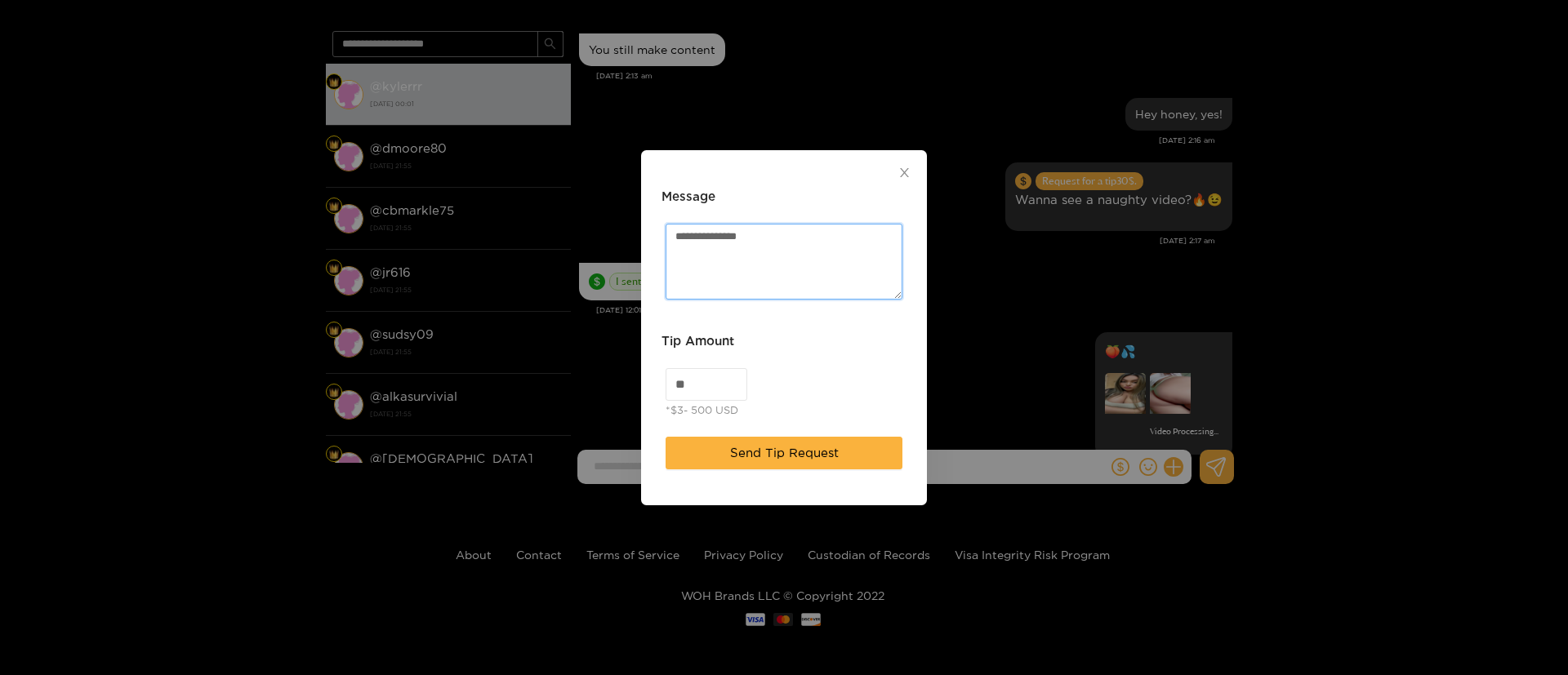
click at [811, 236] on textarea "**********" at bounding box center [784, 262] width 236 height 76
paste textarea "*****"
type textarea "**********"
click at [800, 448] on span "Send Tip Request" at bounding box center [784, 453] width 109 height 20
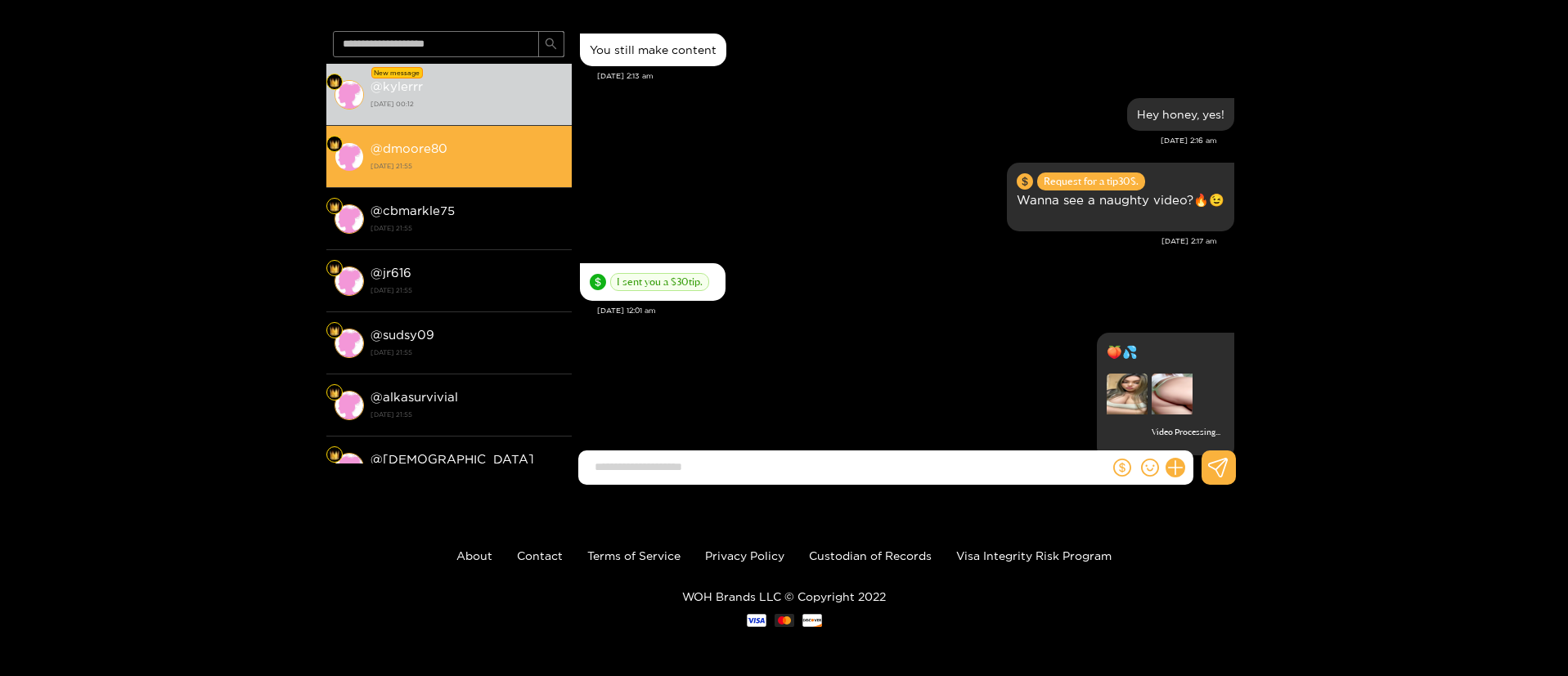
click at [457, 164] on strong "17 September 2025 21:55" at bounding box center [467, 167] width 193 height 15
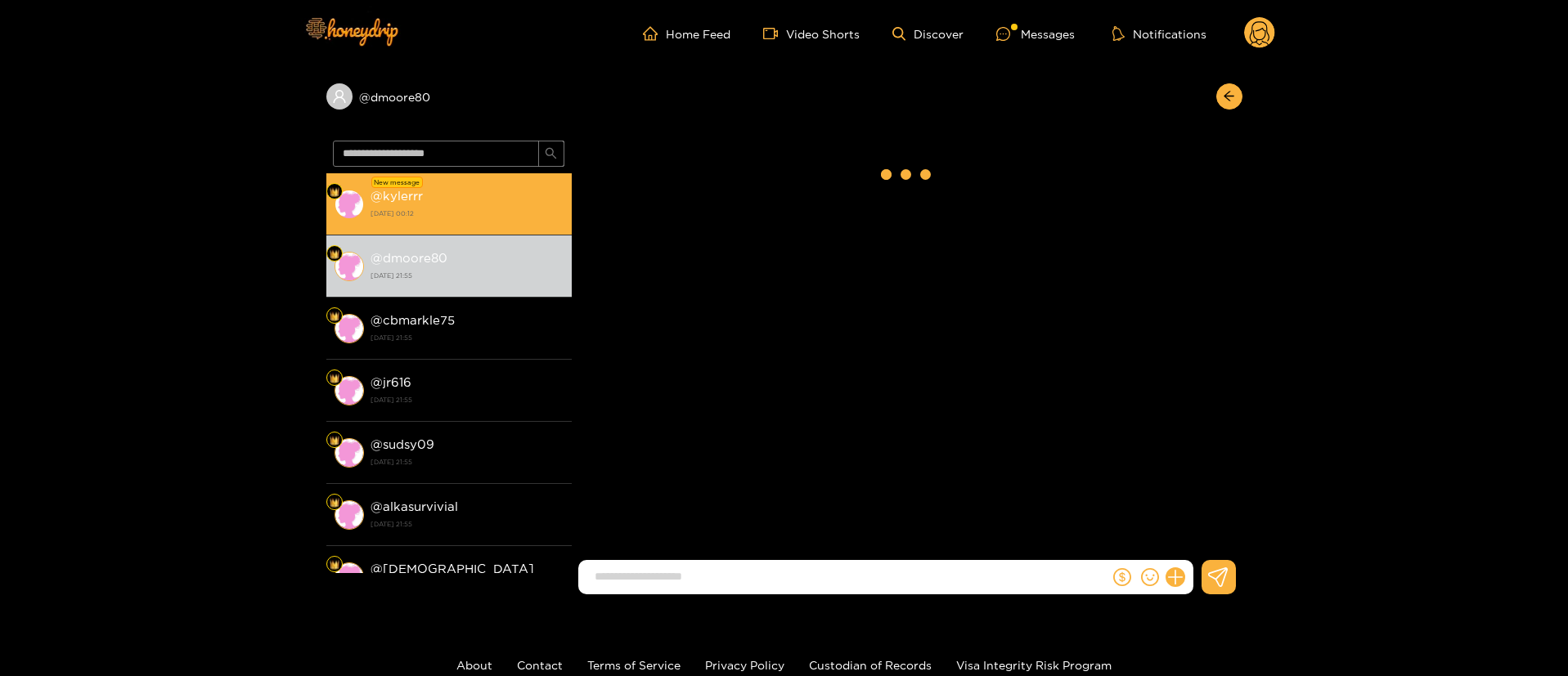
click at [478, 192] on div "@ kylerrr 18 September 2025 00:12" at bounding box center [467, 204] width 193 height 37
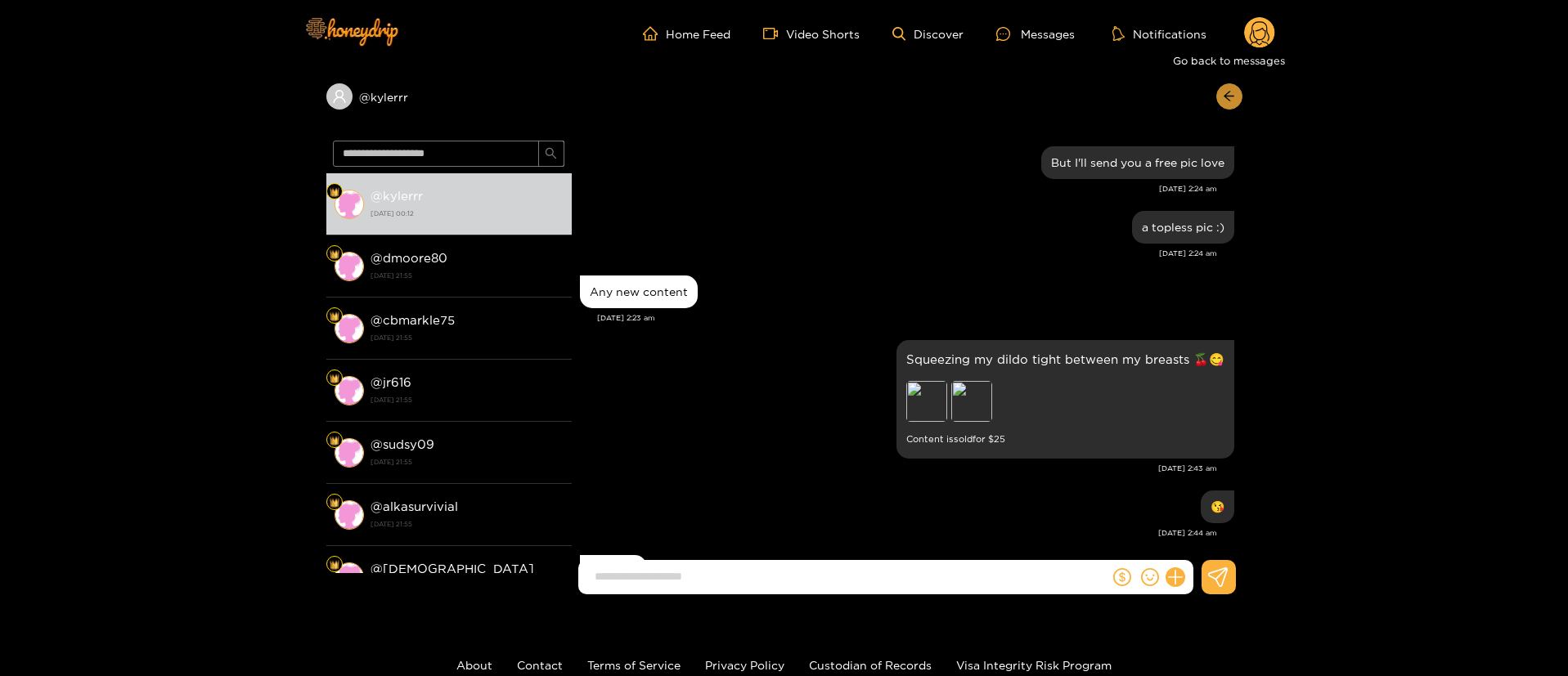
click at [1224, 87] on button "button" at bounding box center [1230, 97] width 27 height 27
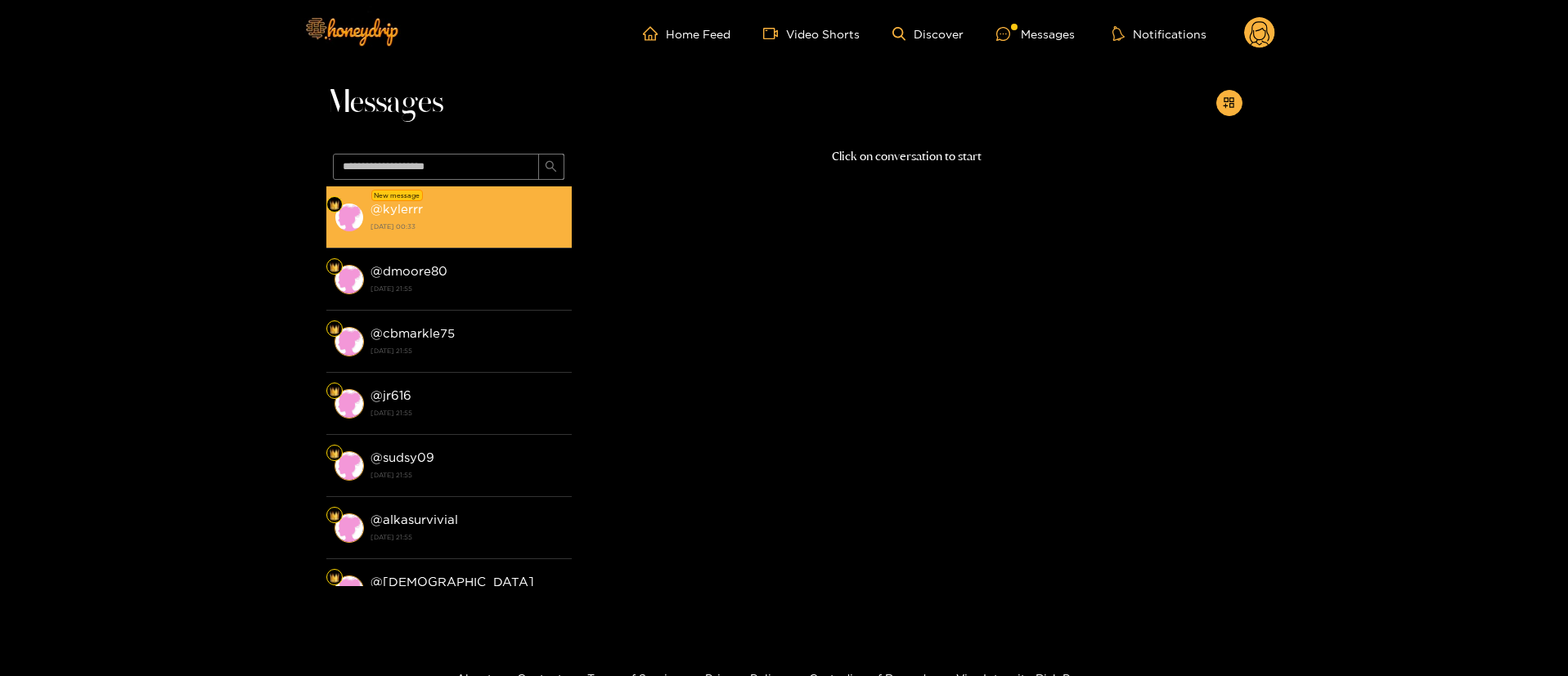
click at [395, 240] on li "New message @ kylerrr 18 September 2025 00:33" at bounding box center [449, 218] width 245 height 62
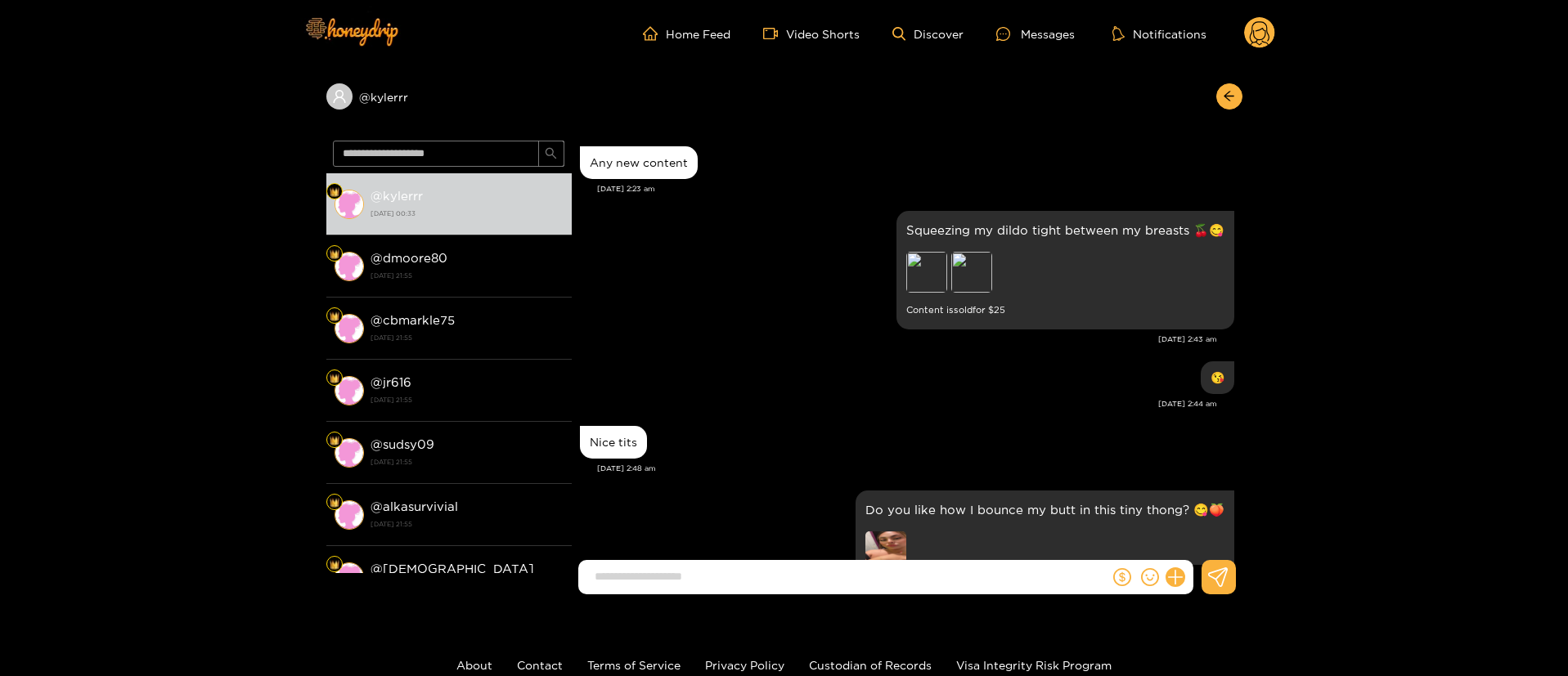
click at [787, 455] on div "Nice tits" at bounding box center [907, 442] width 655 height 41
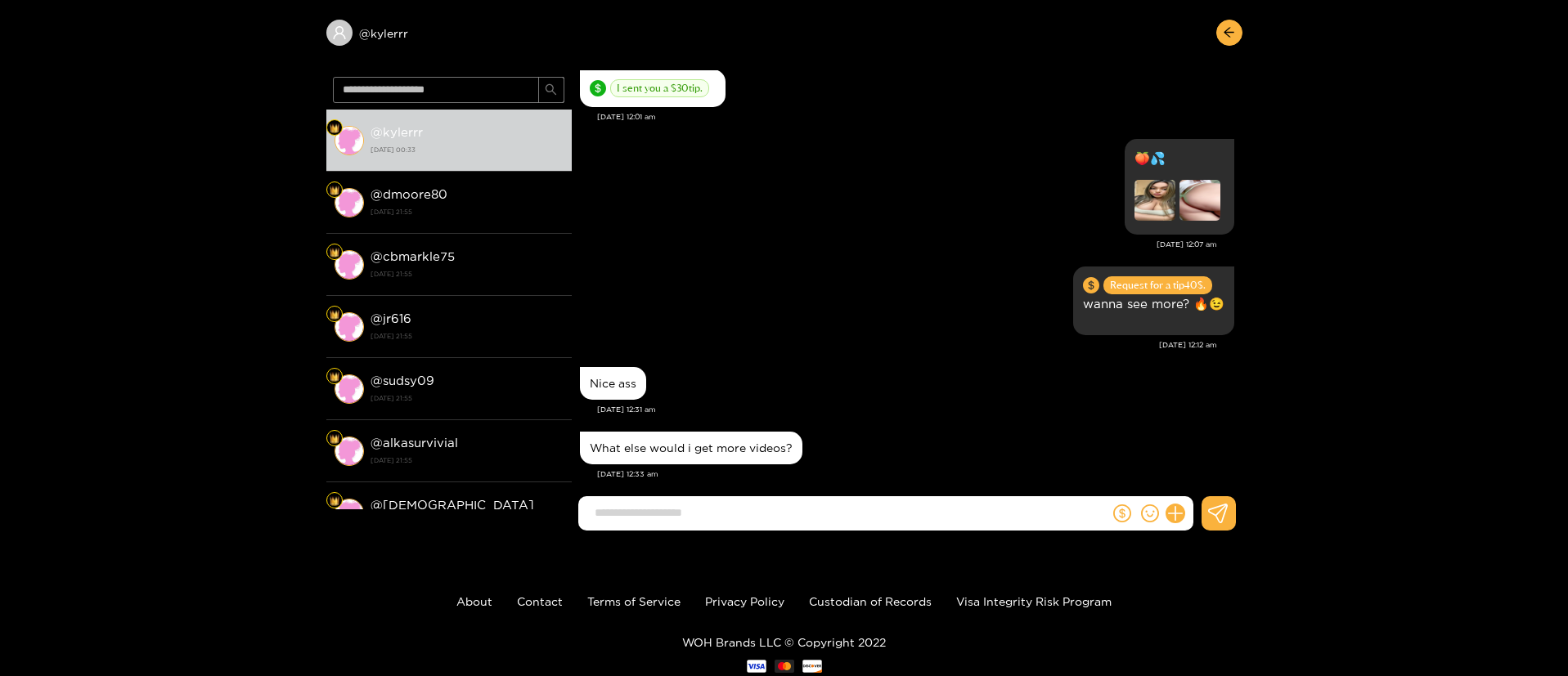
scroll to position [110, 0]
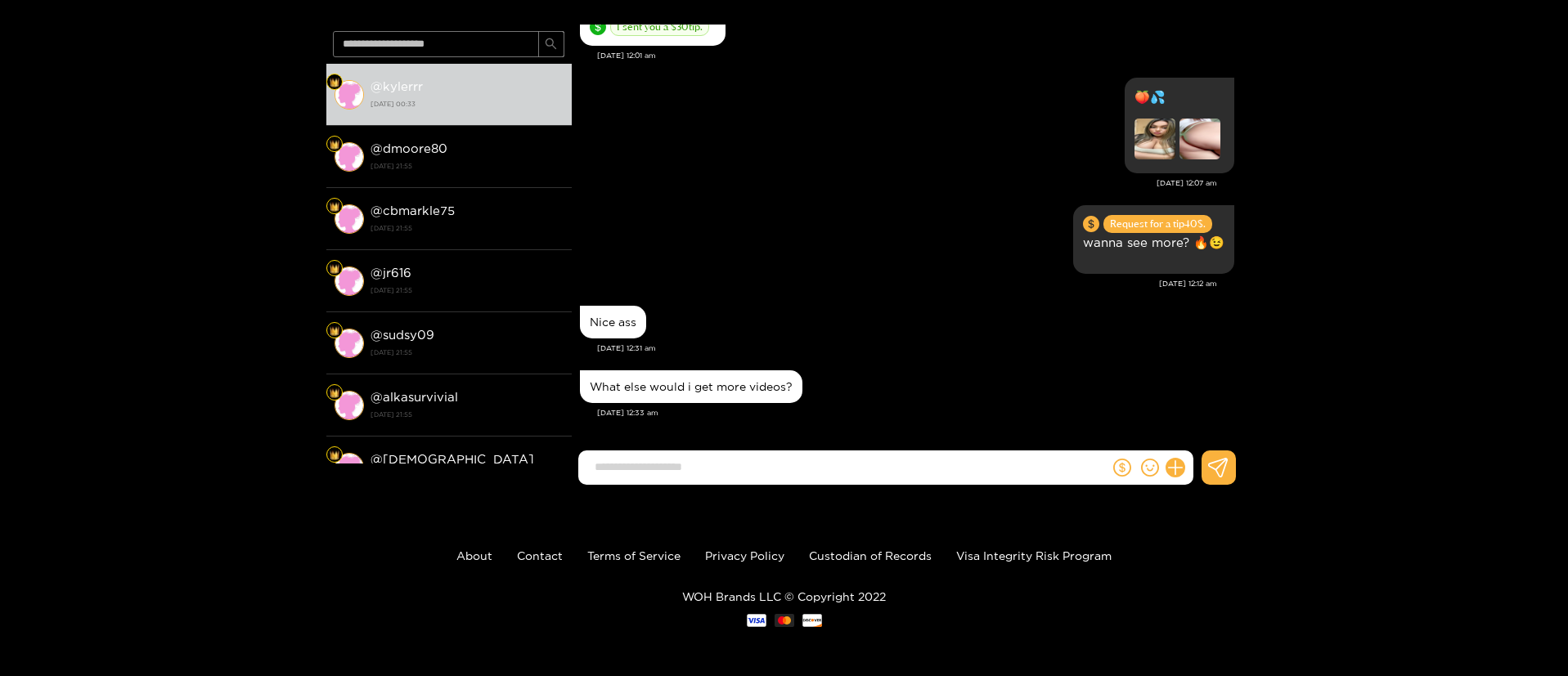
click at [809, 316] on div "Nice ass" at bounding box center [907, 322] width 655 height 41
click at [722, 393] on div "What else would i get more videos?" at bounding box center [691, 386] width 223 height 33
copy div "What else would i get more videos?"
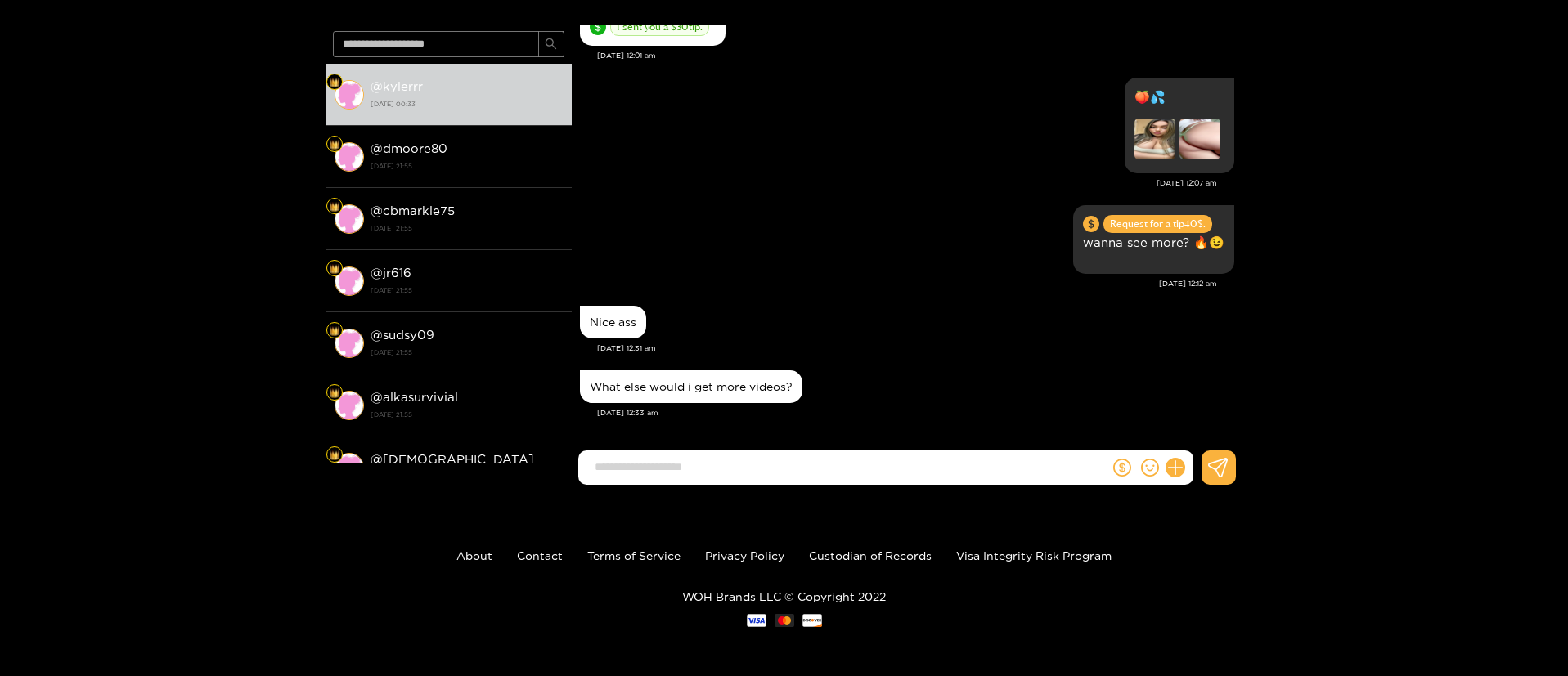
click at [776, 460] on input at bounding box center [848, 467] width 523 height 27
type input "*"
type input "**********"
click at [785, 179] on div "Sep. 18, 12:07 am" at bounding box center [898, 183] width 638 height 11
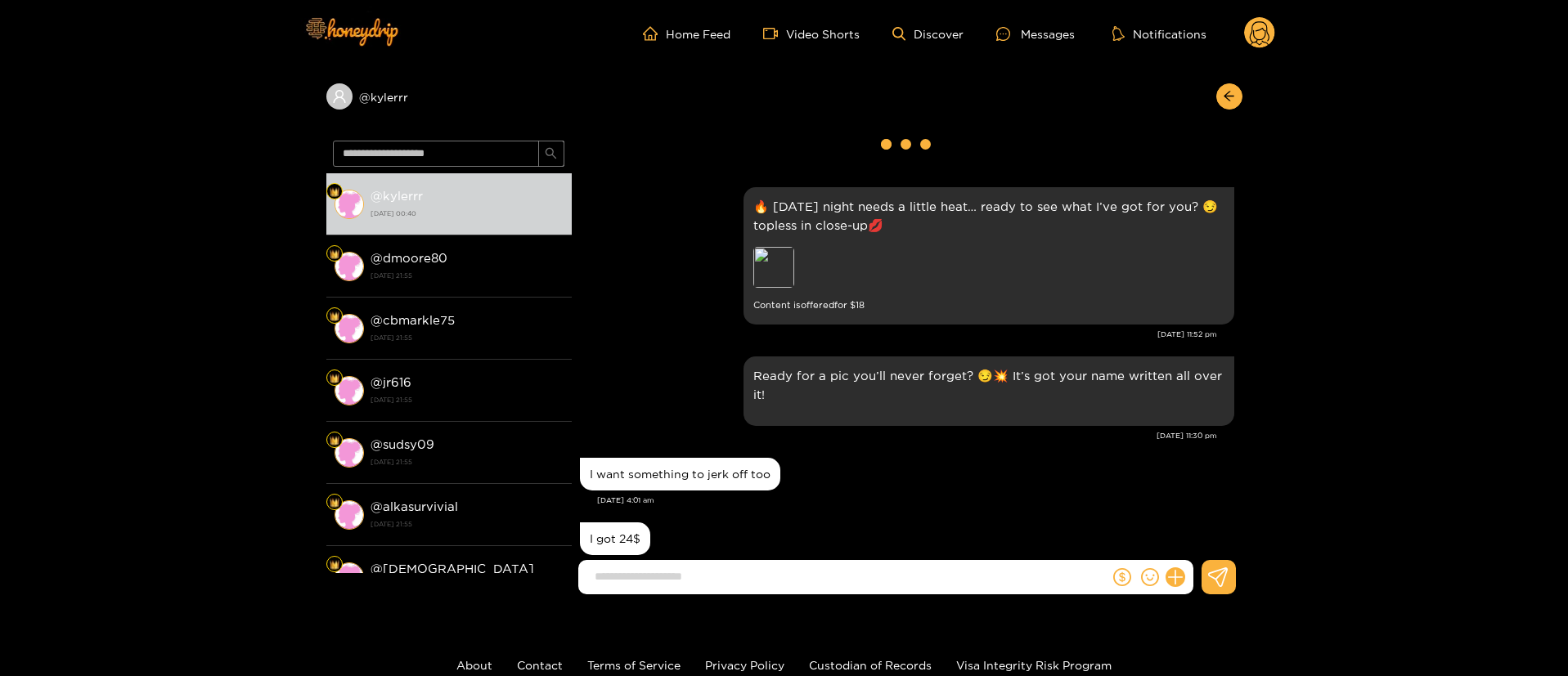
scroll to position [0, 0]
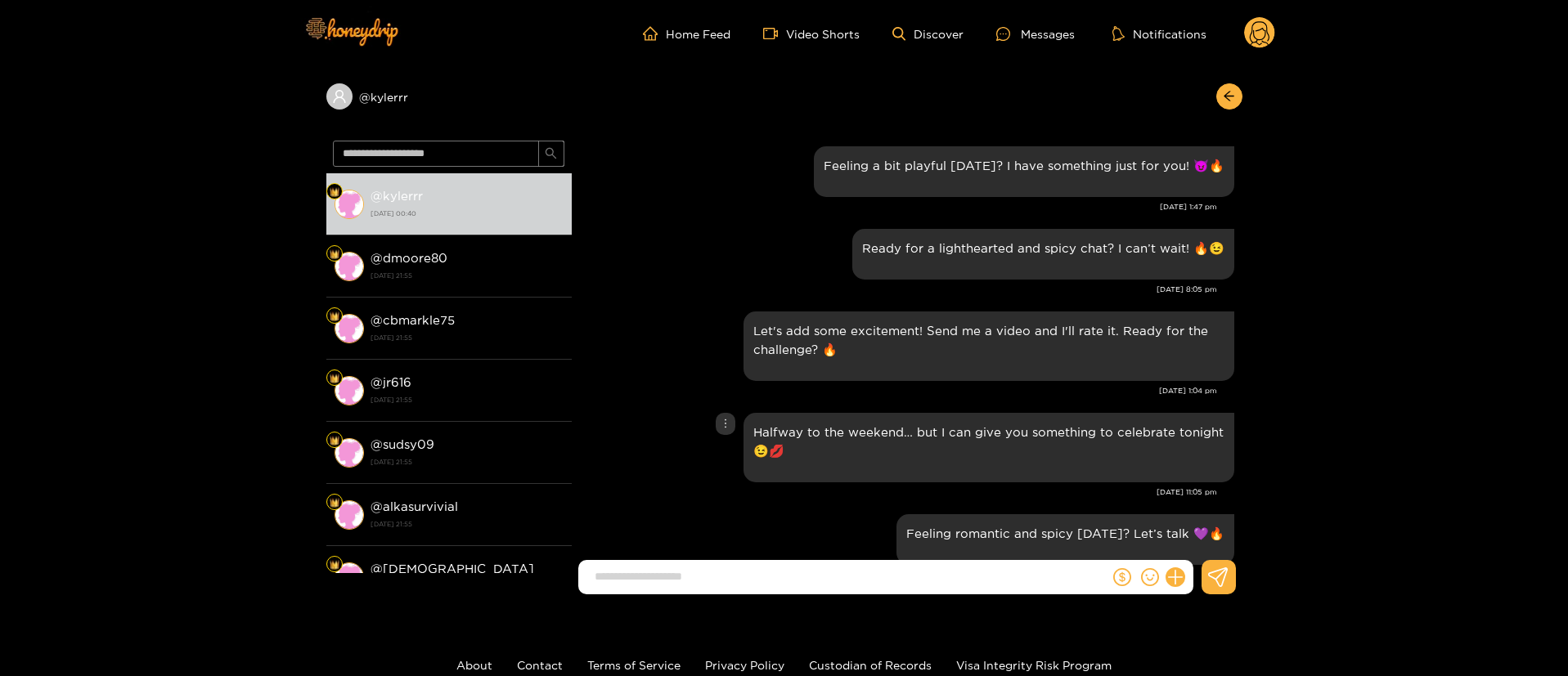
click at [646, 482] on div "Halfway to the weekend… but I can give you something to celebrate tonight 😉💋" at bounding box center [907, 448] width 655 height 78
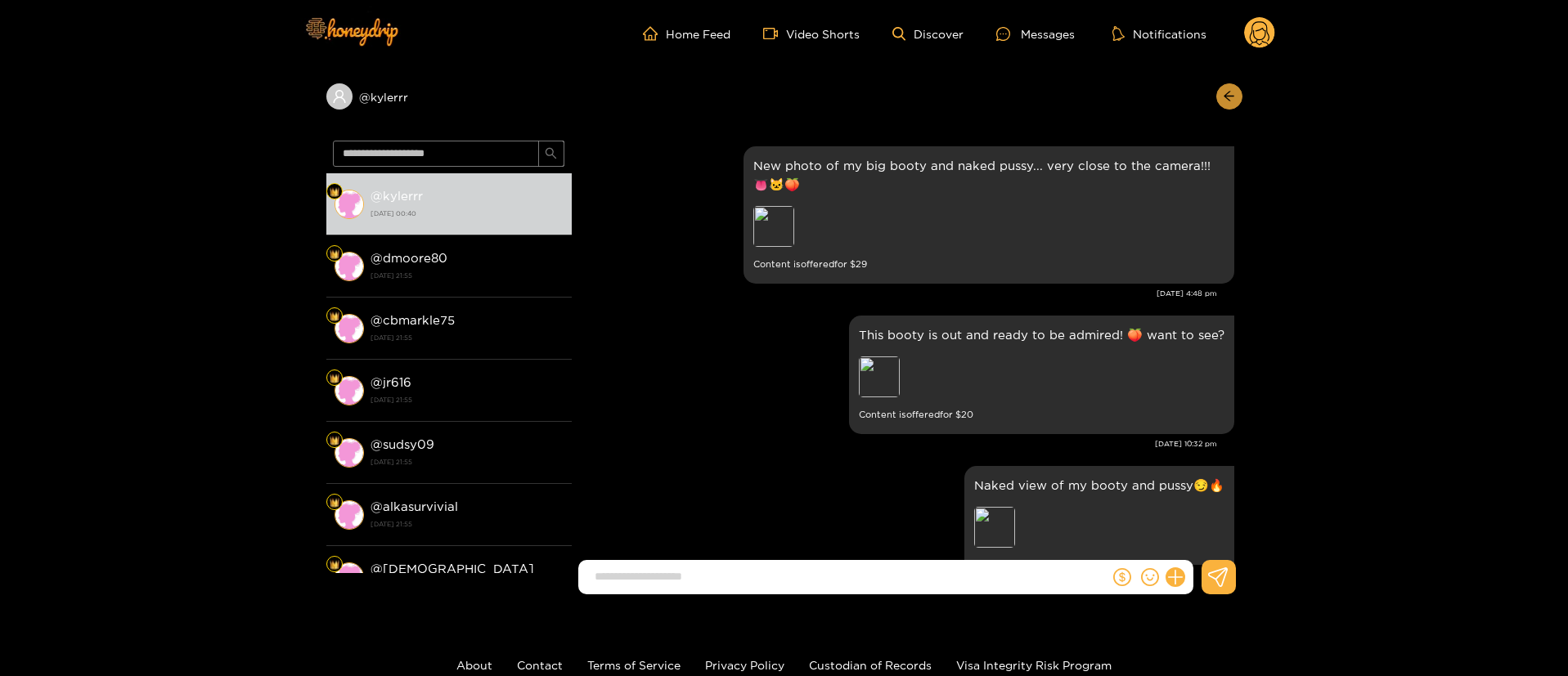
click at [1234, 86] on button "button" at bounding box center [1230, 97] width 27 height 27
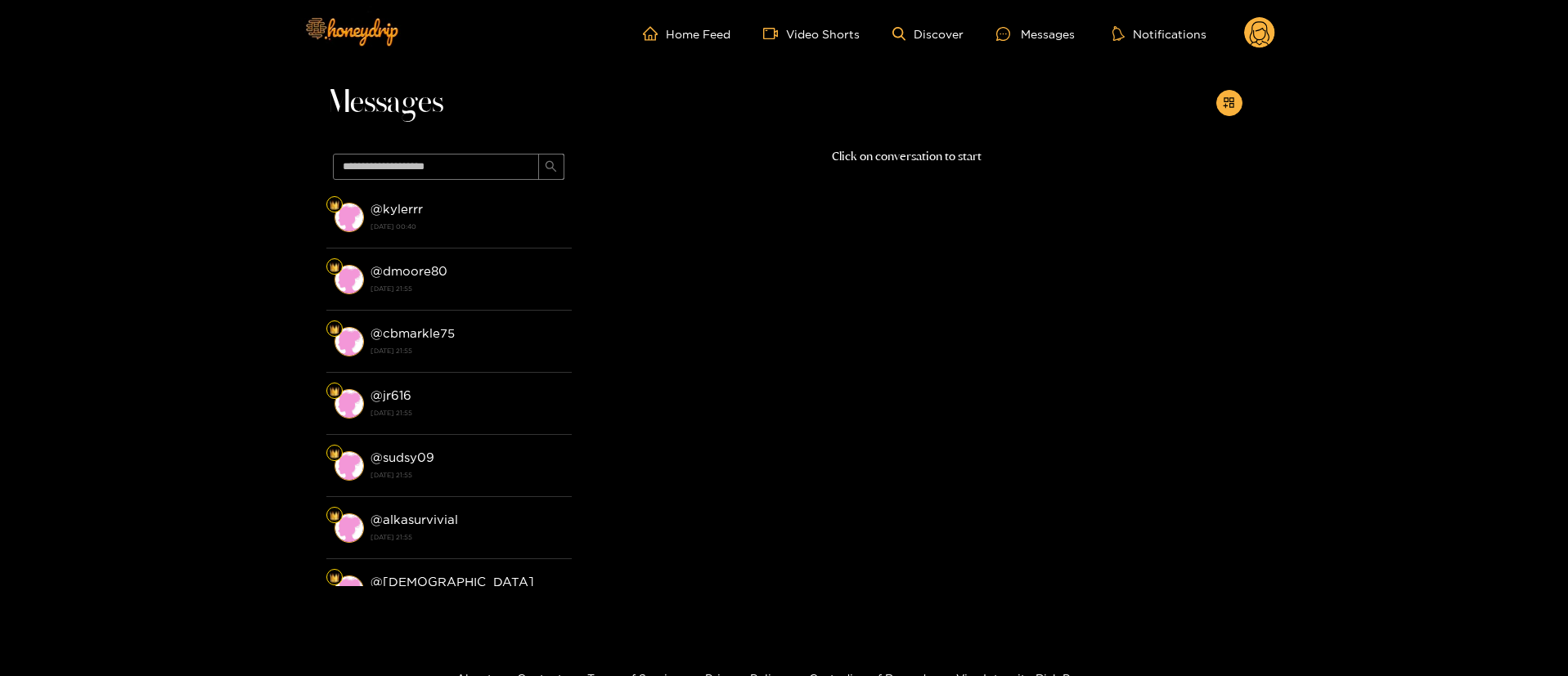
click at [1262, 15] on div "Home Feed Video Shorts Discover Messages Notifications 0" at bounding box center [784, 33] width 982 height 67
click at [1255, 44] on circle at bounding box center [1259, 32] width 31 height 31
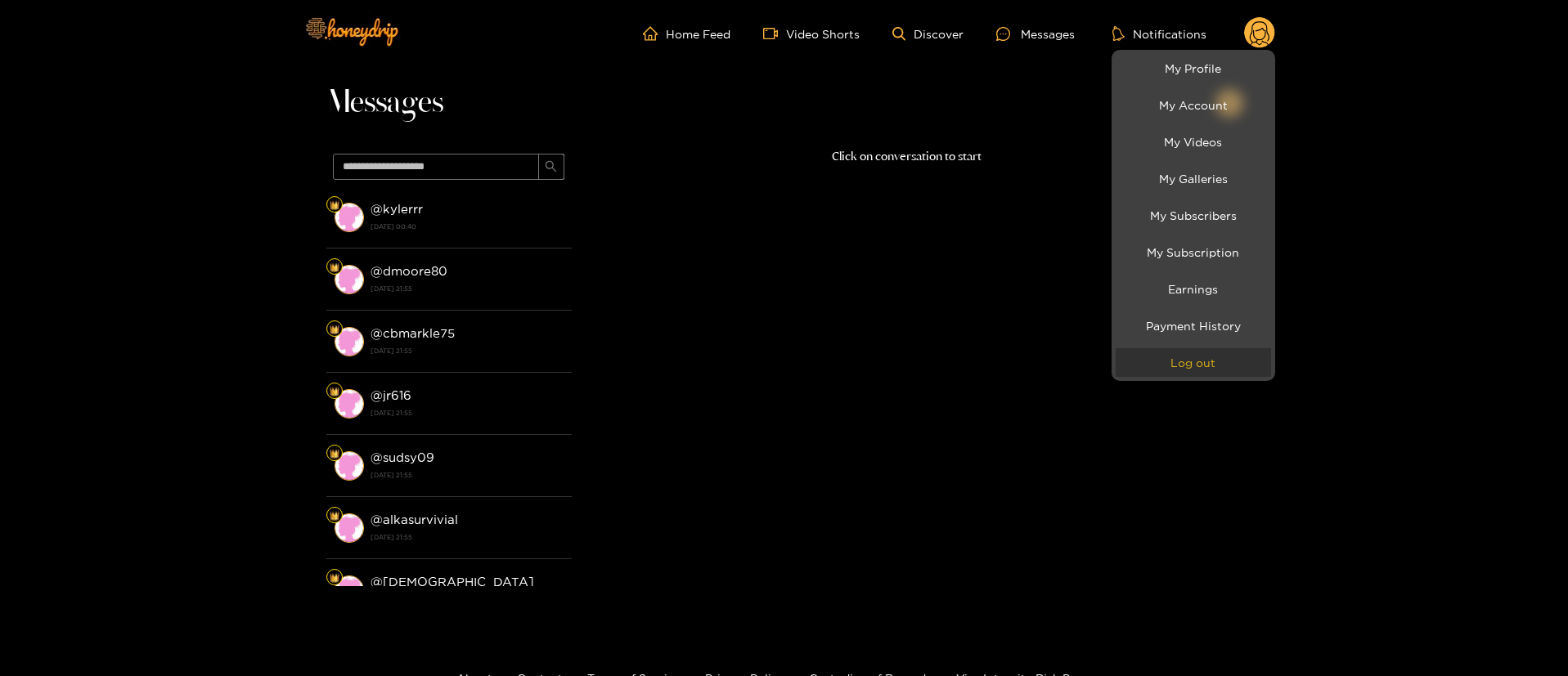
click at [1178, 372] on button "Log out" at bounding box center [1194, 363] width 155 height 28
